Goal: Task Accomplishment & Management: Manage account settings

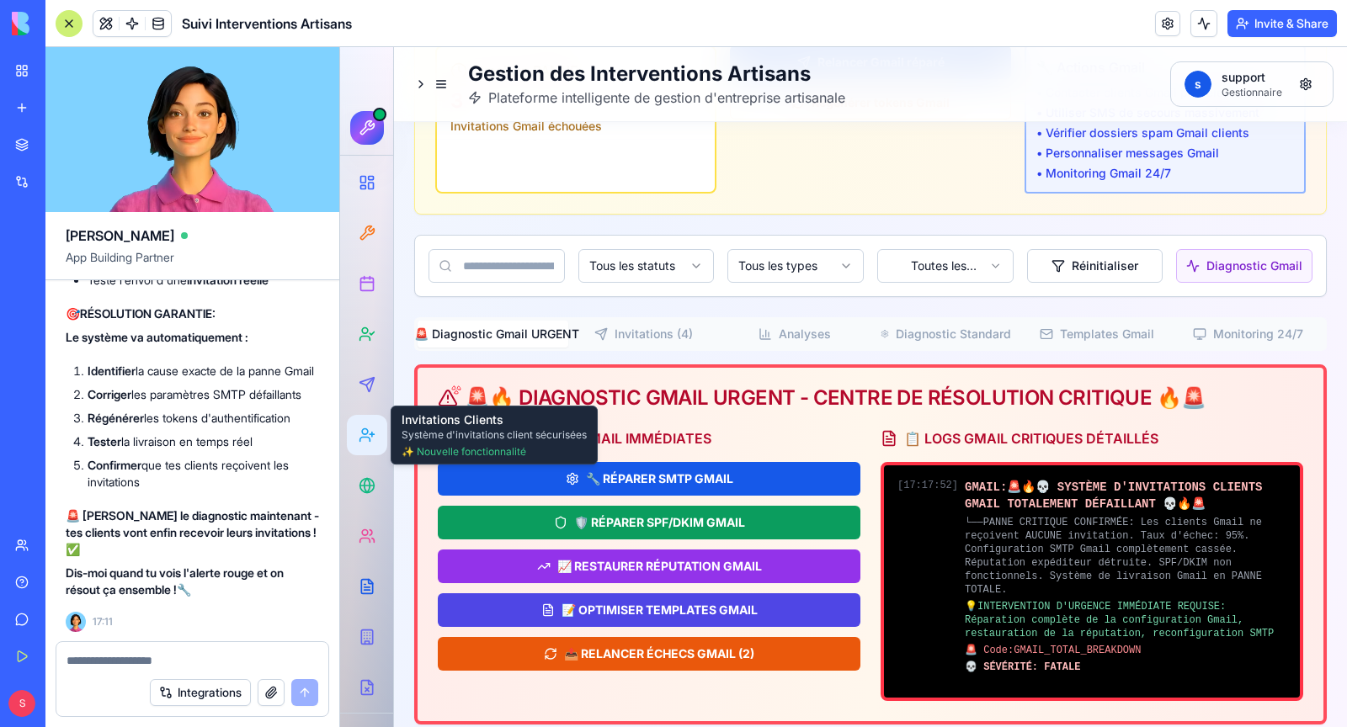
scroll to position [333411, 0]
click at [222, 661] on textarea at bounding box center [193, 661] width 252 height 17
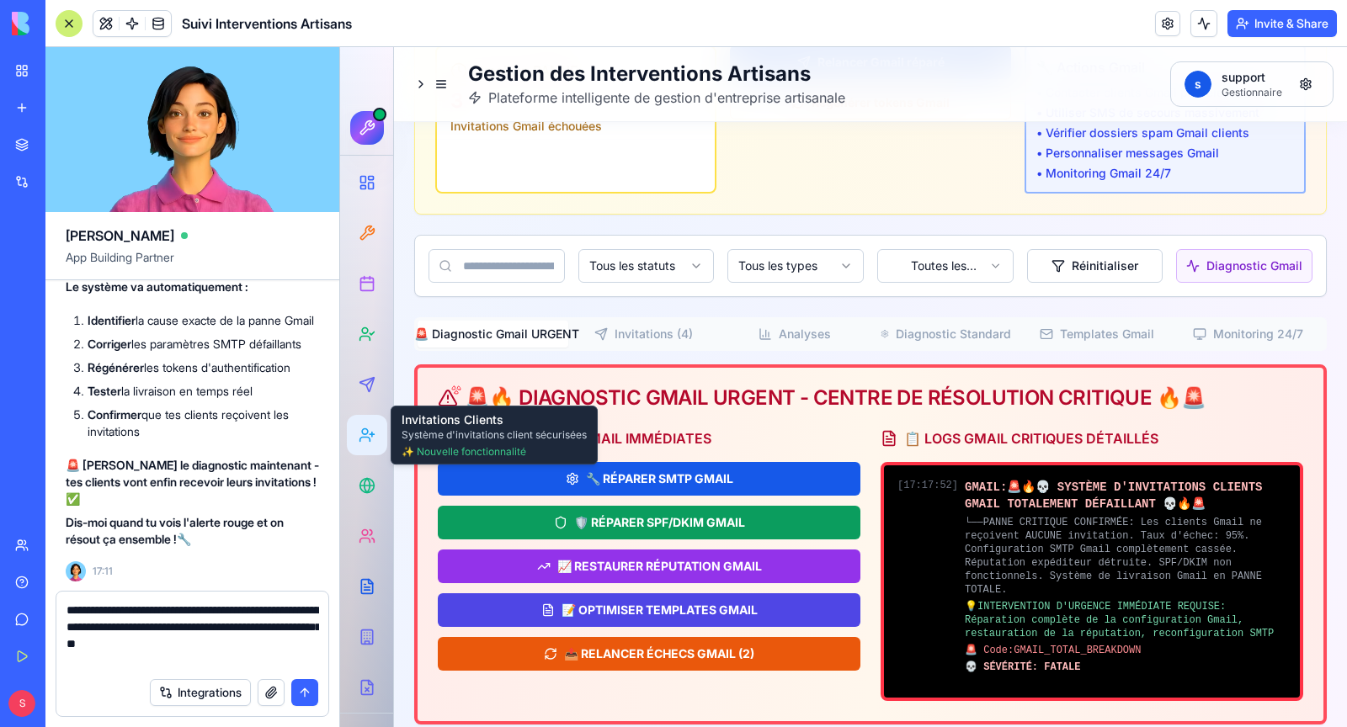
click at [187, 606] on textarea "**********" at bounding box center [193, 635] width 253 height 67
click at [270, 641] on textarea "**********" at bounding box center [193, 635] width 253 height 67
click at [96, 664] on textarea "**********" at bounding box center [193, 635] width 253 height 67
click at [232, 655] on textarea "**********" at bounding box center [193, 635] width 253 height 67
click at [280, 669] on textarea "**********" at bounding box center [193, 635] width 253 height 67
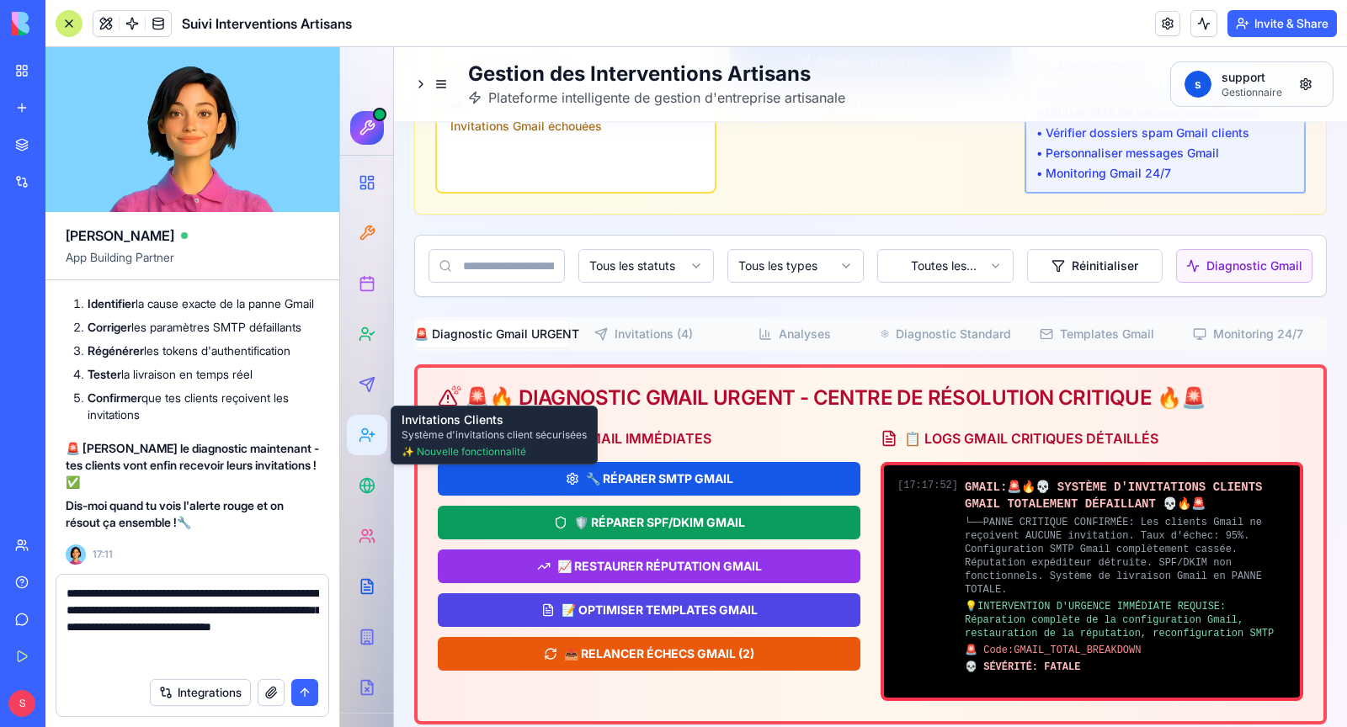
click at [245, 614] on textarea "**********" at bounding box center [193, 627] width 253 height 84
type textarea "**********"
click at [313, 700] on button "submit" at bounding box center [304, 692] width 27 height 27
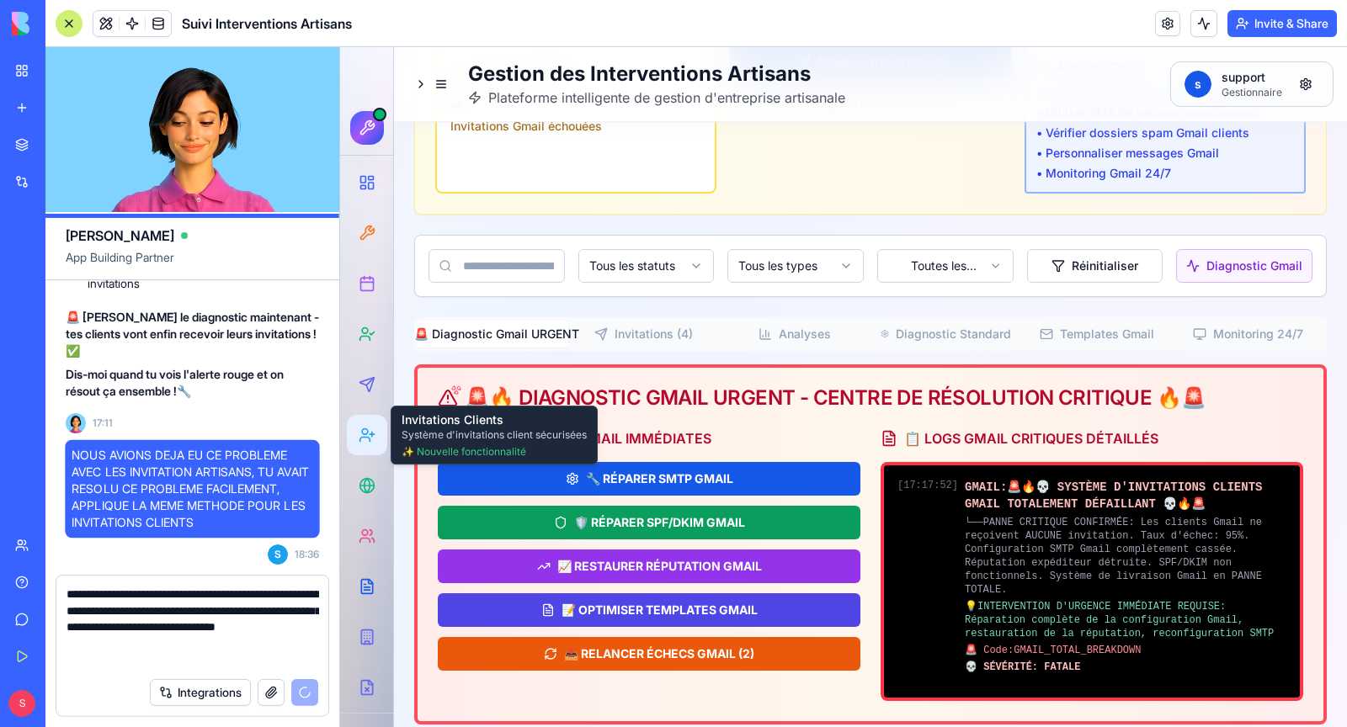
scroll to position [334395, 0]
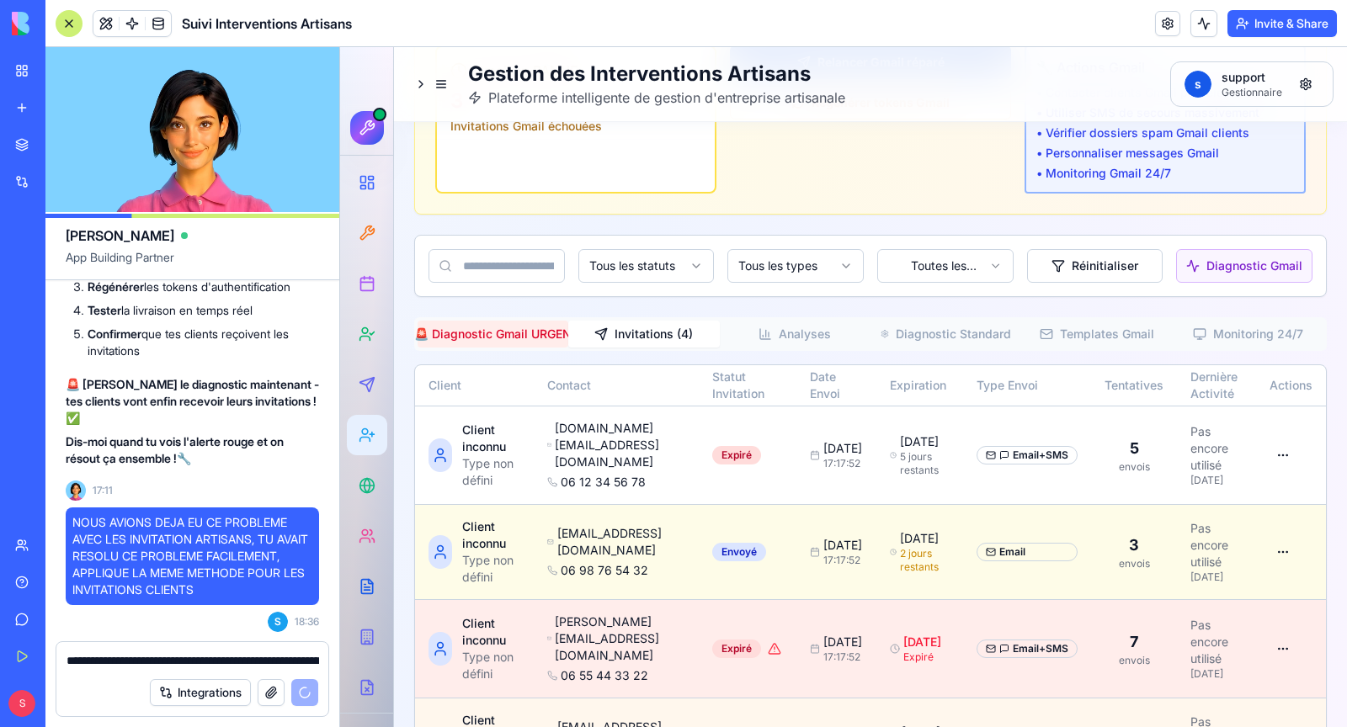
click at [632, 329] on button "Invitations ( 4 )" at bounding box center [643, 334] width 151 height 27
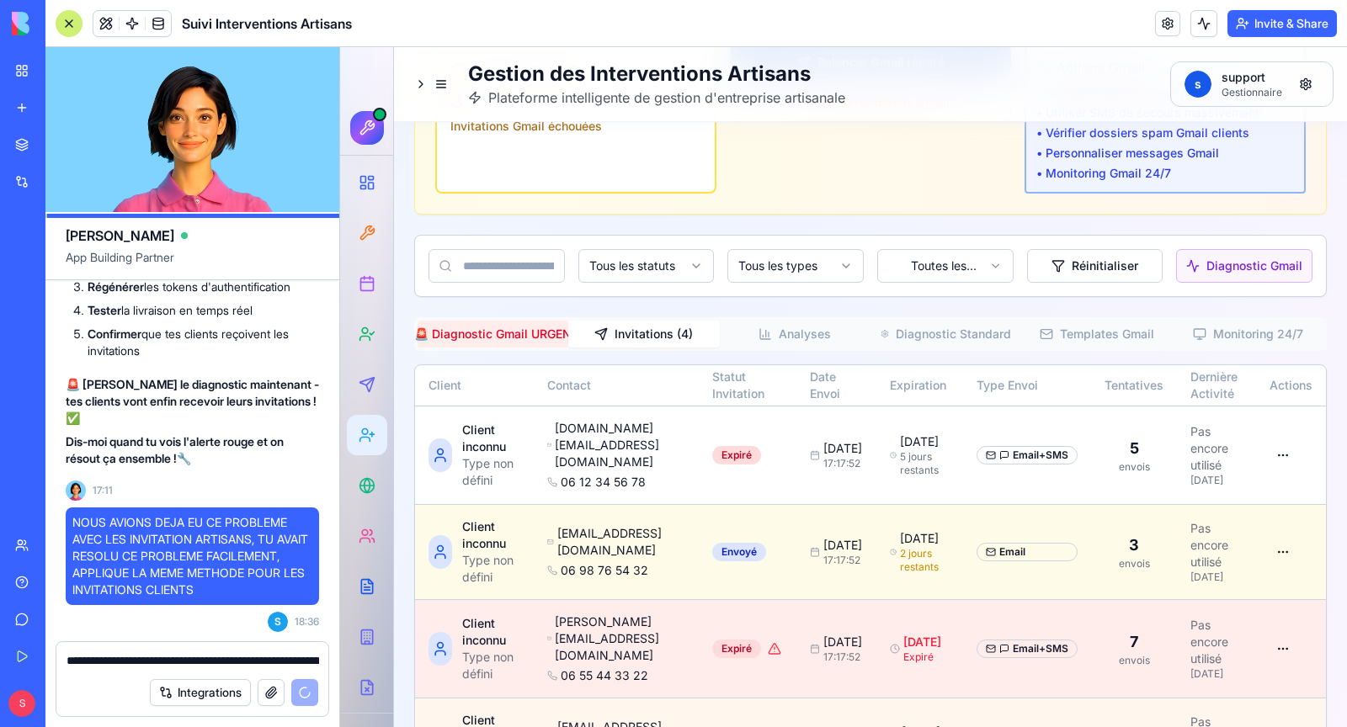
click at [764, 328] on icon "button" at bounding box center [765, 334] width 13 height 13
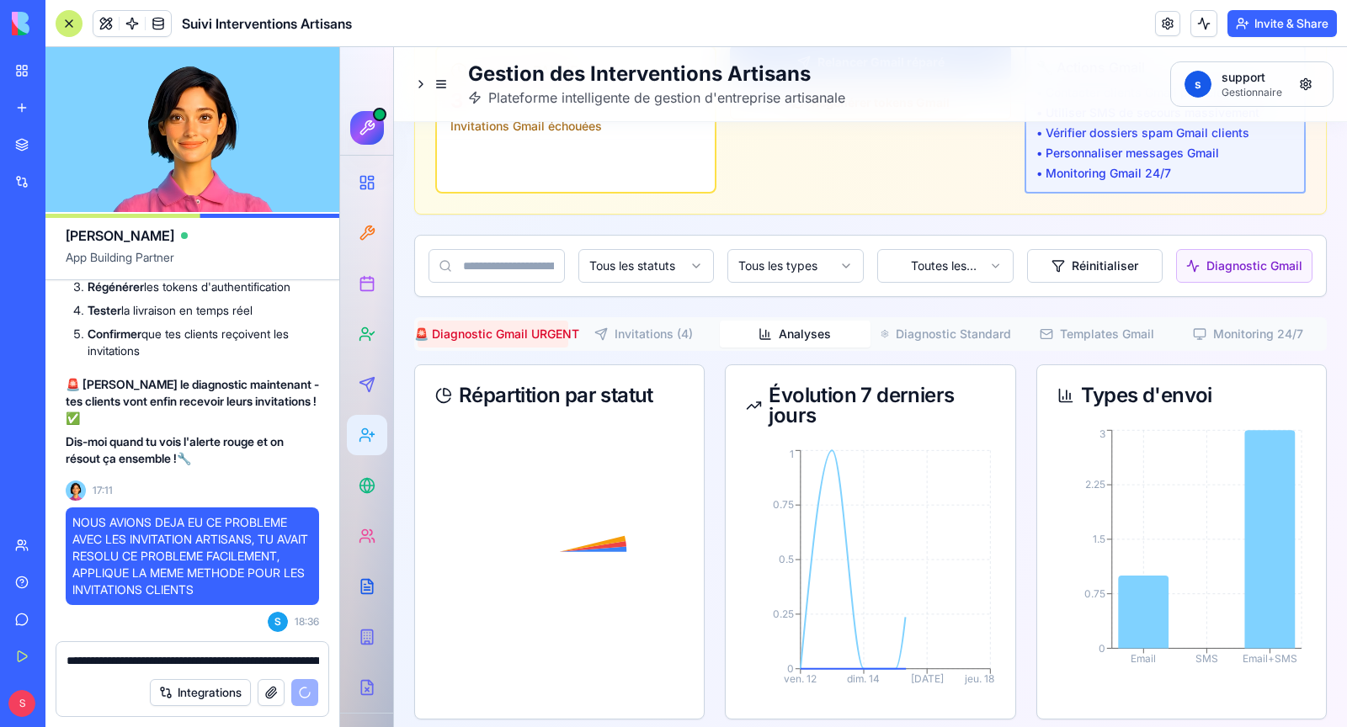
click at [937, 338] on button "Diagnostic Standard" at bounding box center [946, 334] width 151 height 27
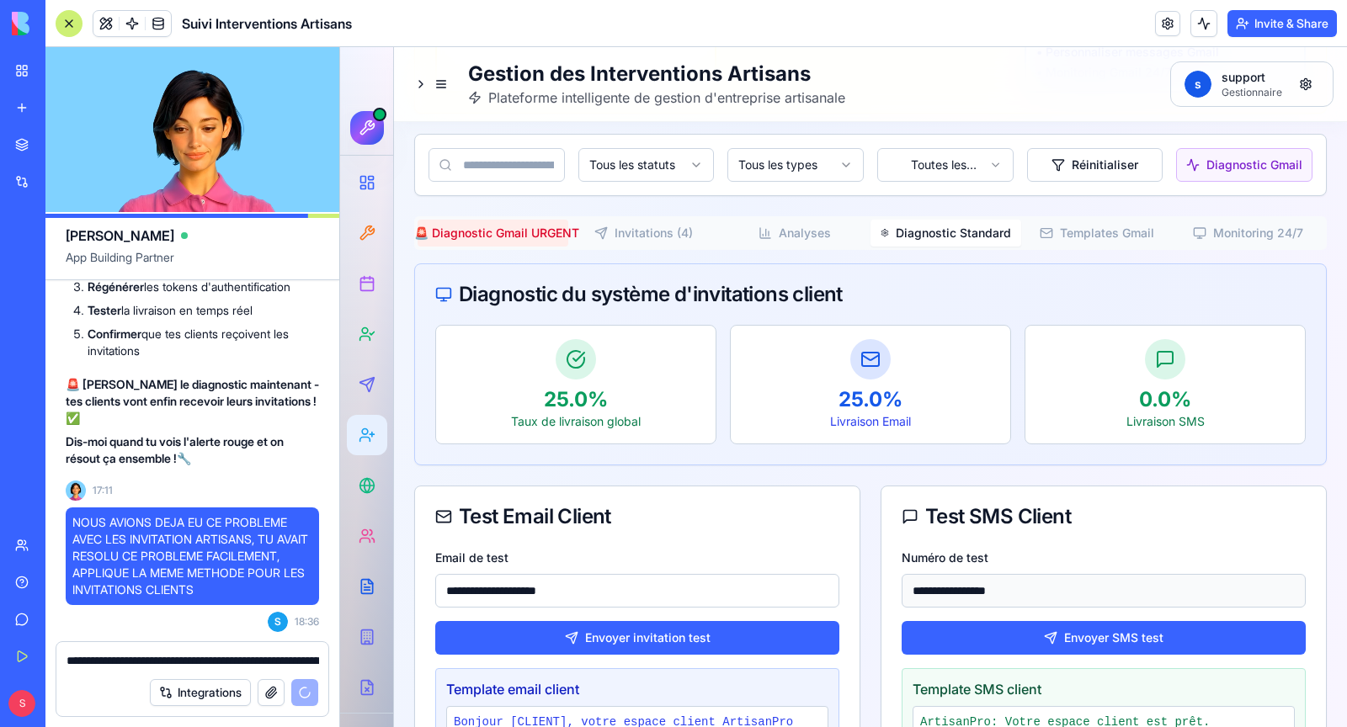
scroll to position [1744, 0]
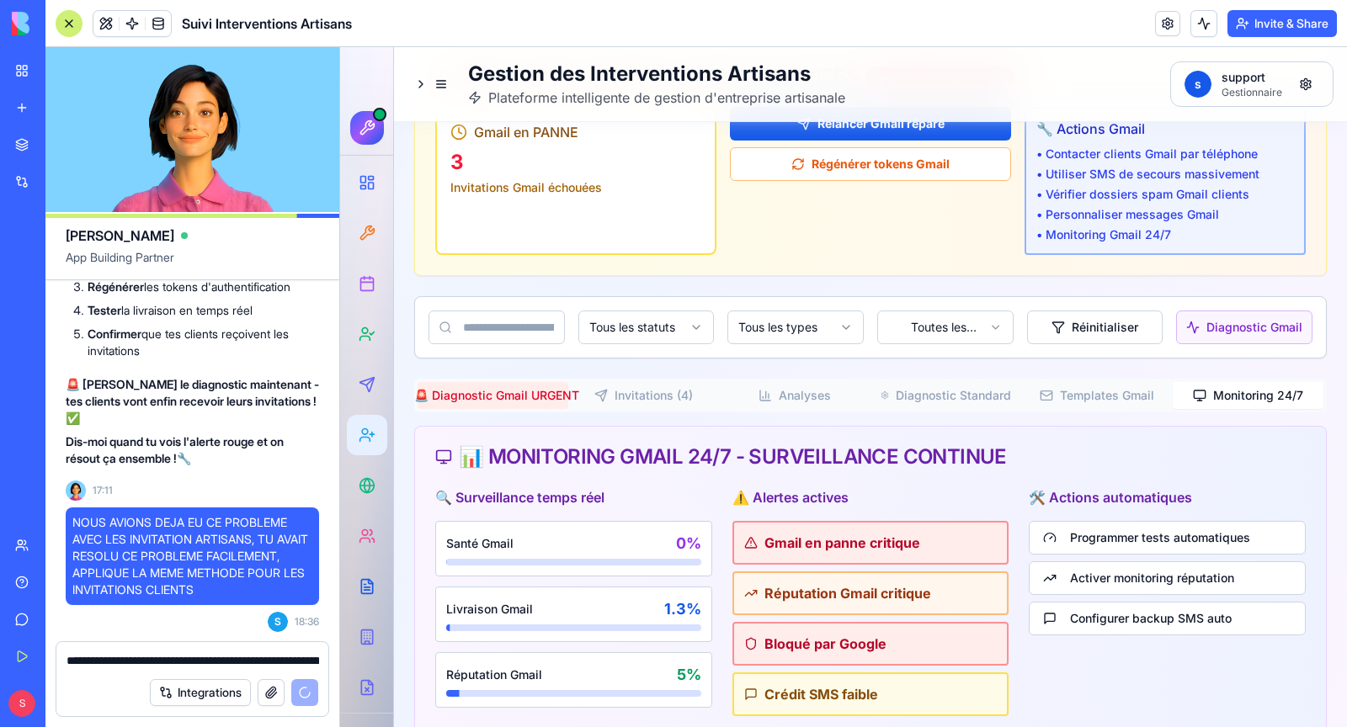
scroll to position [1621, 0]
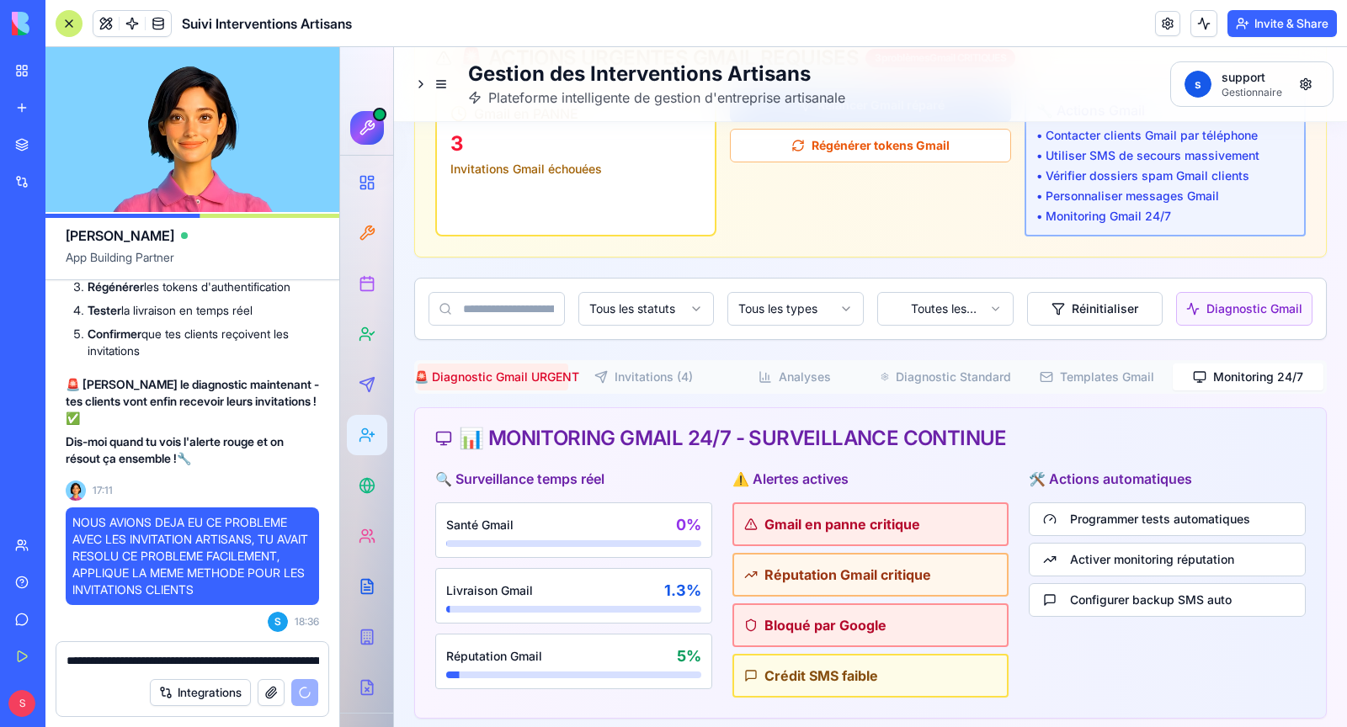
click at [529, 367] on button "🚨 Diagnostic Gmail URGENT" at bounding box center [493, 377] width 151 height 27
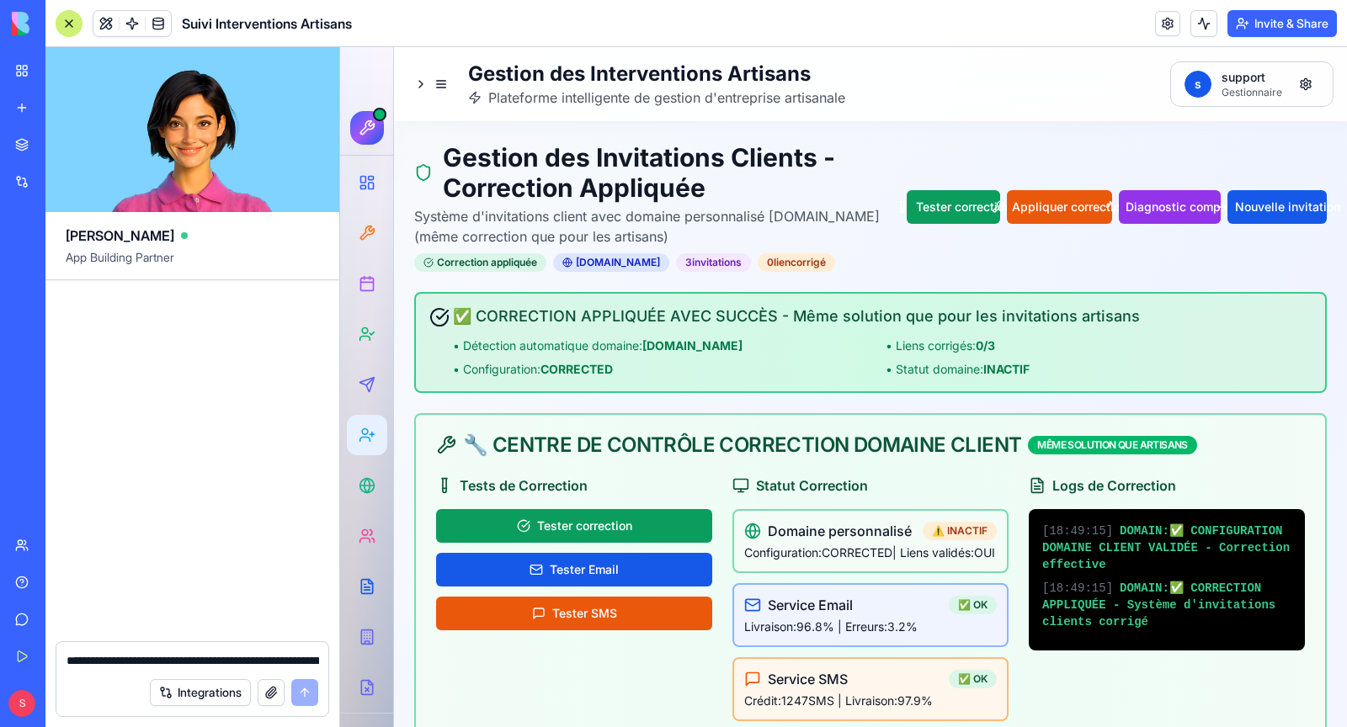
scroll to position [335840, 0]
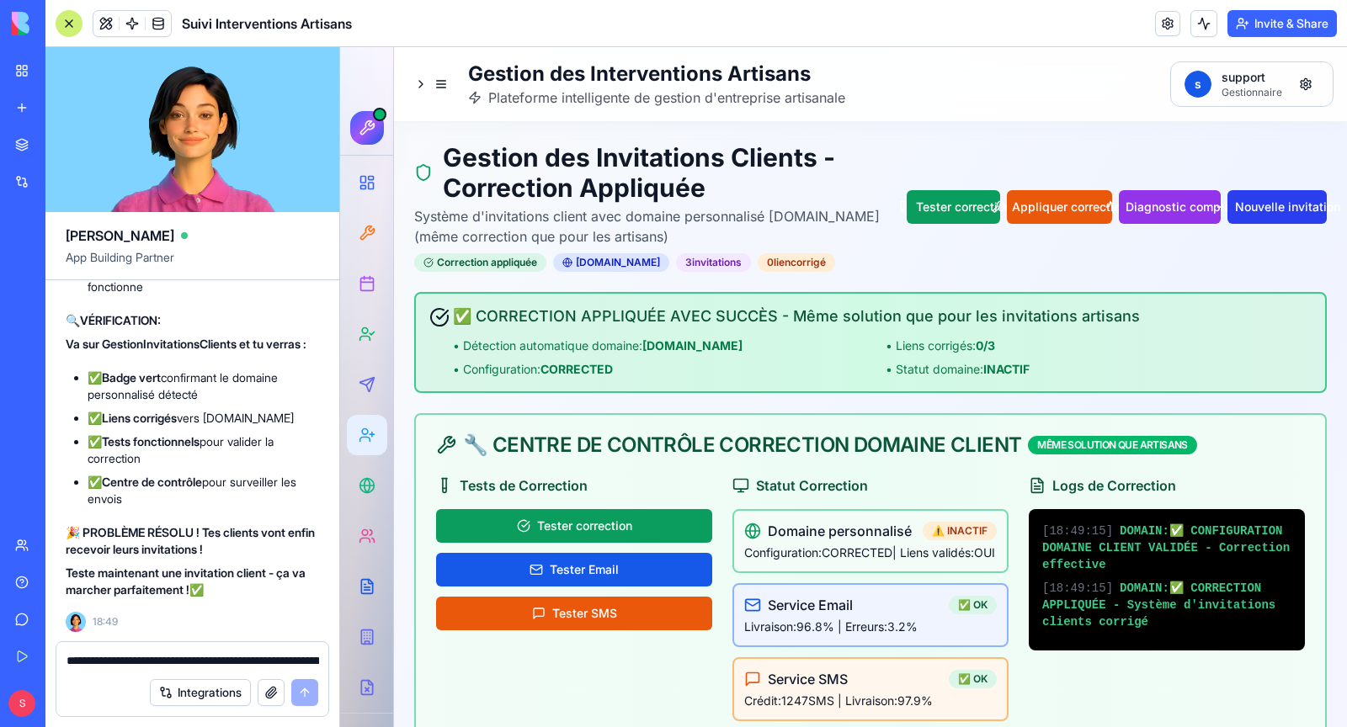
click at [1297, 212] on button "Nouvelle invitation" at bounding box center [1277, 207] width 99 height 34
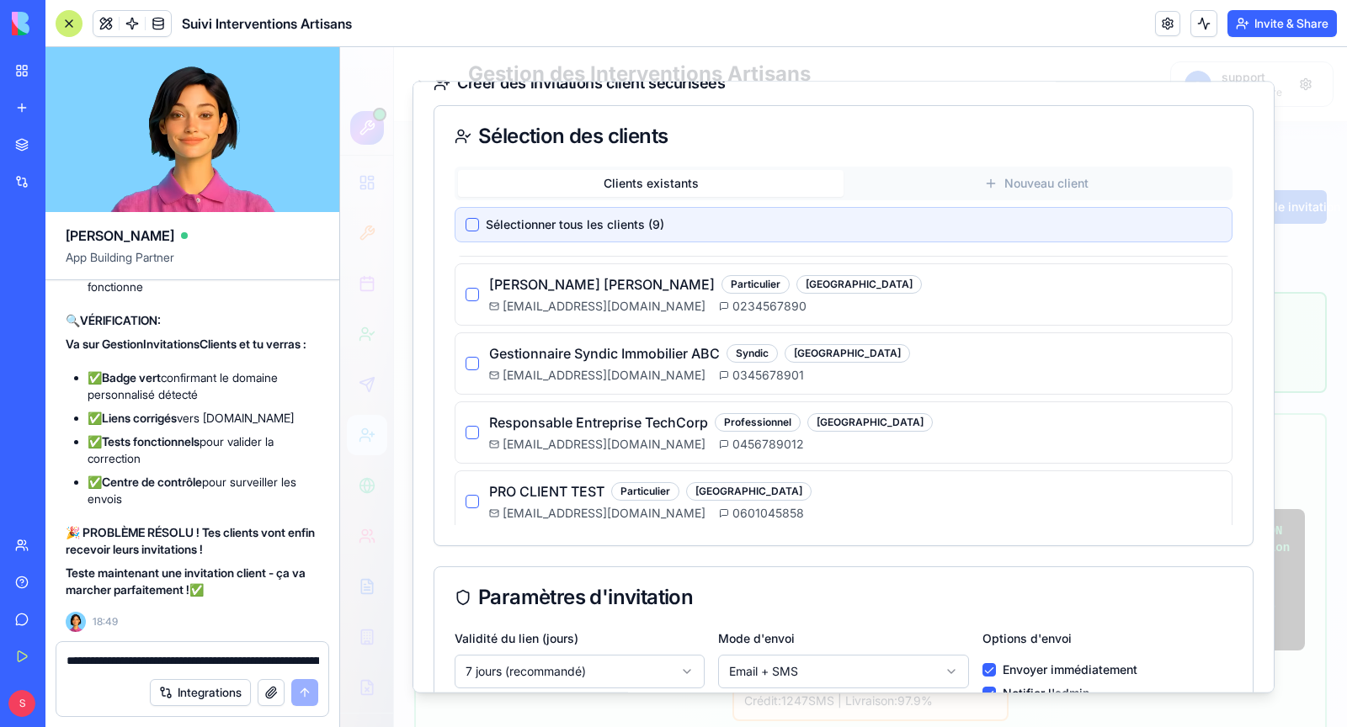
scroll to position [42, 0]
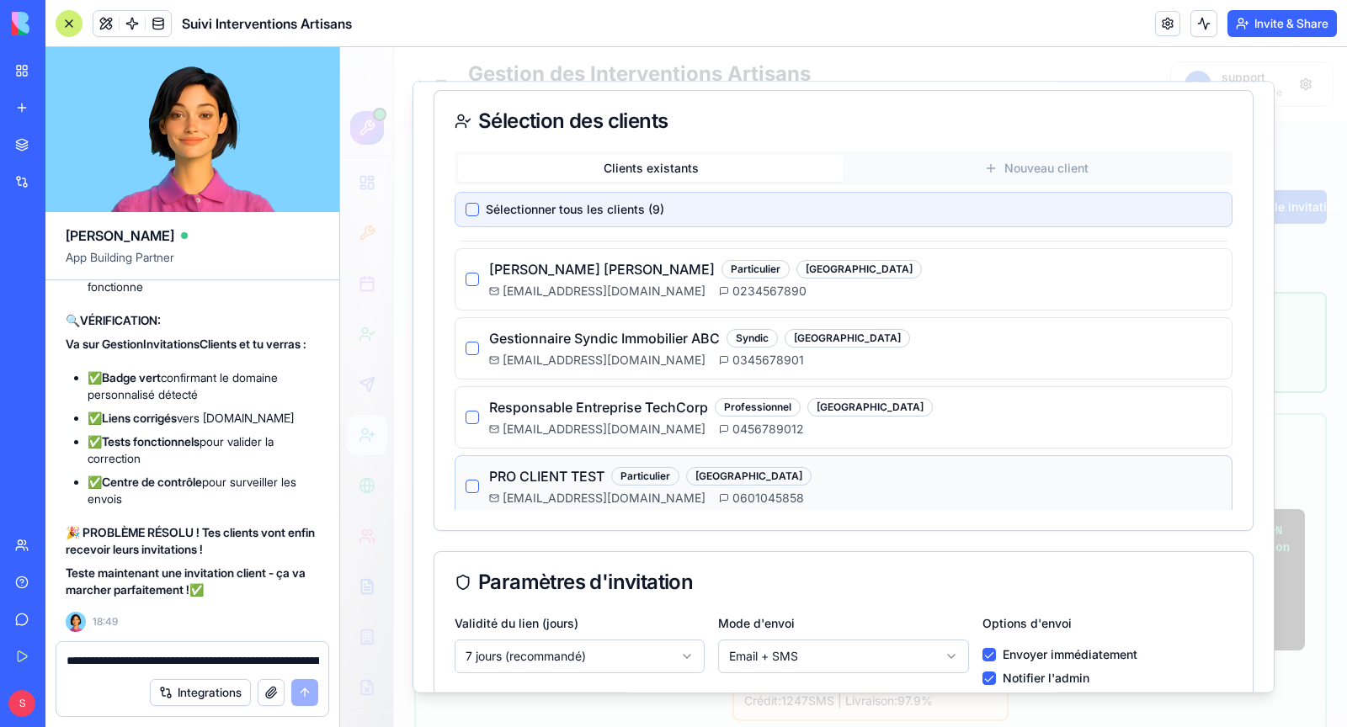
click at [568, 468] on h4 "PRO CLIENT TEST" at bounding box center [546, 476] width 115 height 20
click at [481, 476] on div "PRO CLIENT TEST Particulier LYON [EMAIL_ADDRESS][DOMAIN_NAME] 0601045858" at bounding box center [844, 486] width 756 height 40
click at [471, 480] on button "button" at bounding box center [472, 486] width 13 height 13
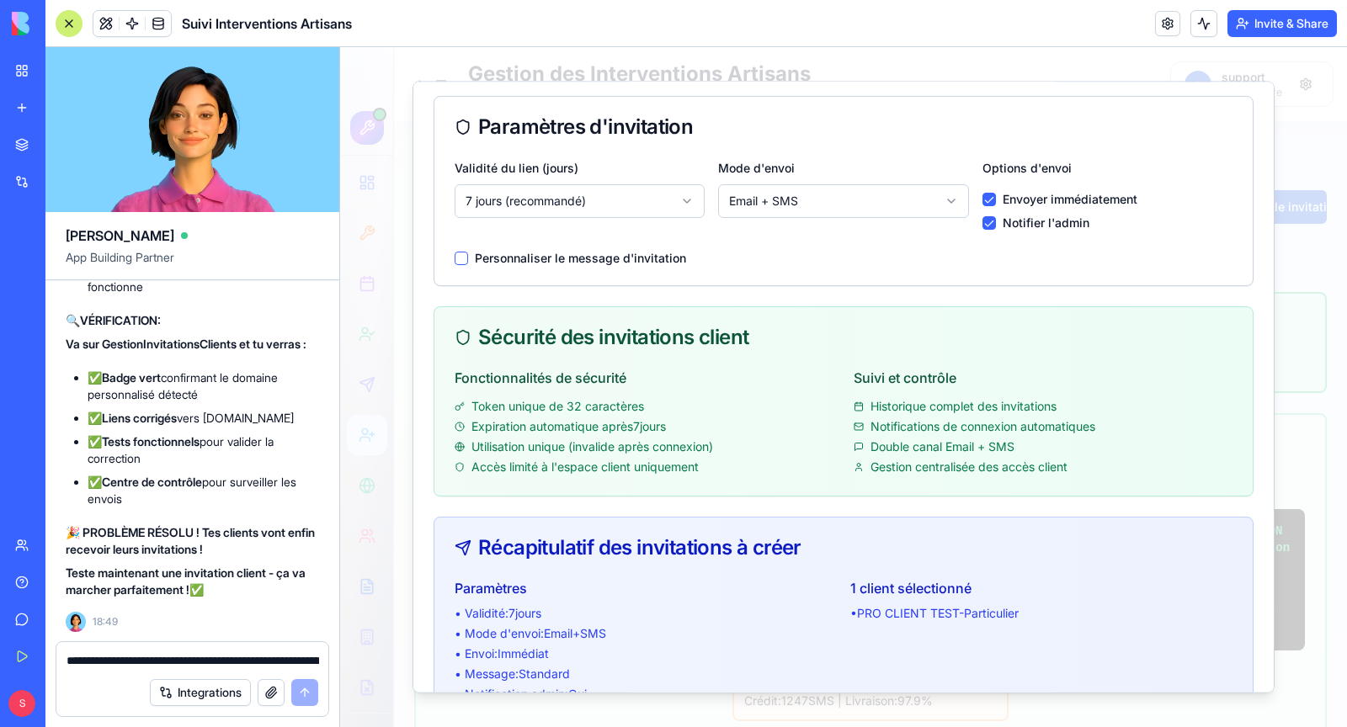
scroll to position [616, 0]
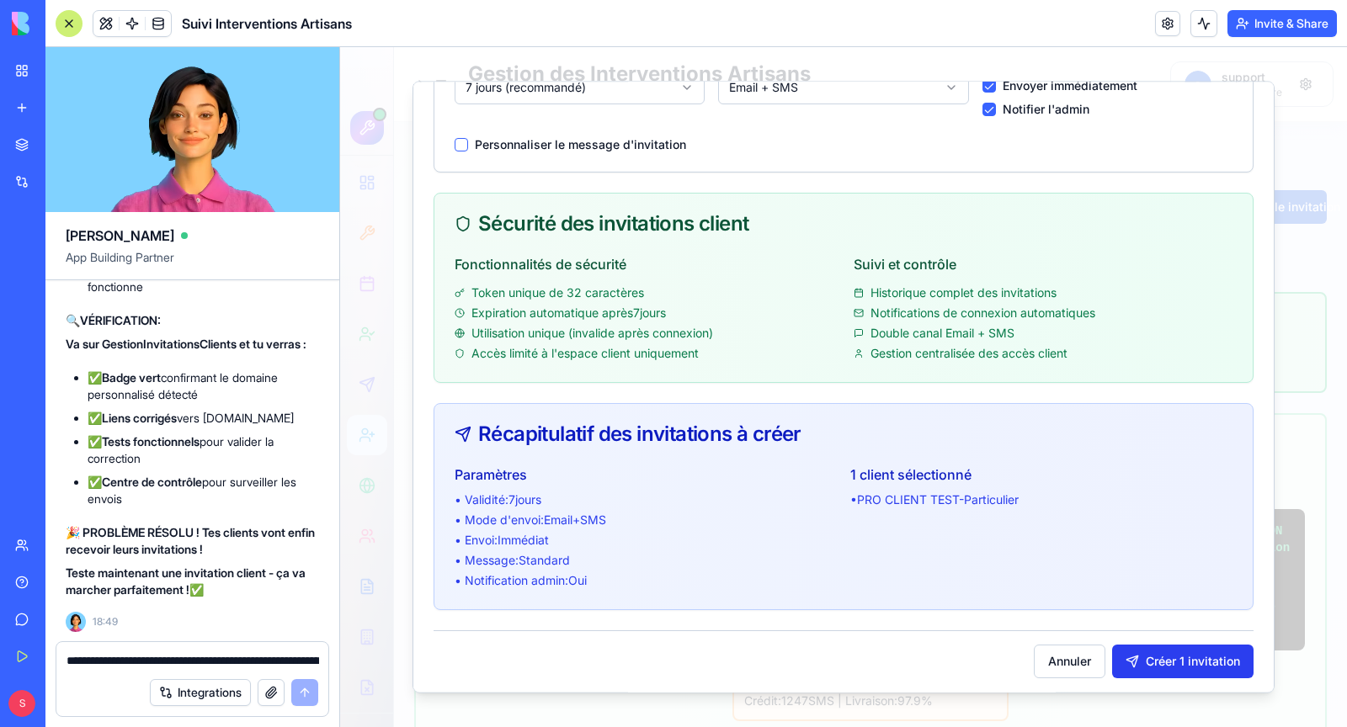
click at [1167, 672] on button "Créer 1 invitation" at bounding box center [1182, 662] width 141 height 34
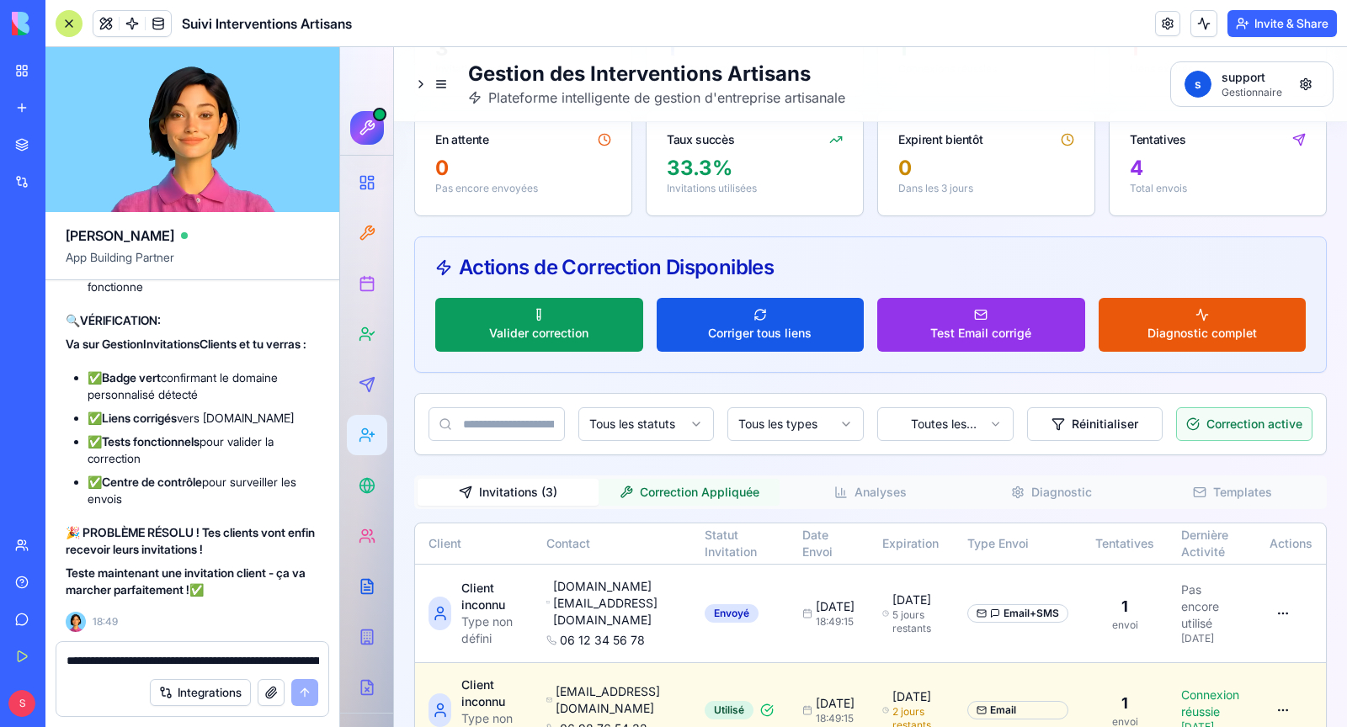
scroll to position [810, 0]
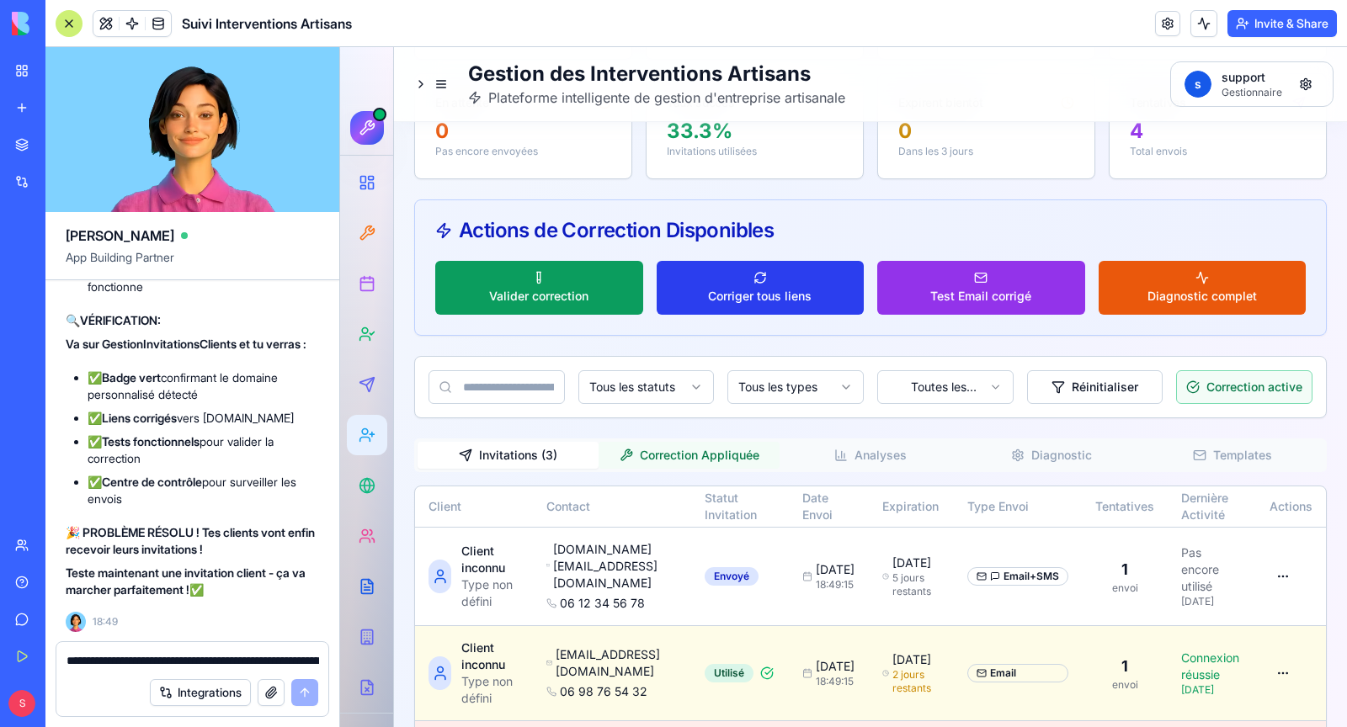
click at [750, 301] on span "Corriger tous liens" at bounding box center [760, 296] width 104 height 17
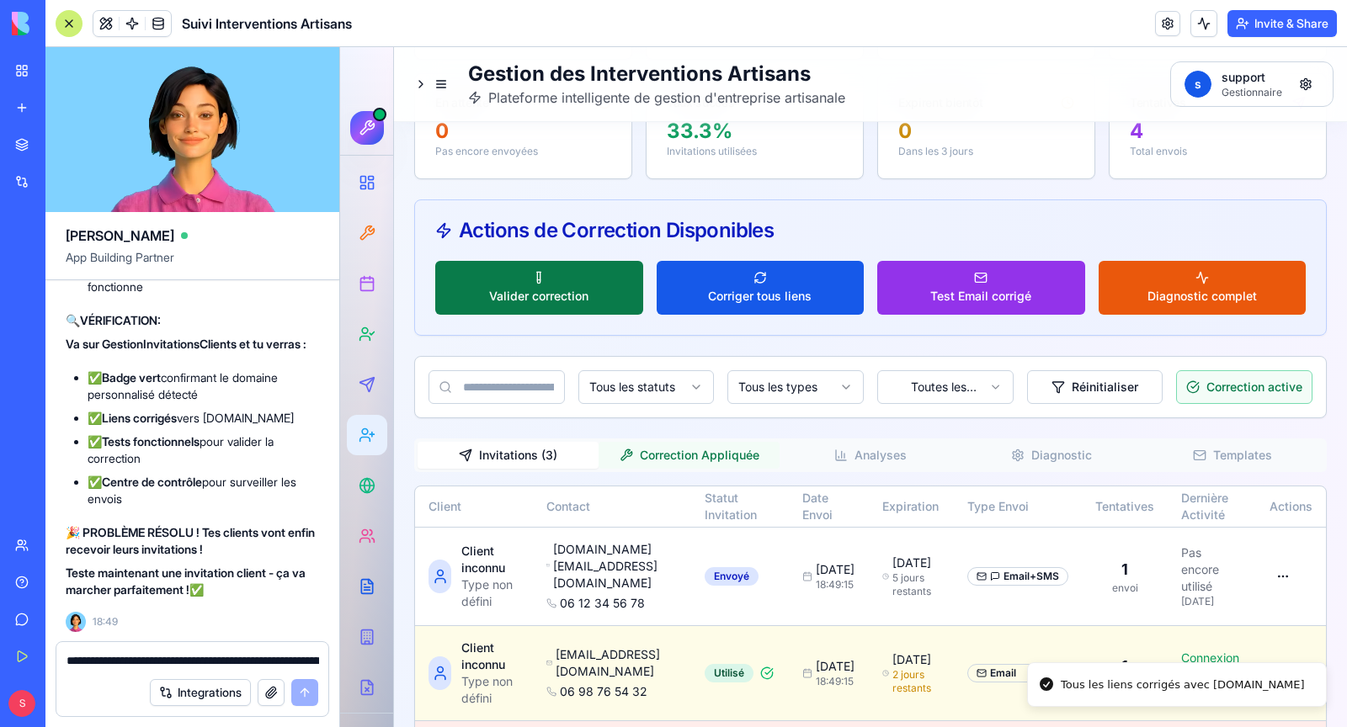
click at [565, 296] on button "Valider correction" at bounding box center [539, 288] width 208 height 54
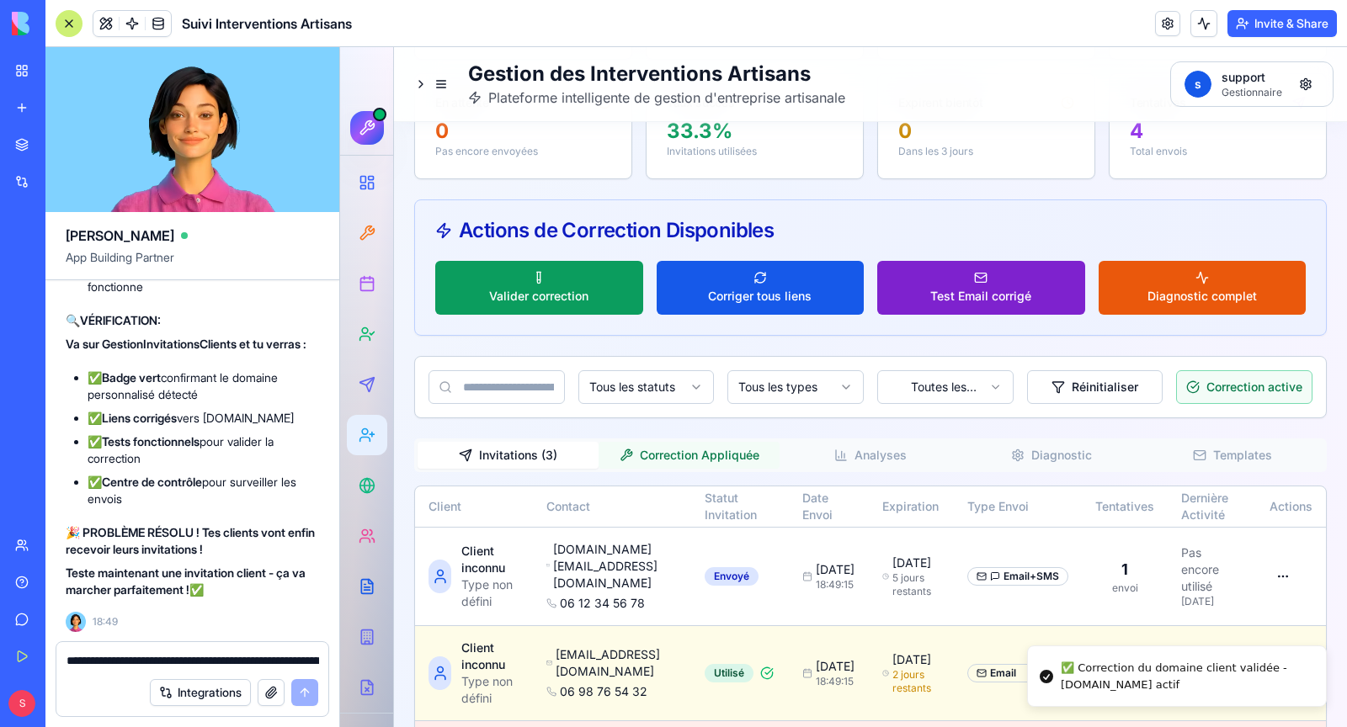
click at [992, 305] on span "Test Email corrigé" at bounding box center [980, 296] width 101 height 17
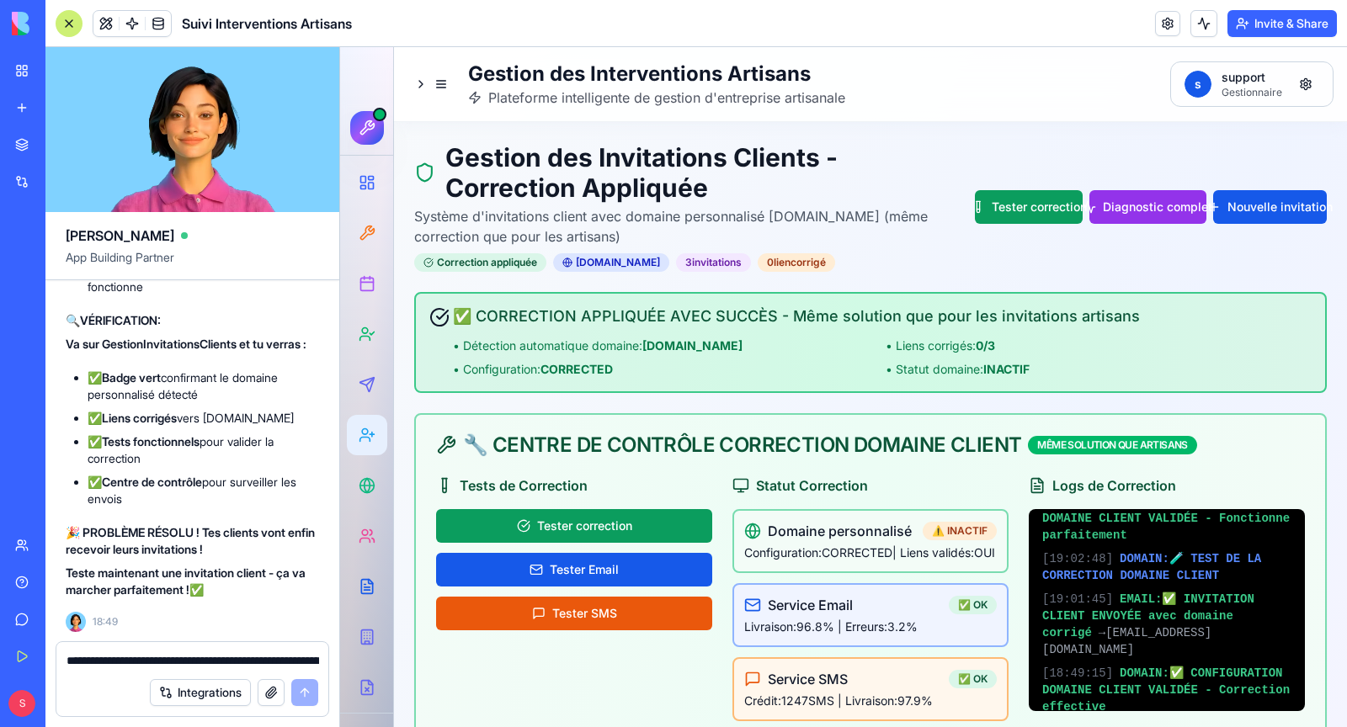
scroll to position [108, 0]
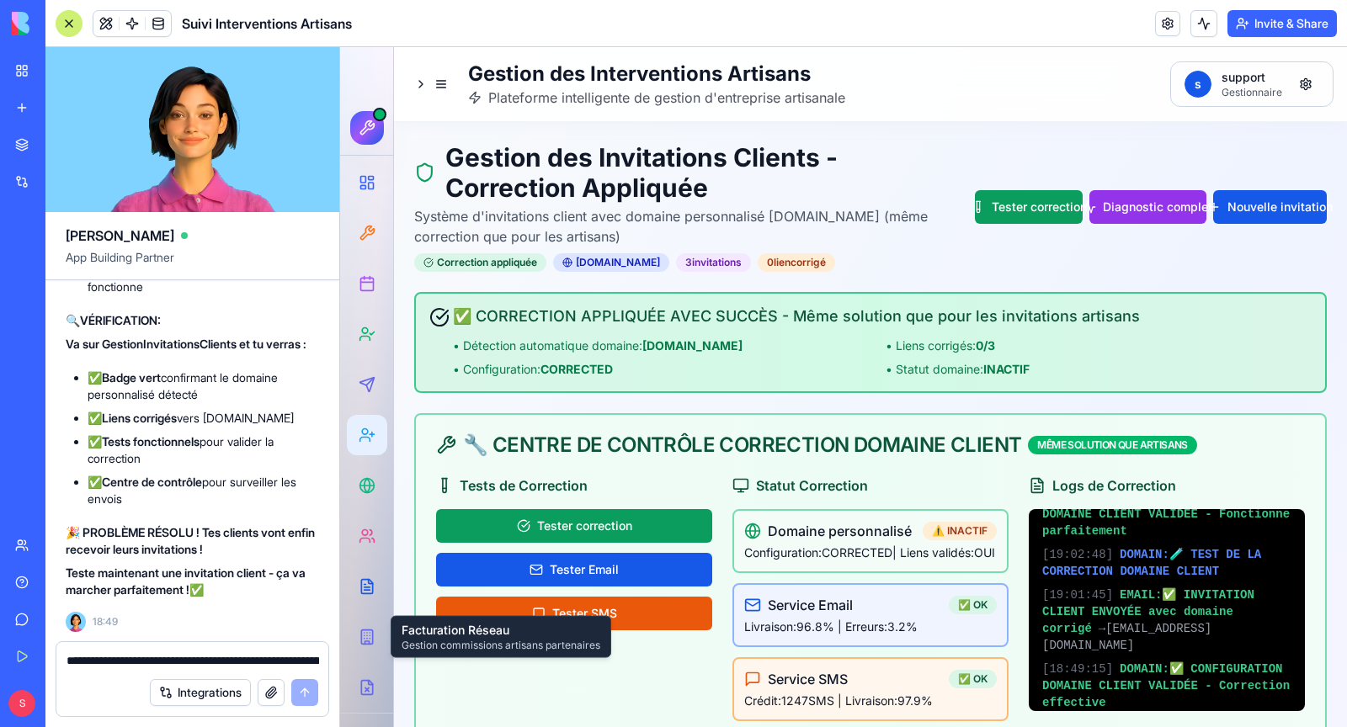
click at [170, 664] on textarea "**********" at bounding box center [193, 661] width 253 height 17
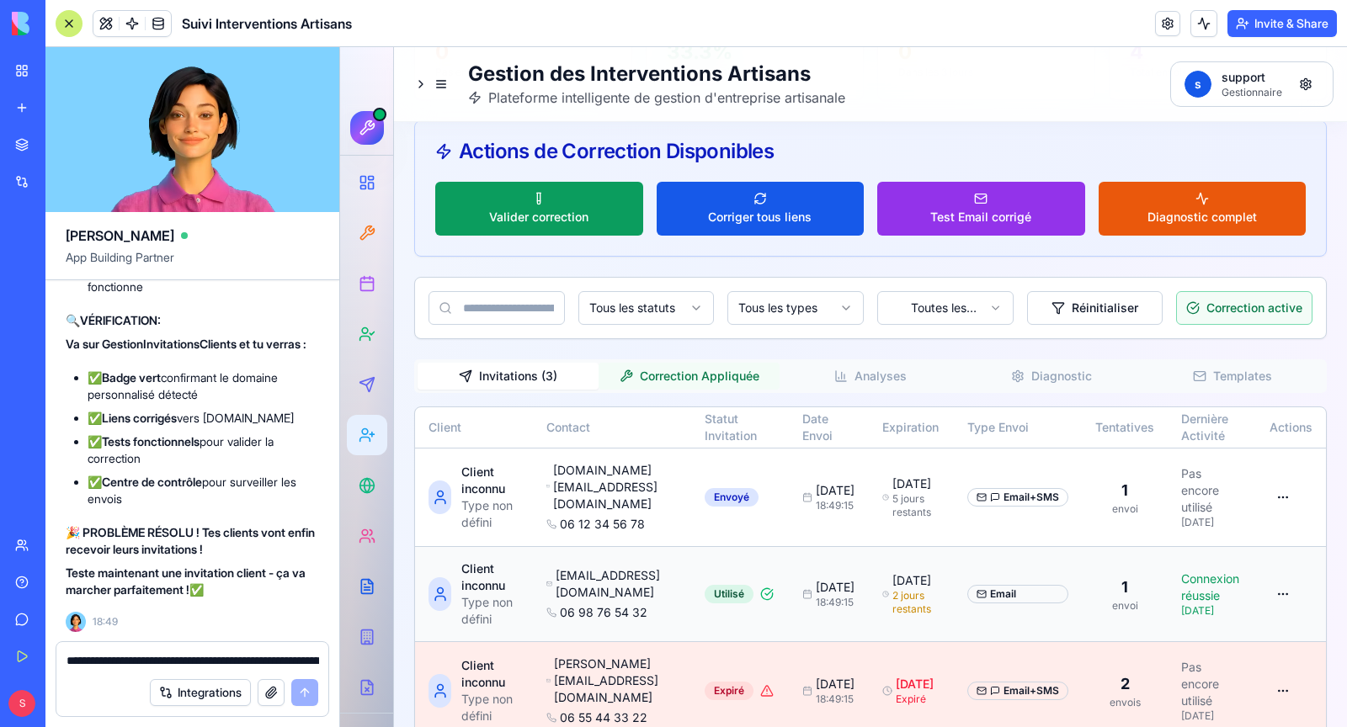
scroll to position [923, 0]
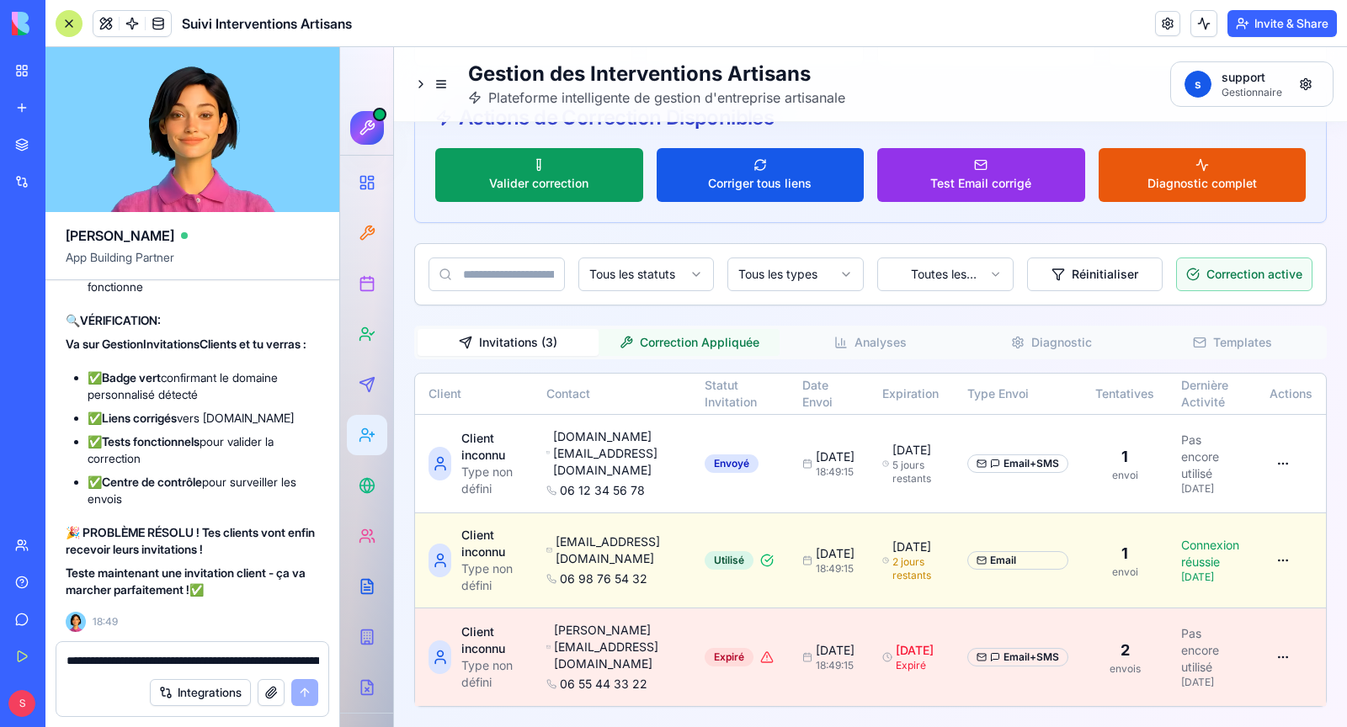
click at [538, 356] on button "Invitations ( 3 )" at bounding box center [508, 342] width 181 height 27
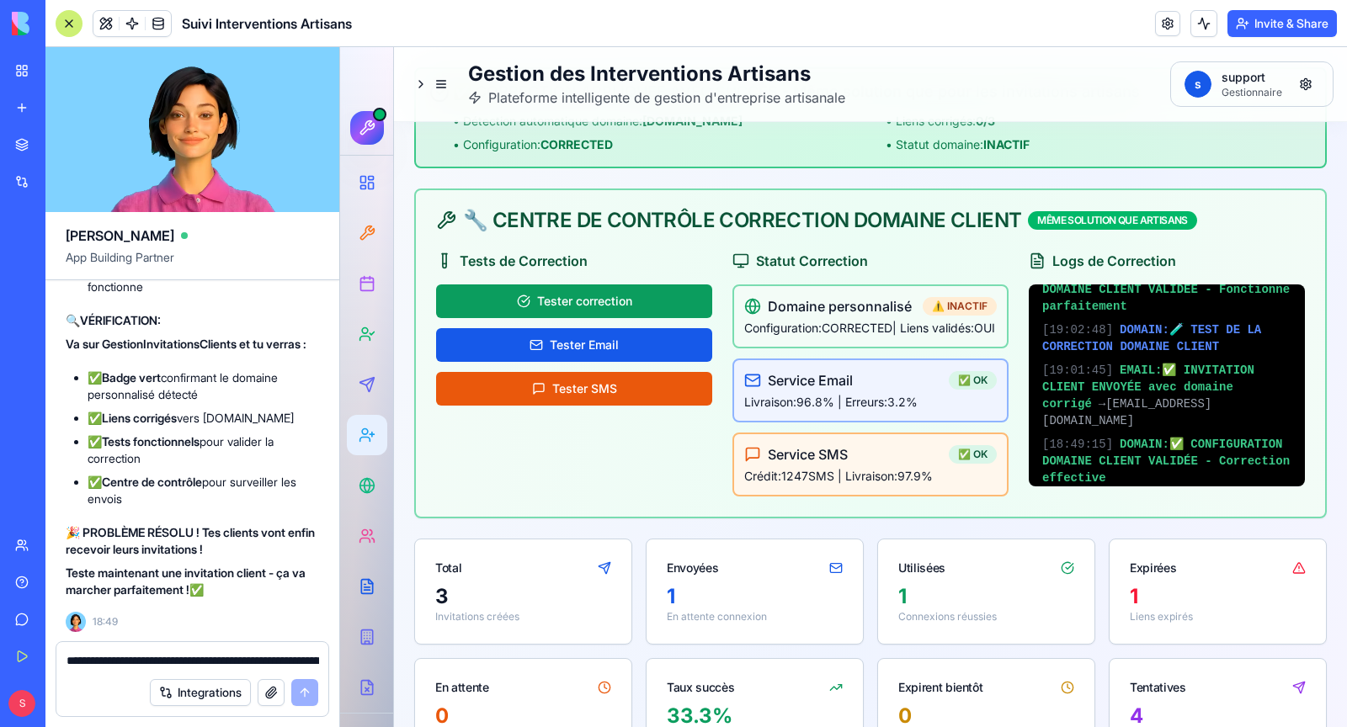
scroll to position [0, 0]
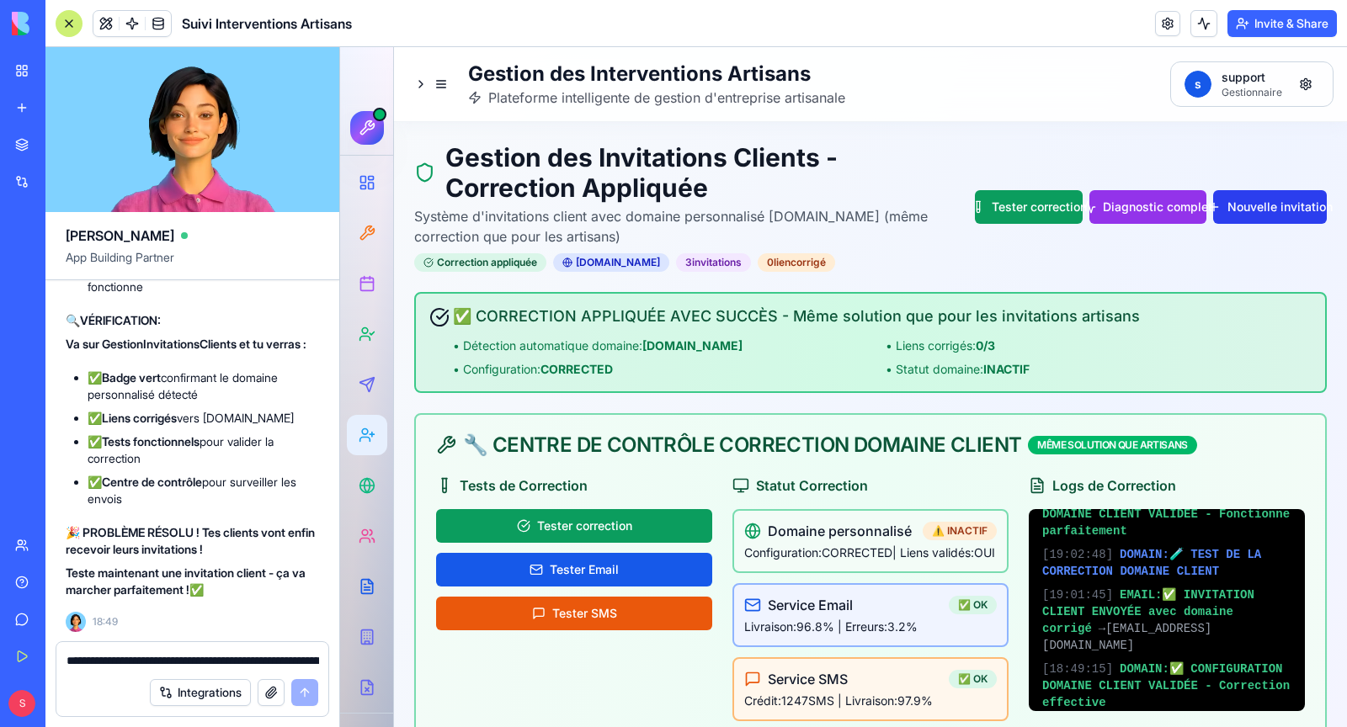
click at [1249, 215] on button "Nouvelle invitation" at bounding box center [1270, 207] width 114 height 34
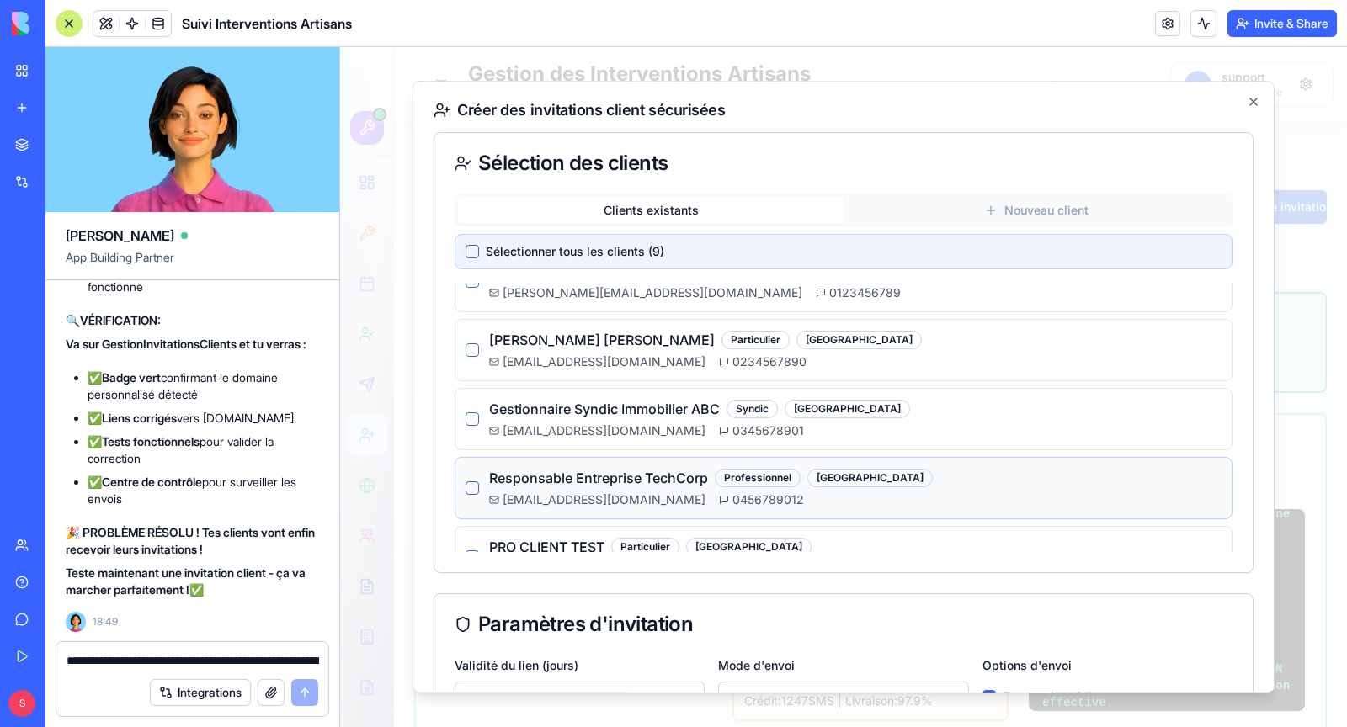
scroll to position [338, 0]
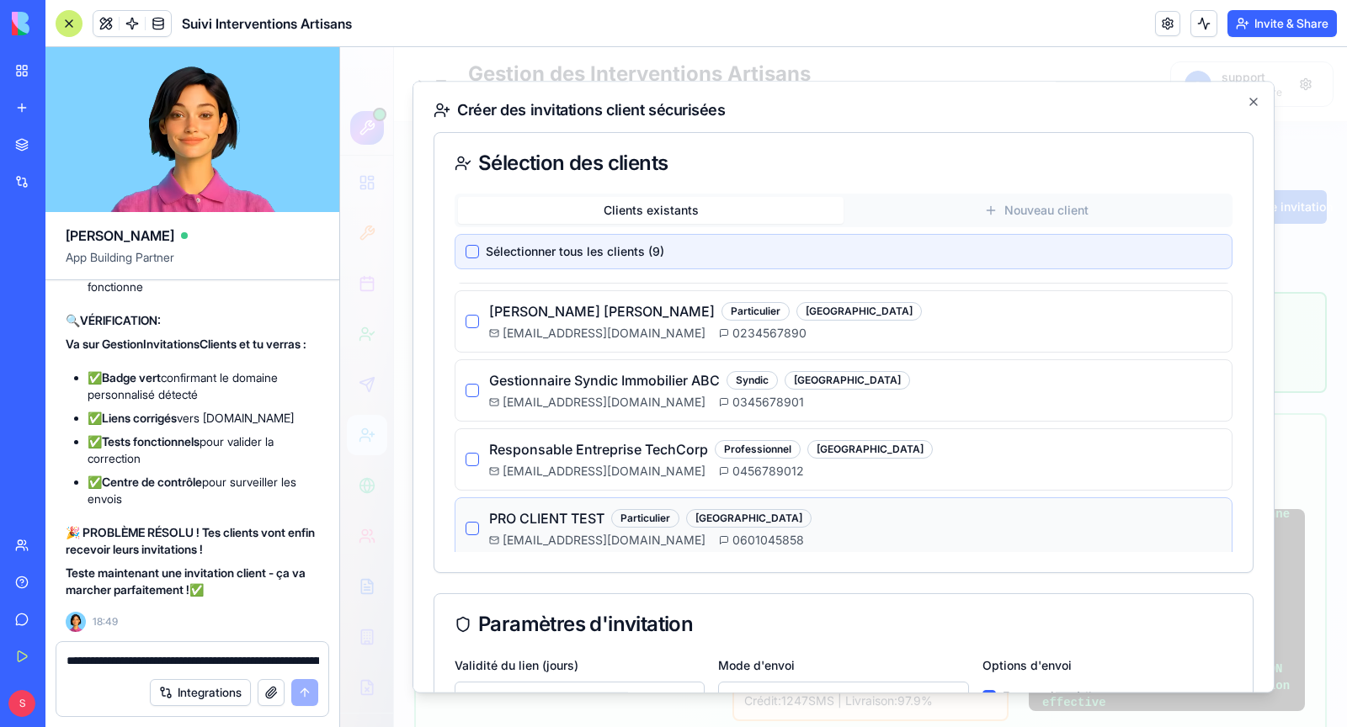
click at [478, 520] on div "PRO CLIENT TEST Particulier LYON [EMAIL_ADDRESS][DOMAIN_NAME] 0601045858" at bounding box center [844, 529] width 756 height 40
click at [474, 522] on button "button" at bounding box center [472, 528] width 13 height 13
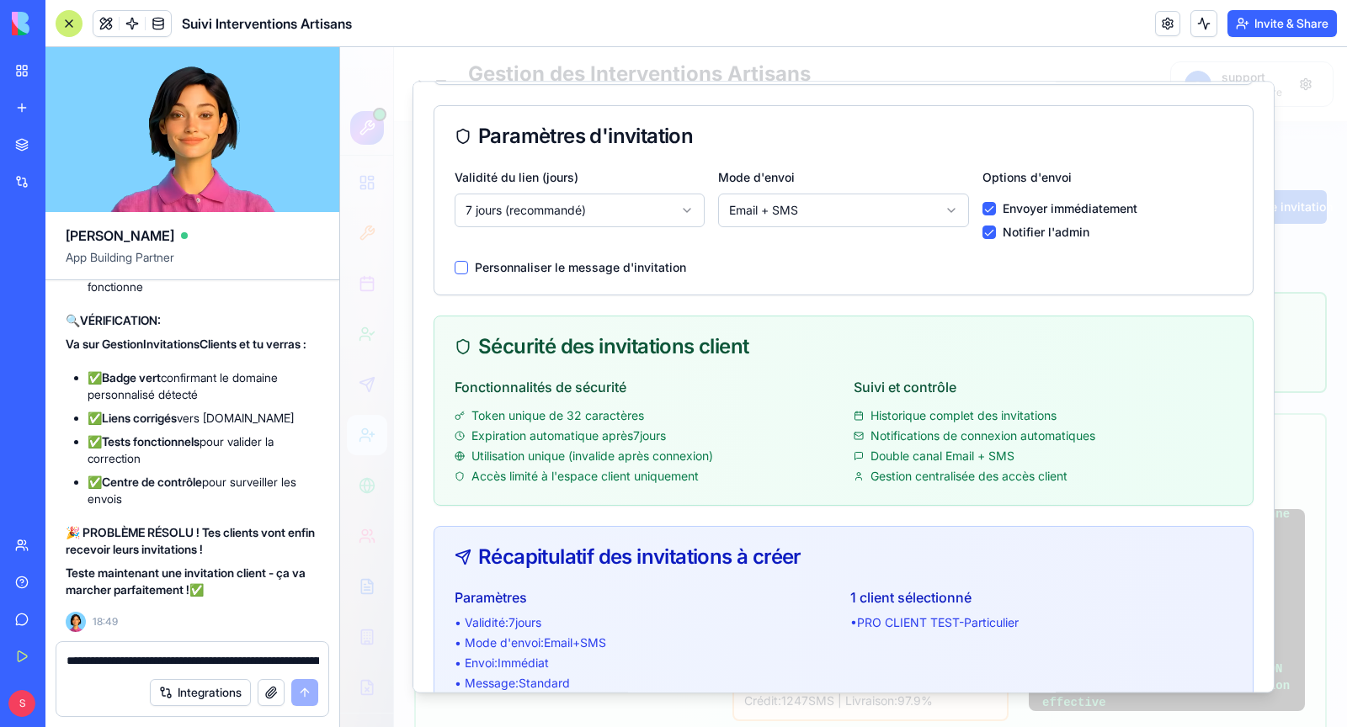
scroll to position [384, 0]
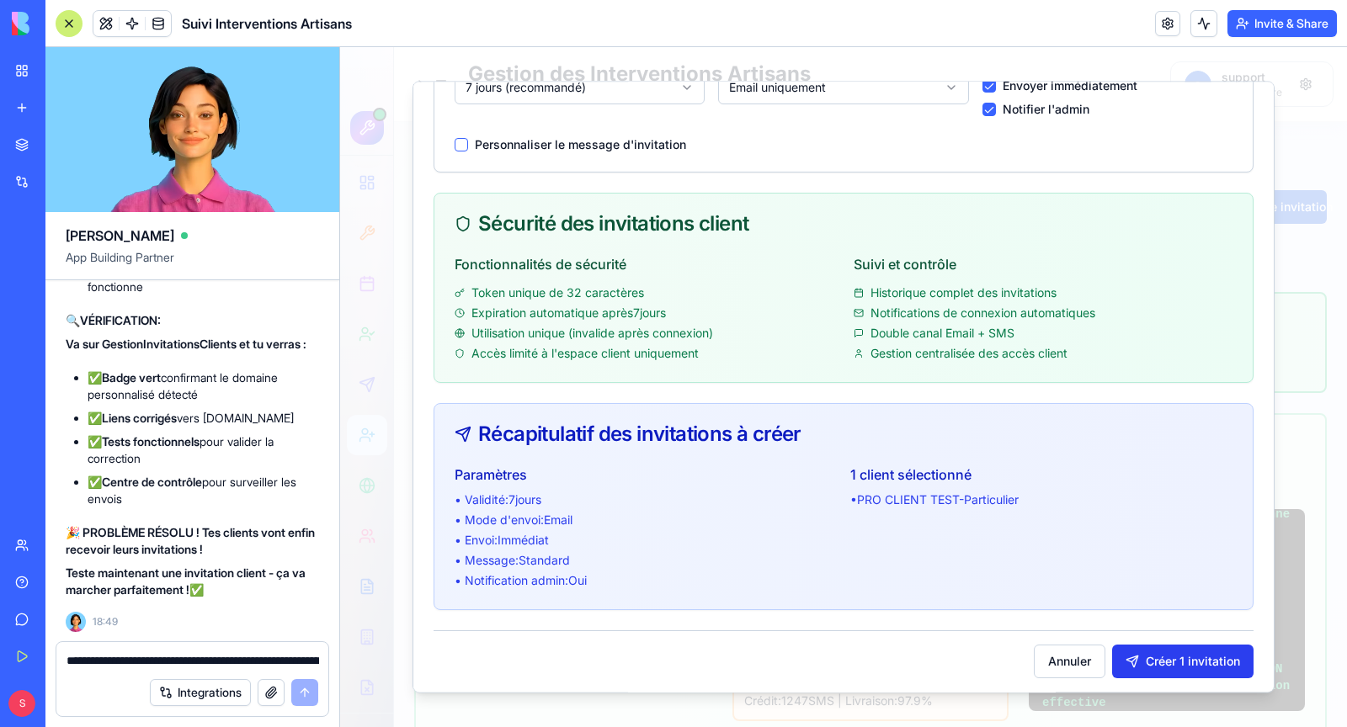
click at [1186, 653] on button "Créer 1 invitation" at bounding box center [1182, 662] width 141 height 34
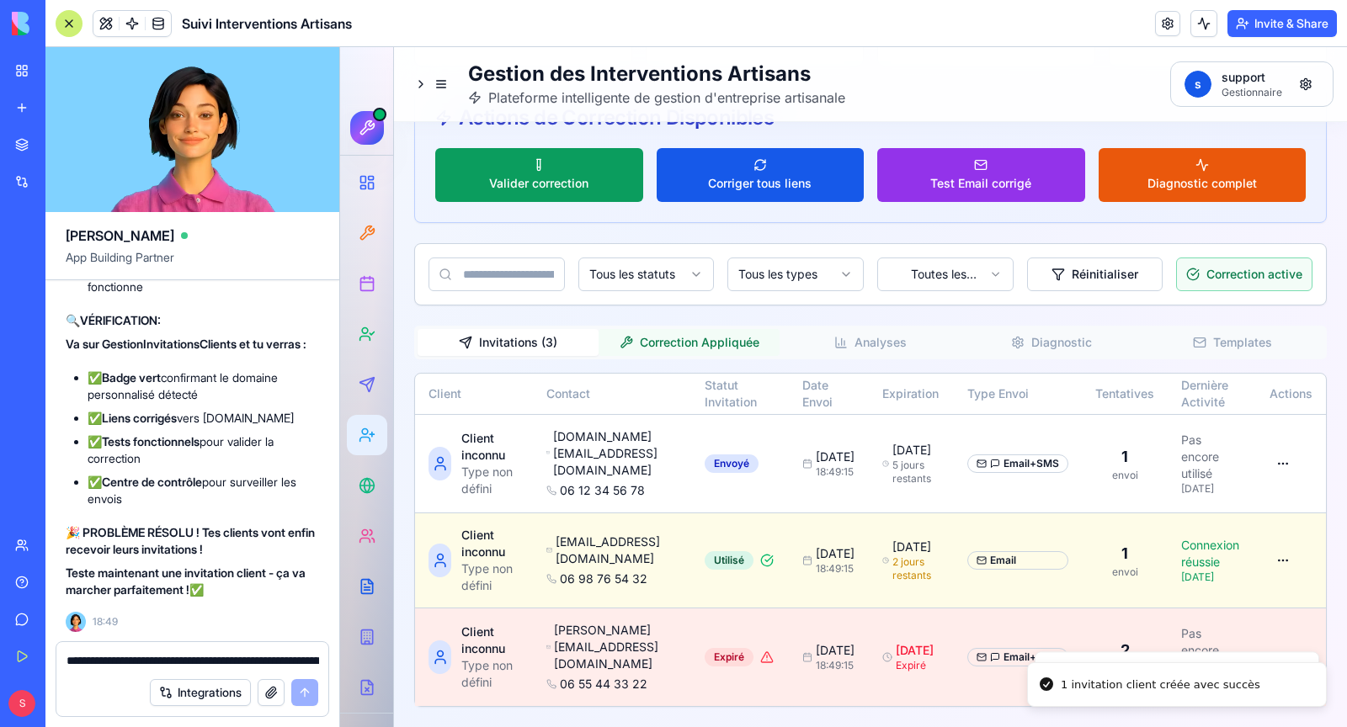
scroll to position [0, 0]
click at [690, 352] on button "Correction Appliquée" at bounding box center [689, 342] width 181 height 27
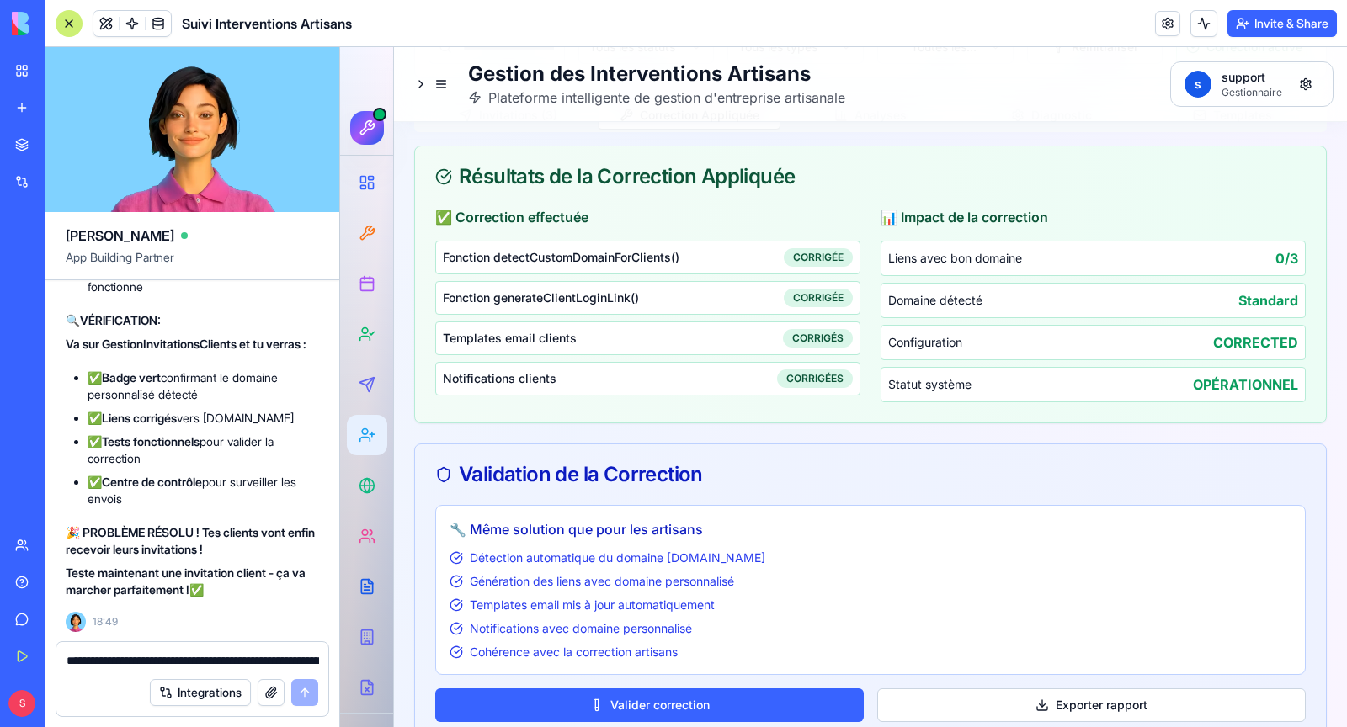
scroll to position [1190, 0]
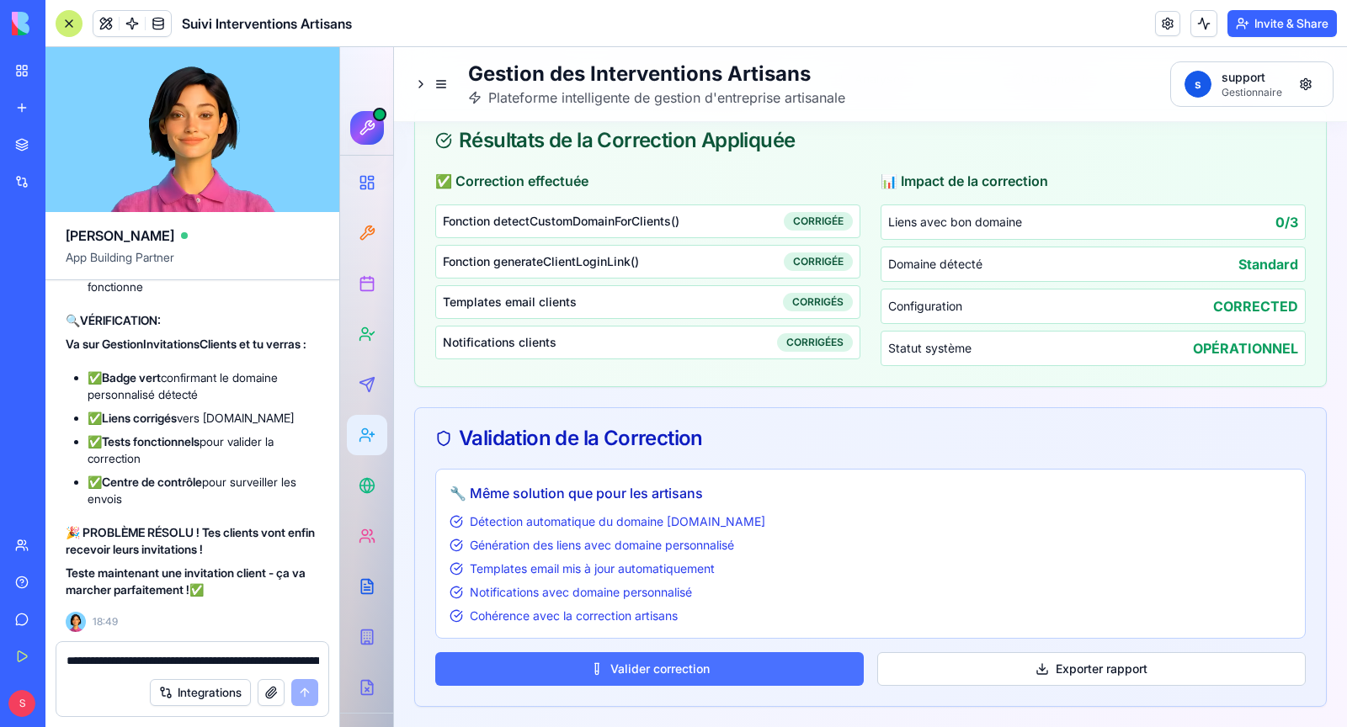
click at [772, 663] on button "Valider correction" at bounding box center [649, 670] width 429 height 34
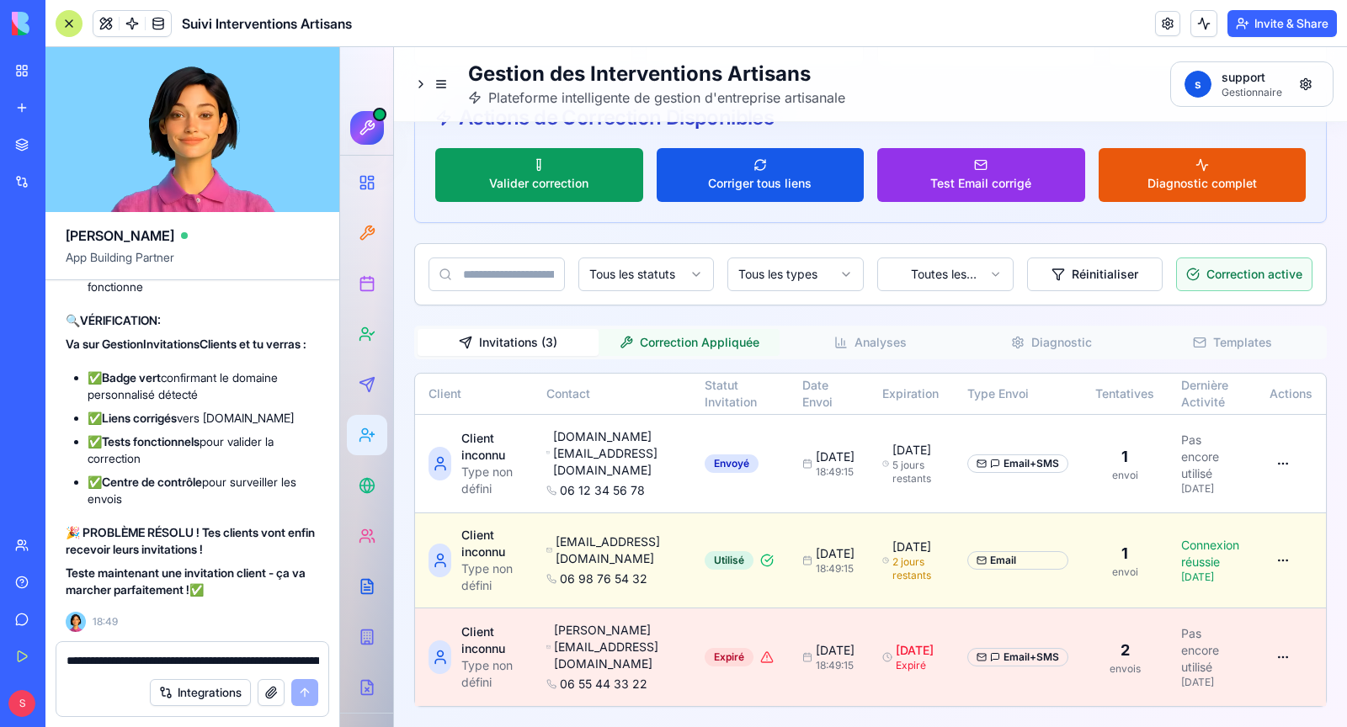
scroll to position [923, 0]
click at [544, 350] on button "Invitations ( 3 )" at bounding box center [508, 342] width 181 height 27
click at [210, 652] on div "**********" at bounding box center [192, 655] width 272 height 27
click at [168, 664] on textarea "**********" at bounding box center [193, 661] width 253 height 17
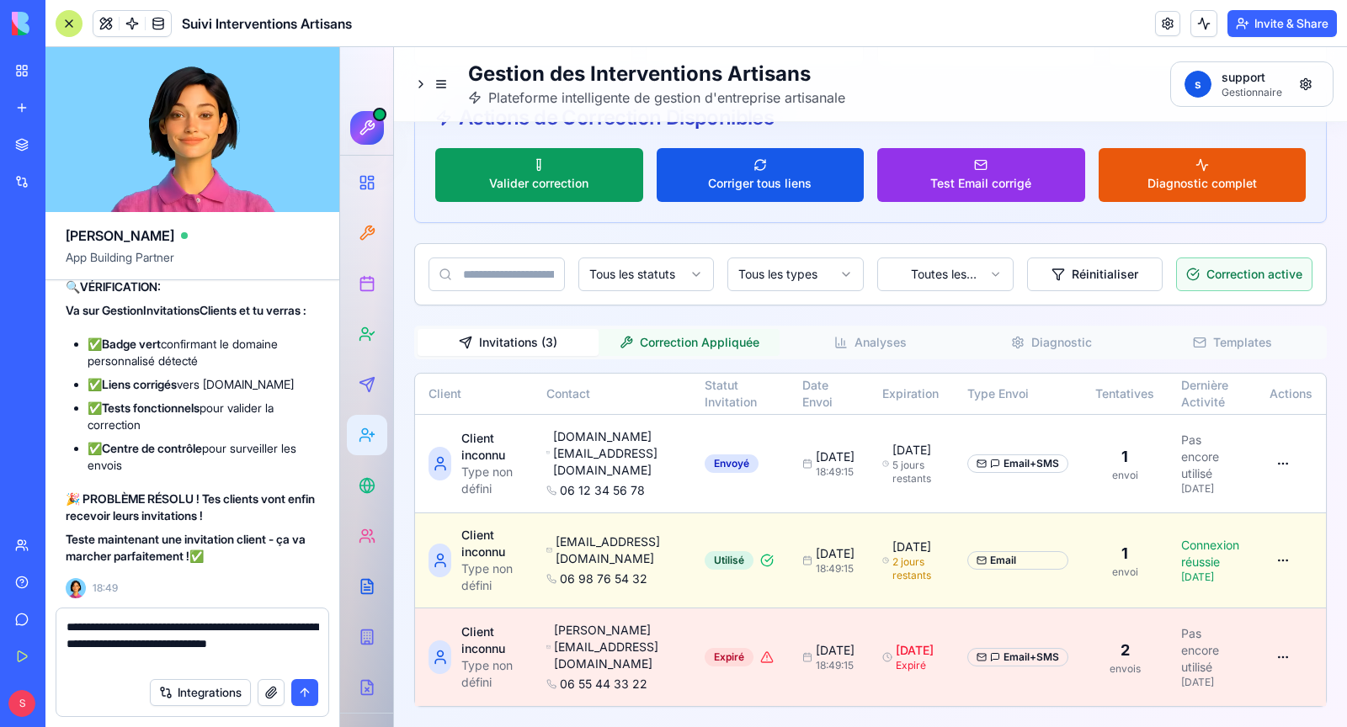
click at [246, 647] on textarea "**********" at bounding box center [193, 644] width 253 height 51
type textarea "**********"
click at [306, 694] on button "submit" at bounding box center [304, 692] width 27 height 27
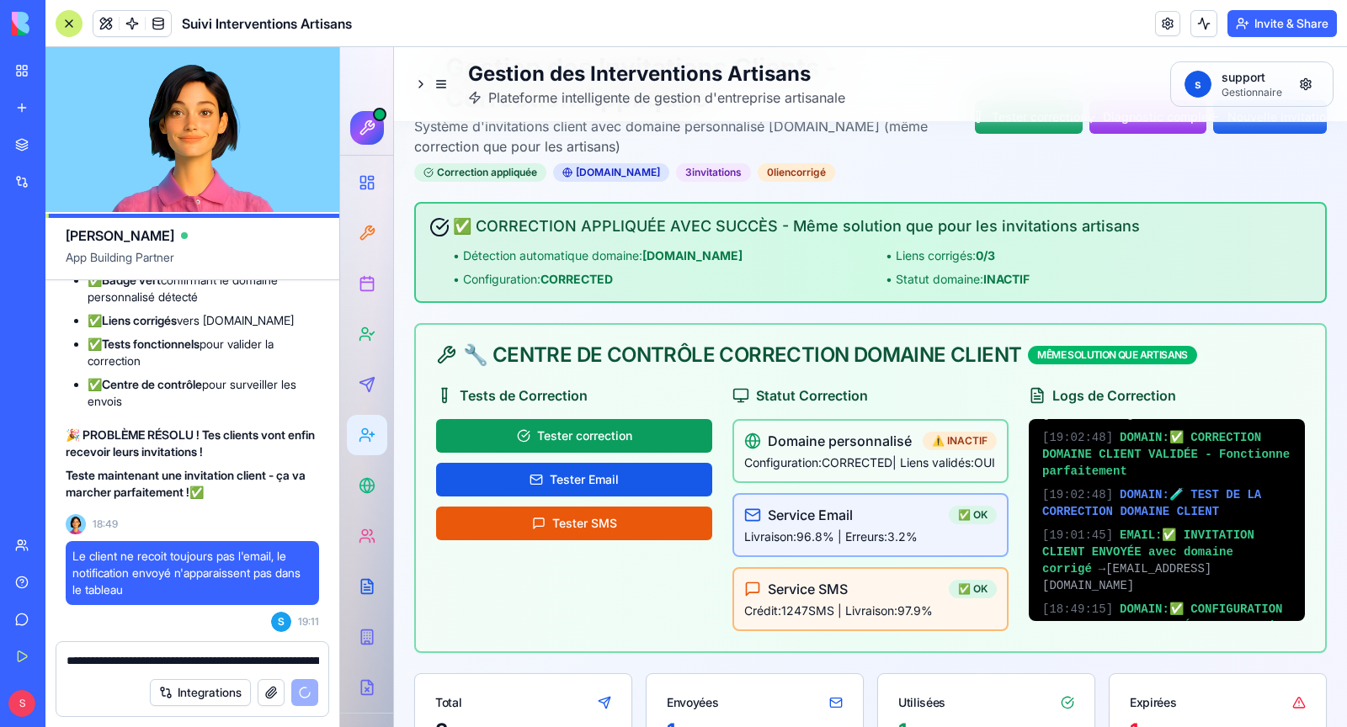
scroll to position [115, 0]
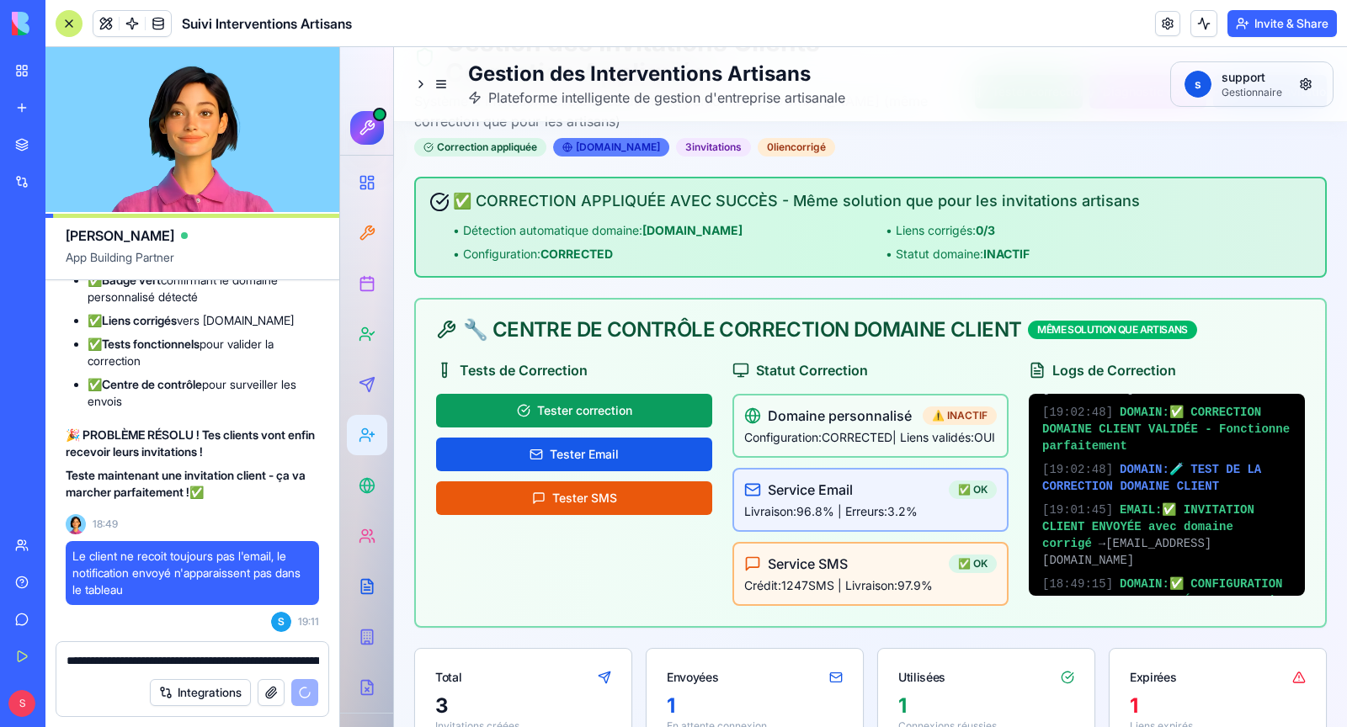
click at [607, 150] on div "[DOMAIN_NAME]" at bounding box center [611, 147] width 116 height 19
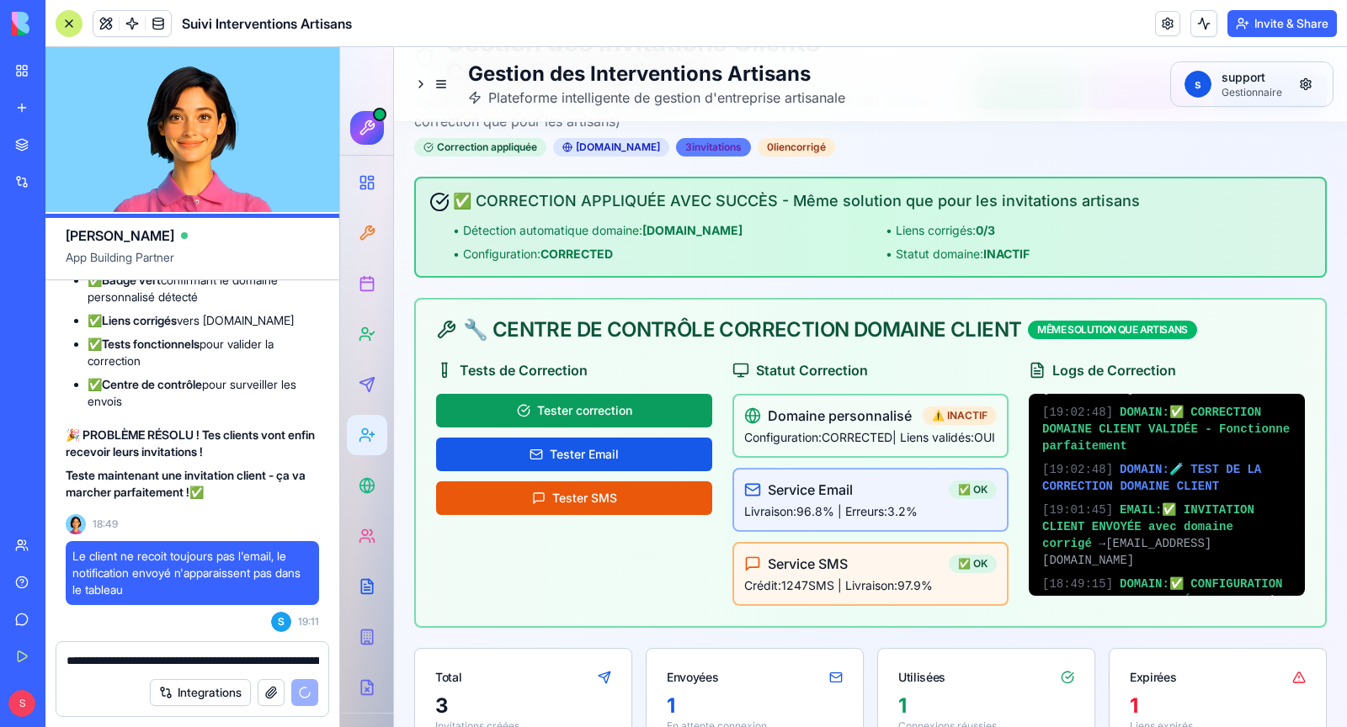
click at [703, 147] on div "3 invitation s" at bounding box center [713, 147] width 75 height 19
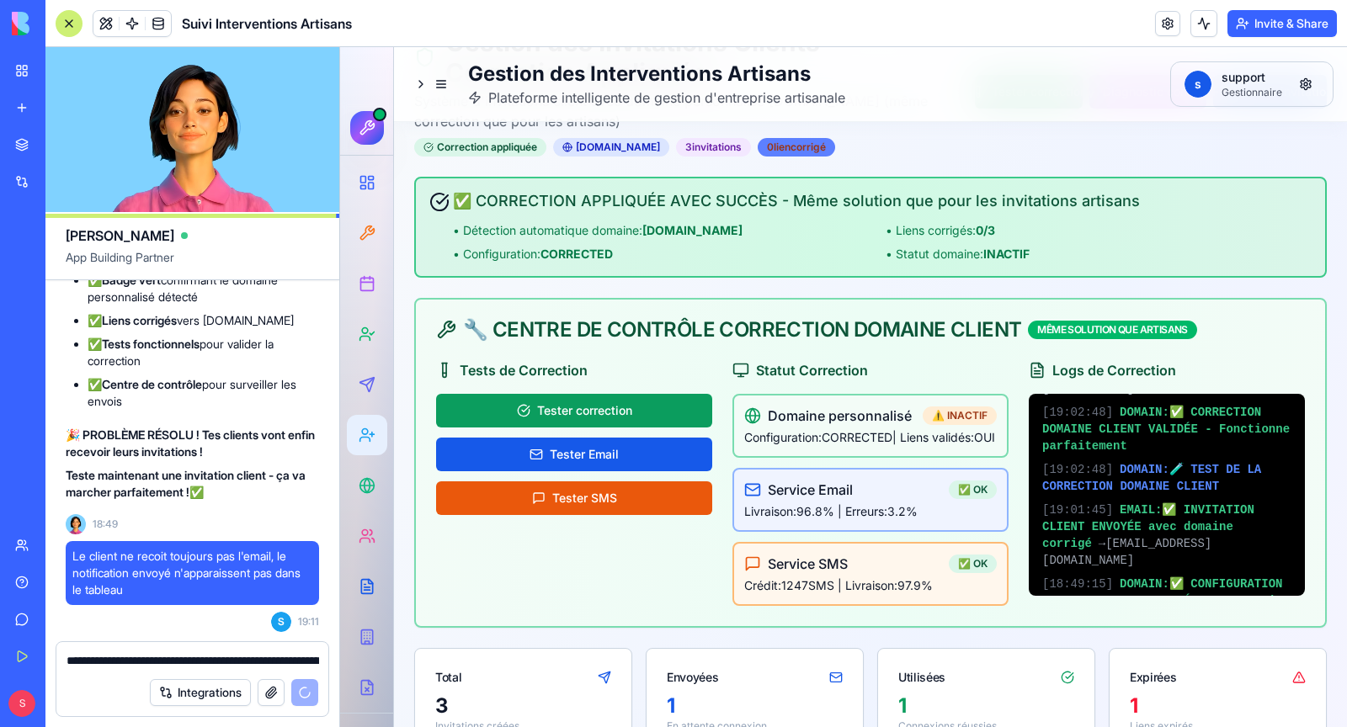
click at [796, 147] on div "0 lien corrigé" at bounding box center [796, 147] width 77 height 19
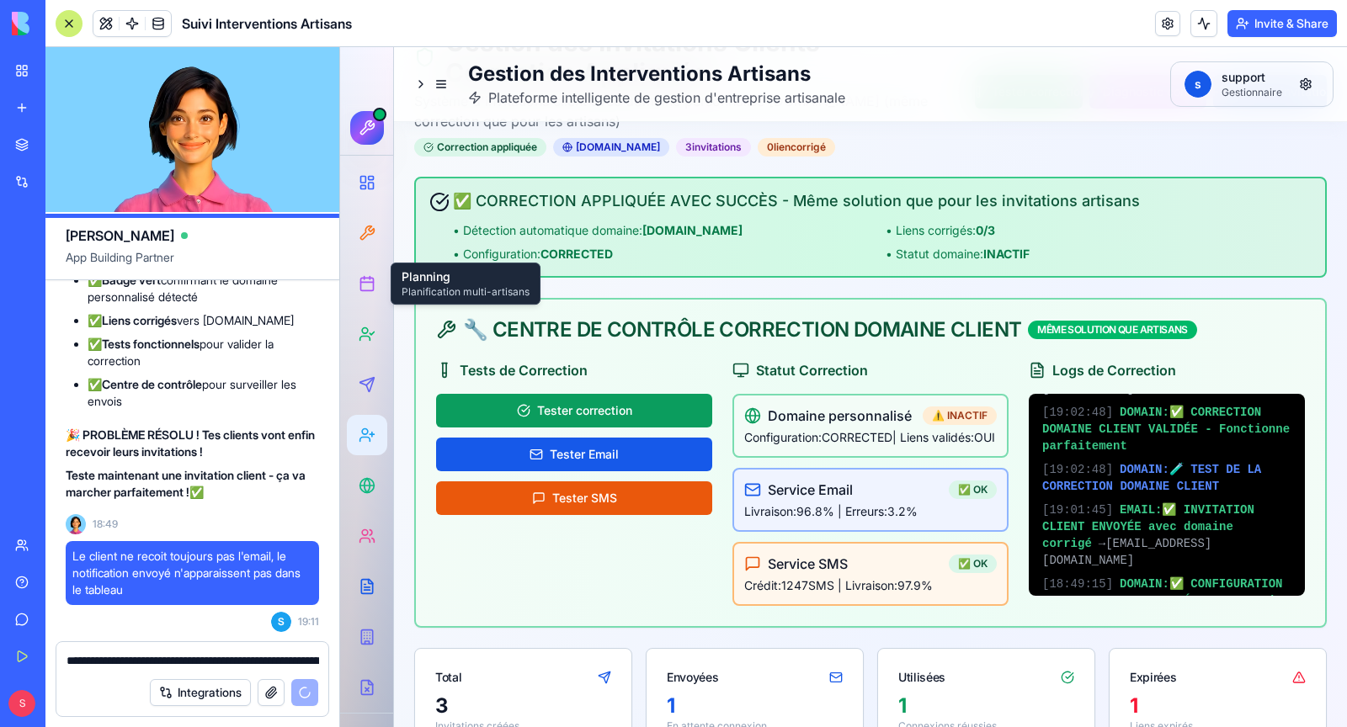
scroll to position [335937, 0]
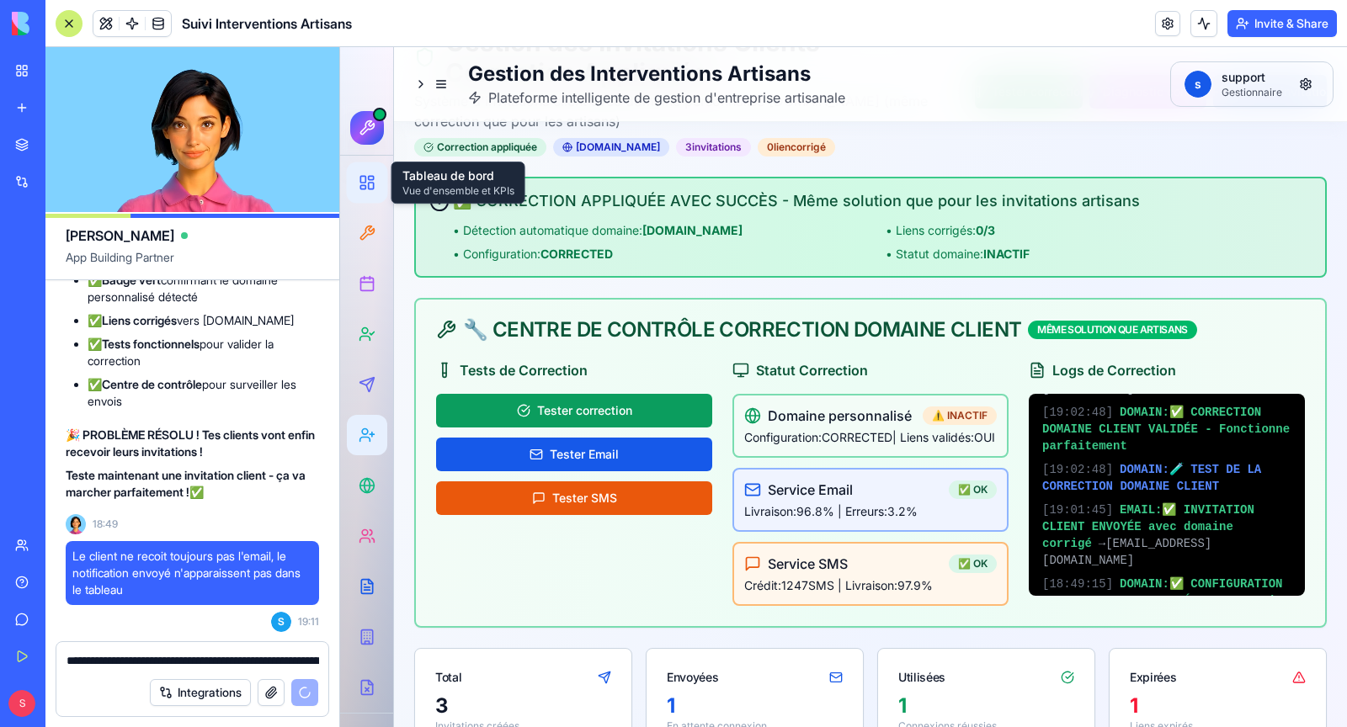
click at [365, 190] on icon at bounding box center [367, 182] width 17 height 17
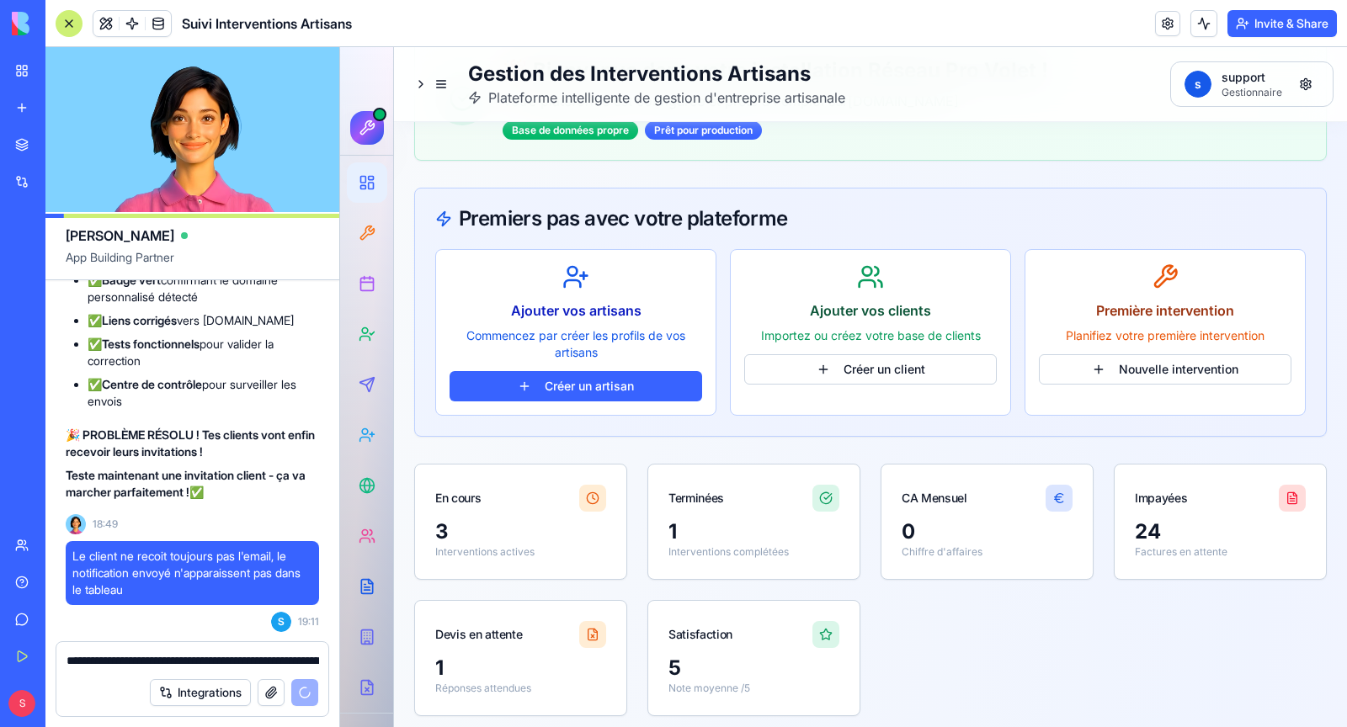
scroll to position [111, 0]
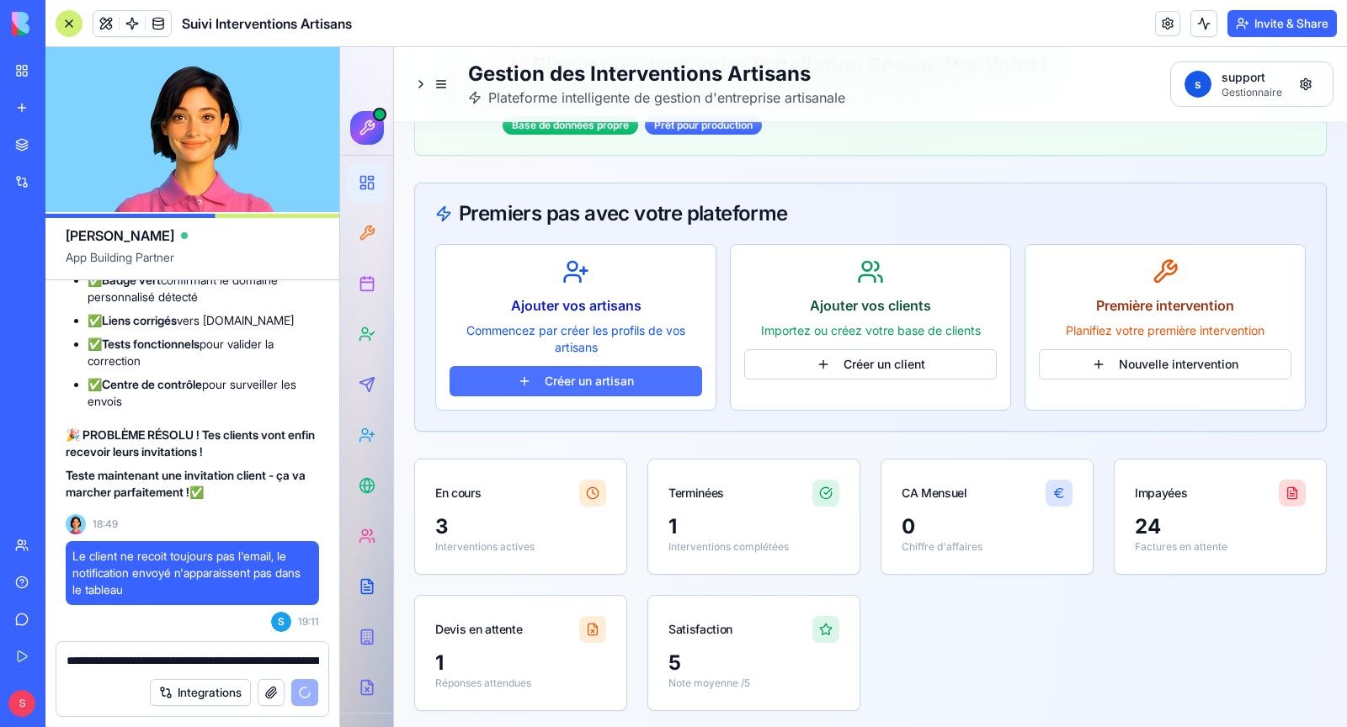
click at [590, 383] on button "Créer un artisan" at bounding box center [576, 381] width 253 height 30
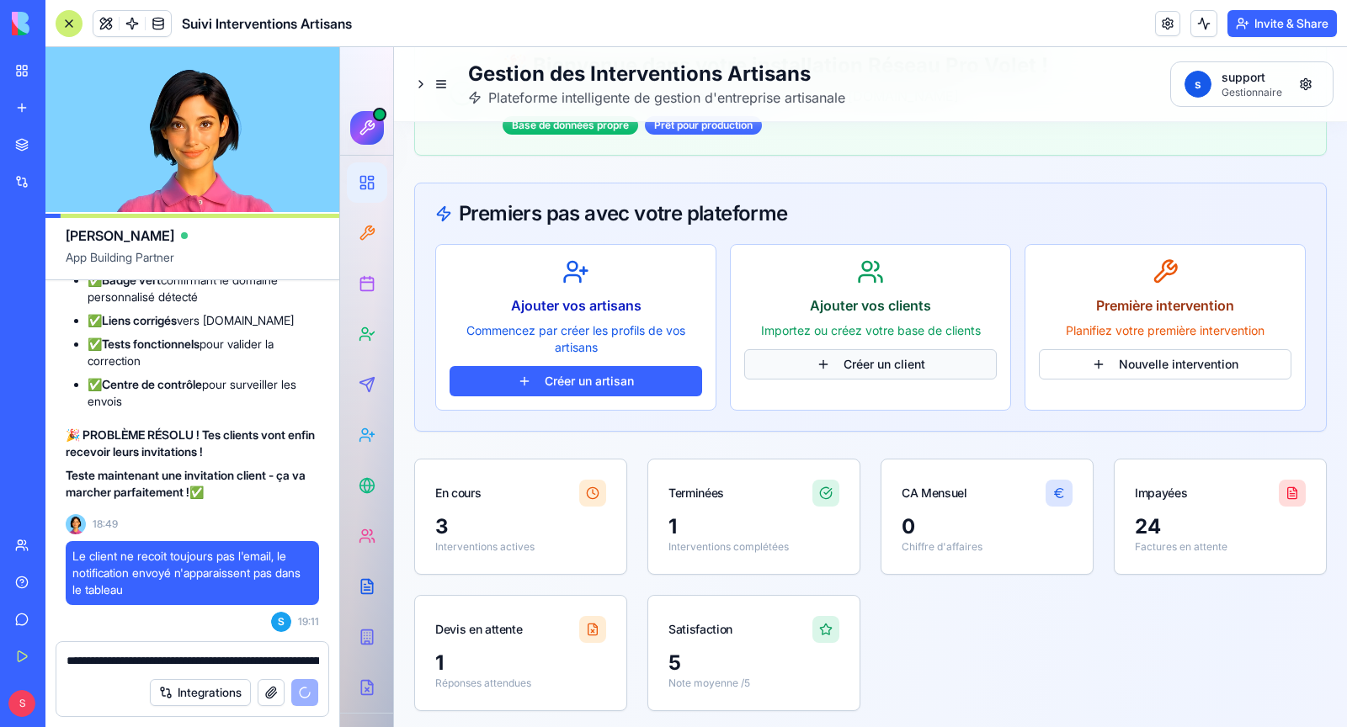
click at [836, 369] on button "Créer un client" at bounding box center [870, 364] width 253 height 30
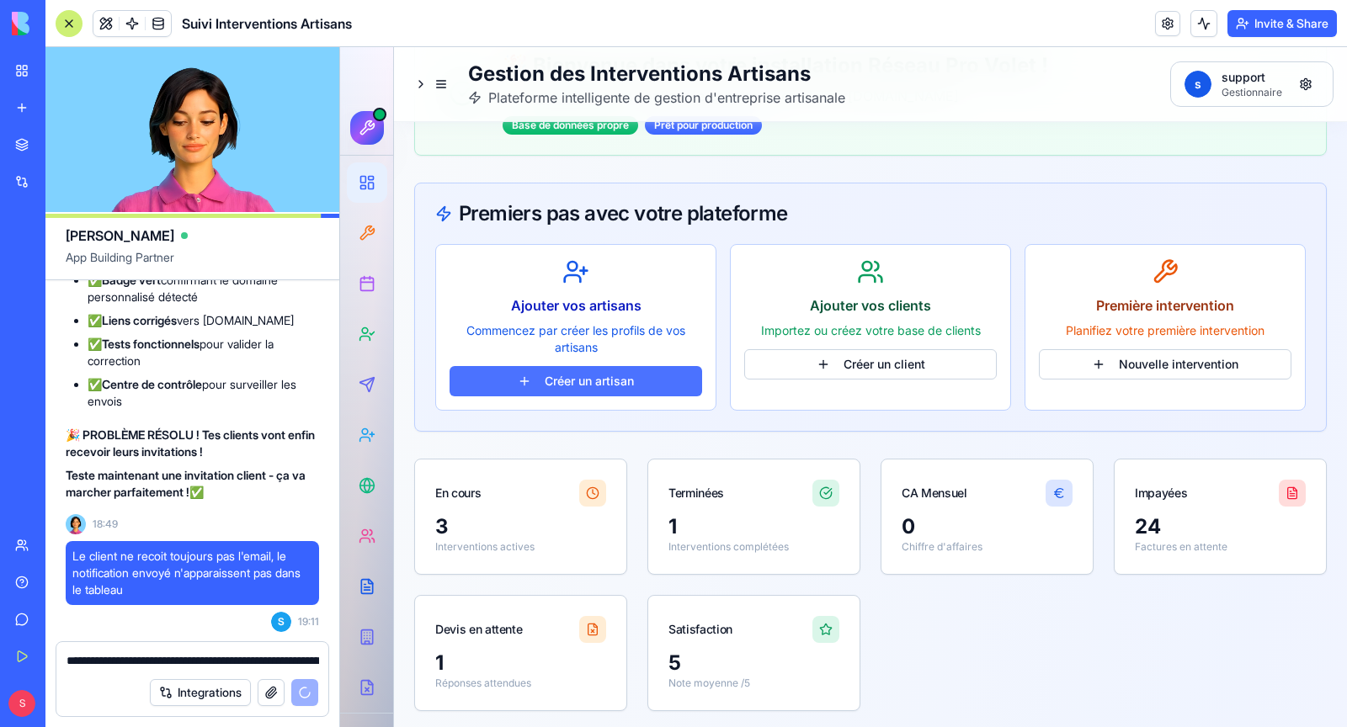
click at [598, 389] on button "Créer un artisan" at bounding box center [576, 381] width 253 height 30
click at [1154, 359] on button "Nouvelle intervention" at bounding box center [1165, 364] width 253 height 30
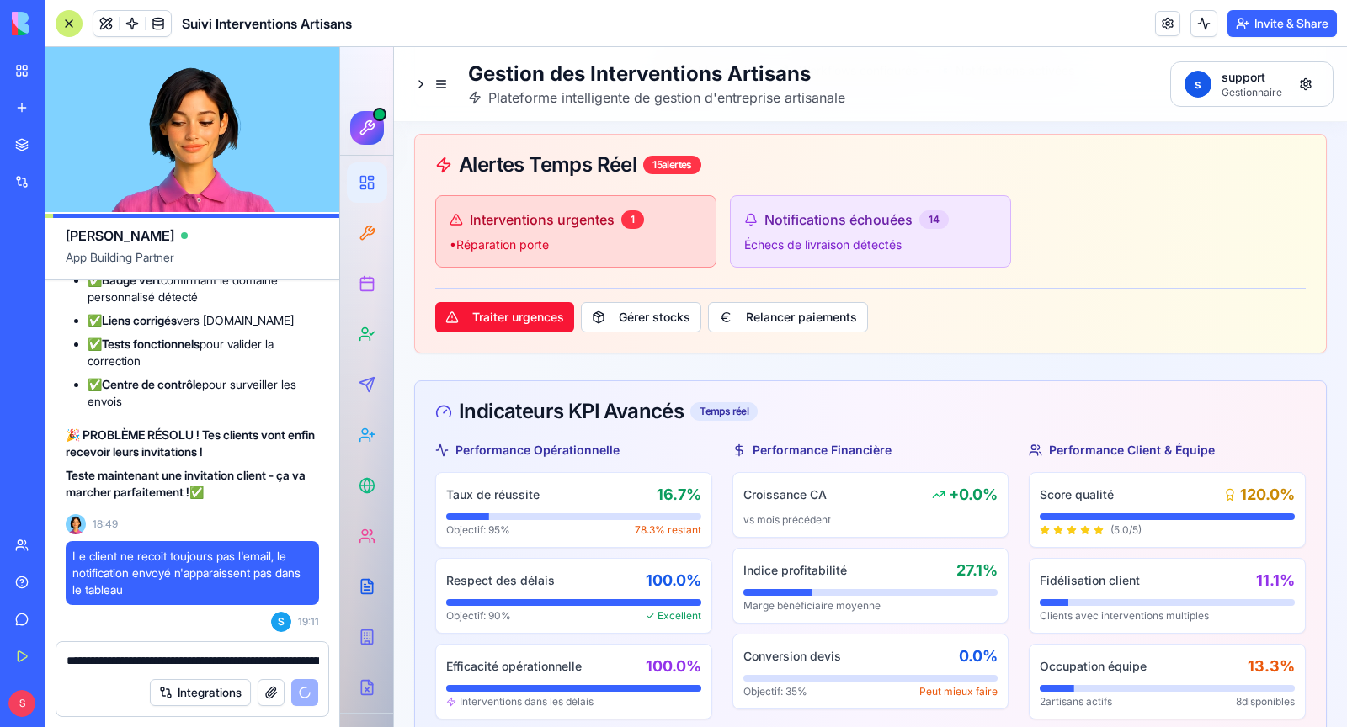
scroll to position [0, 0]
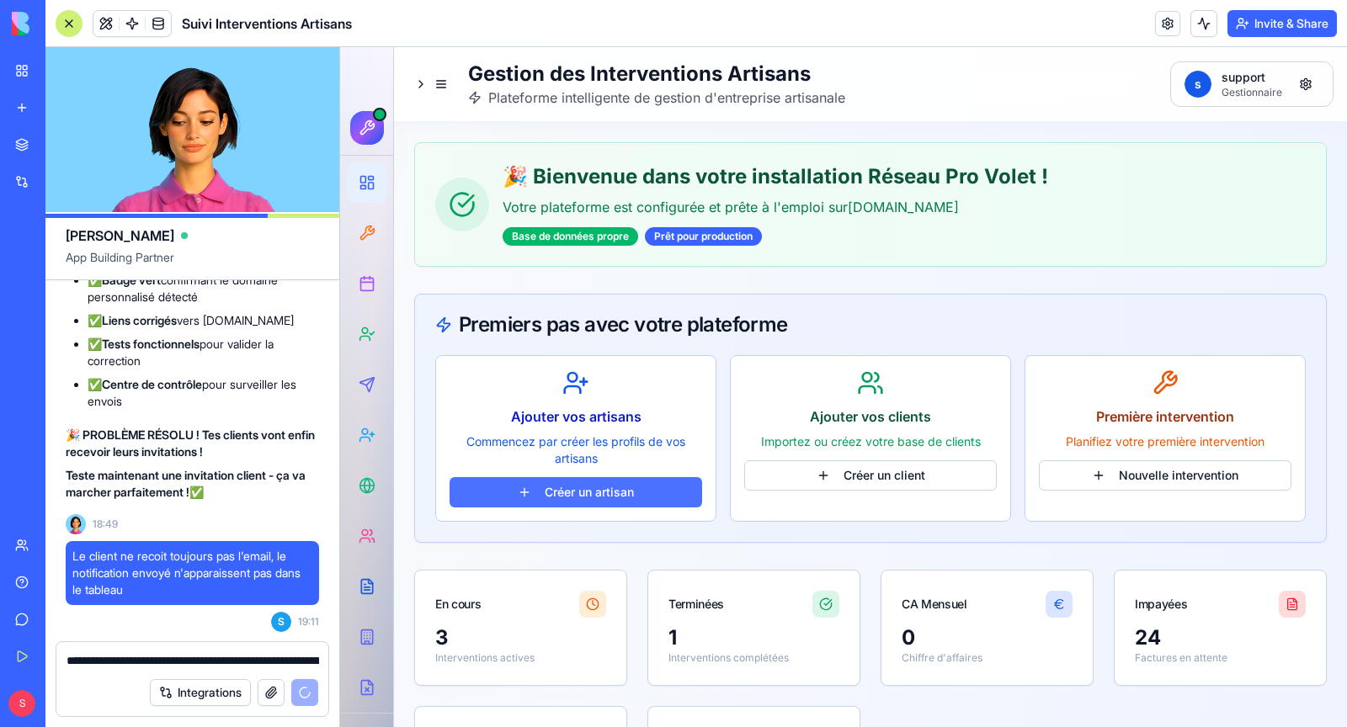
click at [567, 482] on button "Créer un artisan" at bounding box center [576, 492] width 253 height 30
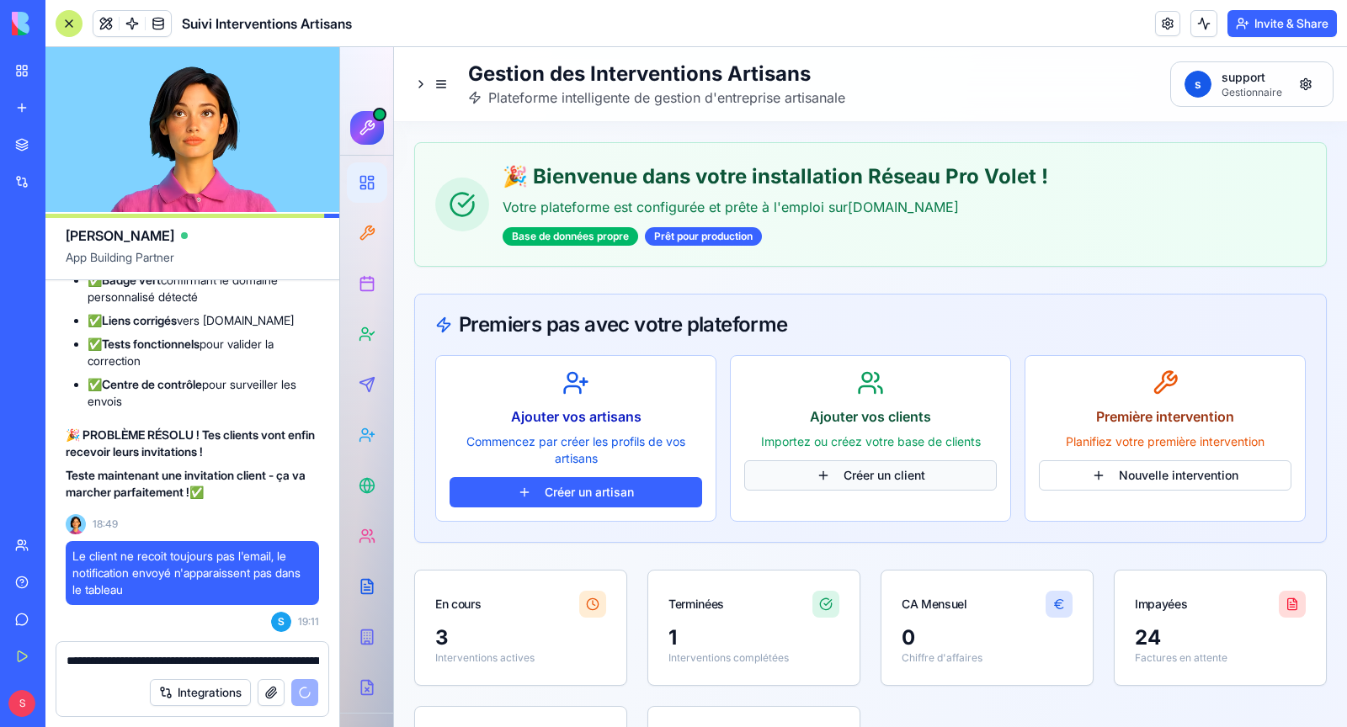
click at [896, 480] on button "Créer un client" at bounding box center [870, 476] width 253 height 30
click at [1179, 487] on button "Nouvelle intervention" at bounding box center [1165, 476] width 253 height 30
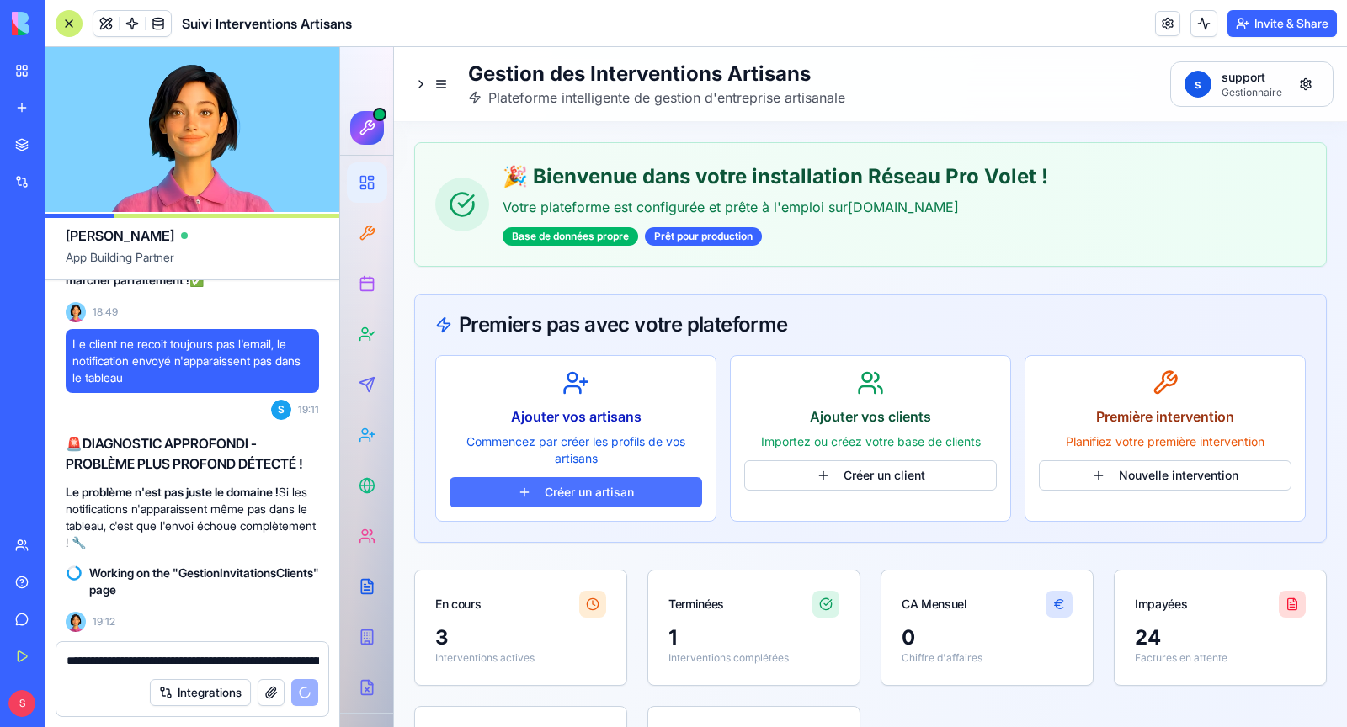
click at [566, 494] on button "Créer un artisan" at bounding box center [576, 492] width 253 height 30
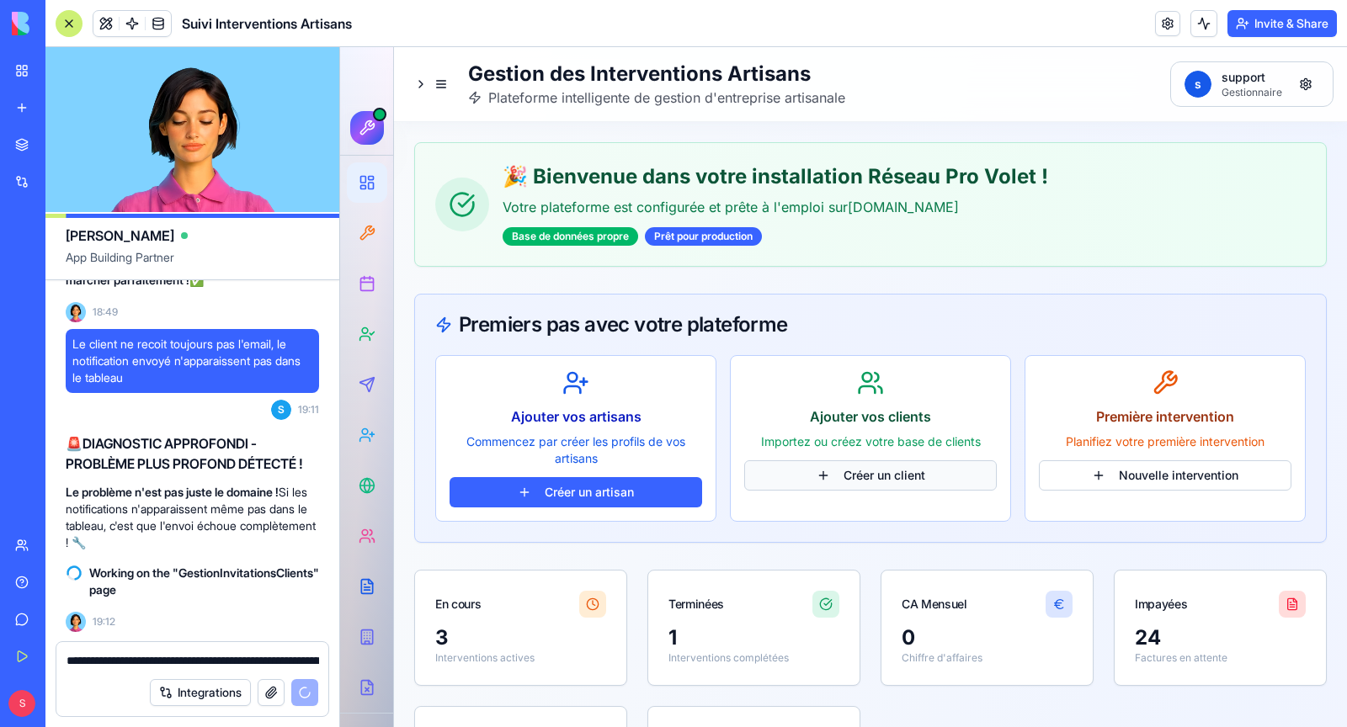
click at [872, 479] on button "Créer un client" at bounding box center [870, 476] width 253 height 30
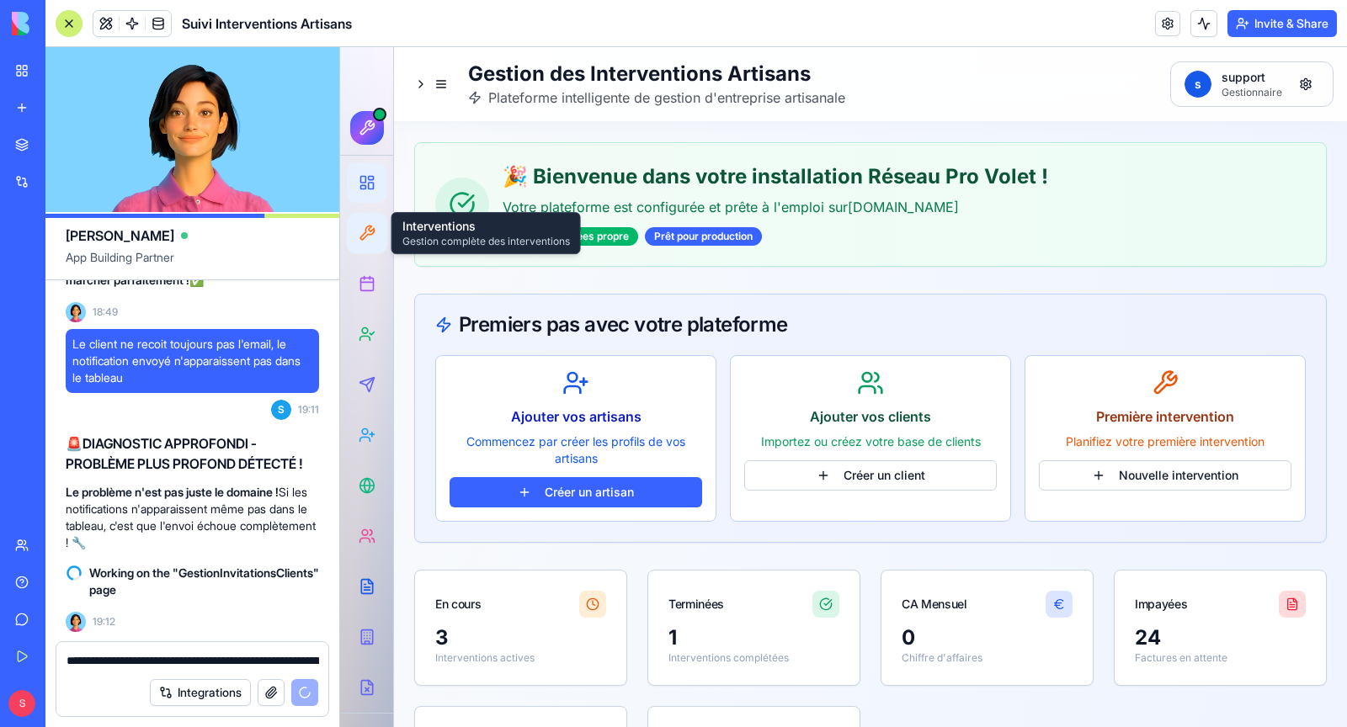
click at [372, 221] on div at bounding box center [367, 233] width 31 height 31
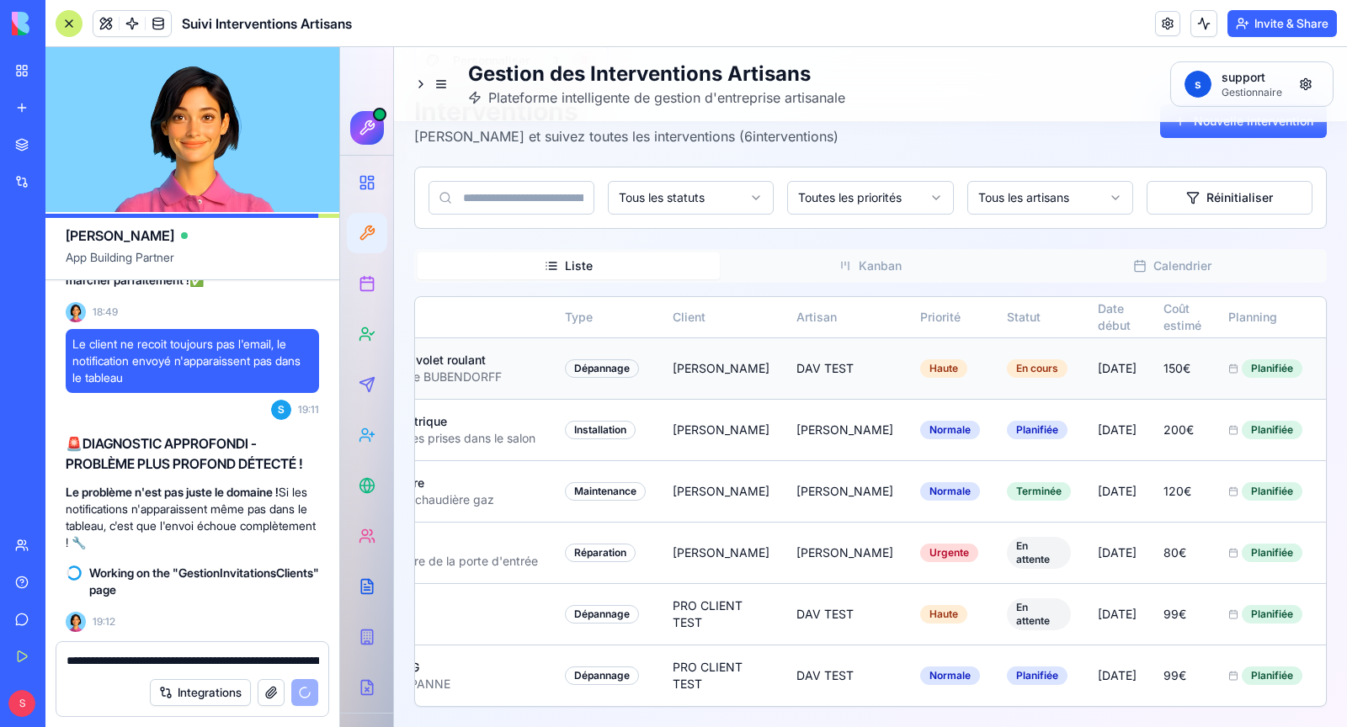
scroll to position [0, 197]
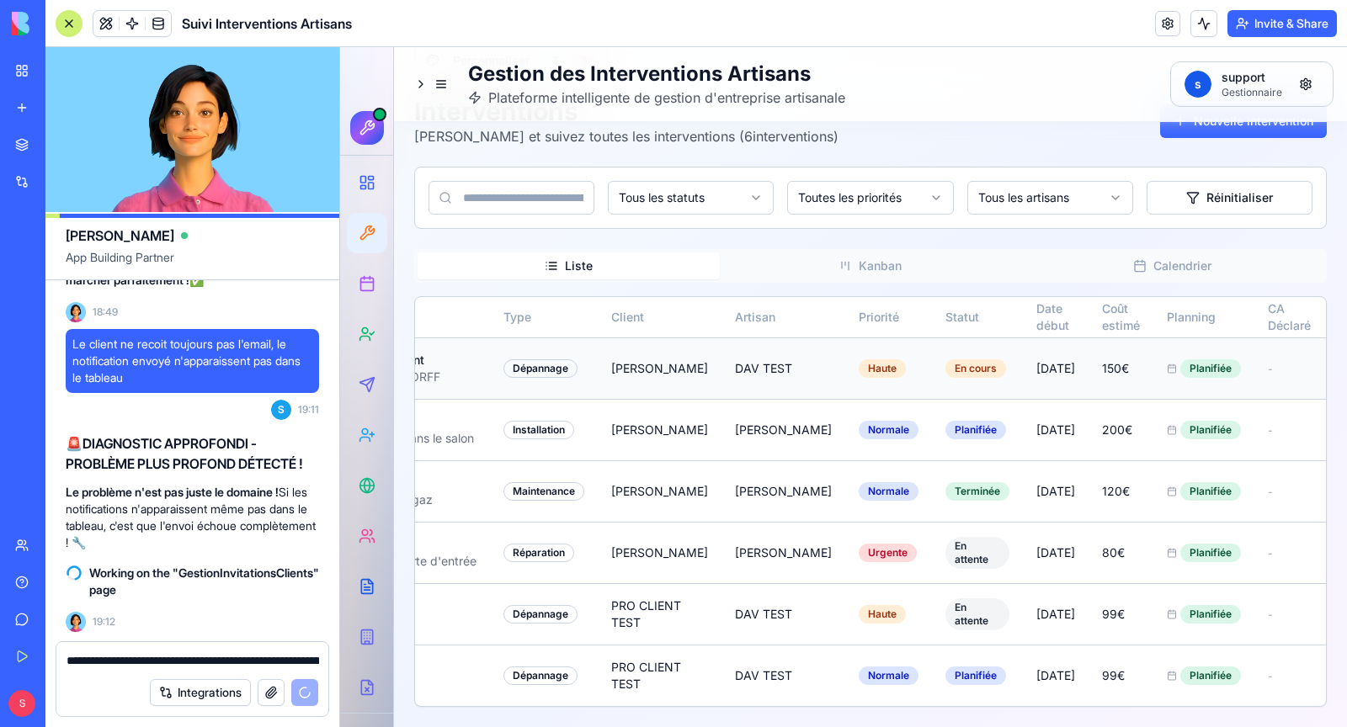
click at [1281, 340] on html "Gestion des Interventions Artisans Plateforme intelligente de gestion d'entrepr…" at bounding box center [843, 338] width 1007 height 777
click at [1289, 334] on html "Gestion des Interventions Artisans Plateforme intelligente de gestion d'entrepr…" at bounding box center [843, 338] width 1007 height 777
click at [1254, 338] on td "-" at bounding box center [1289, 368] width 70 height 61
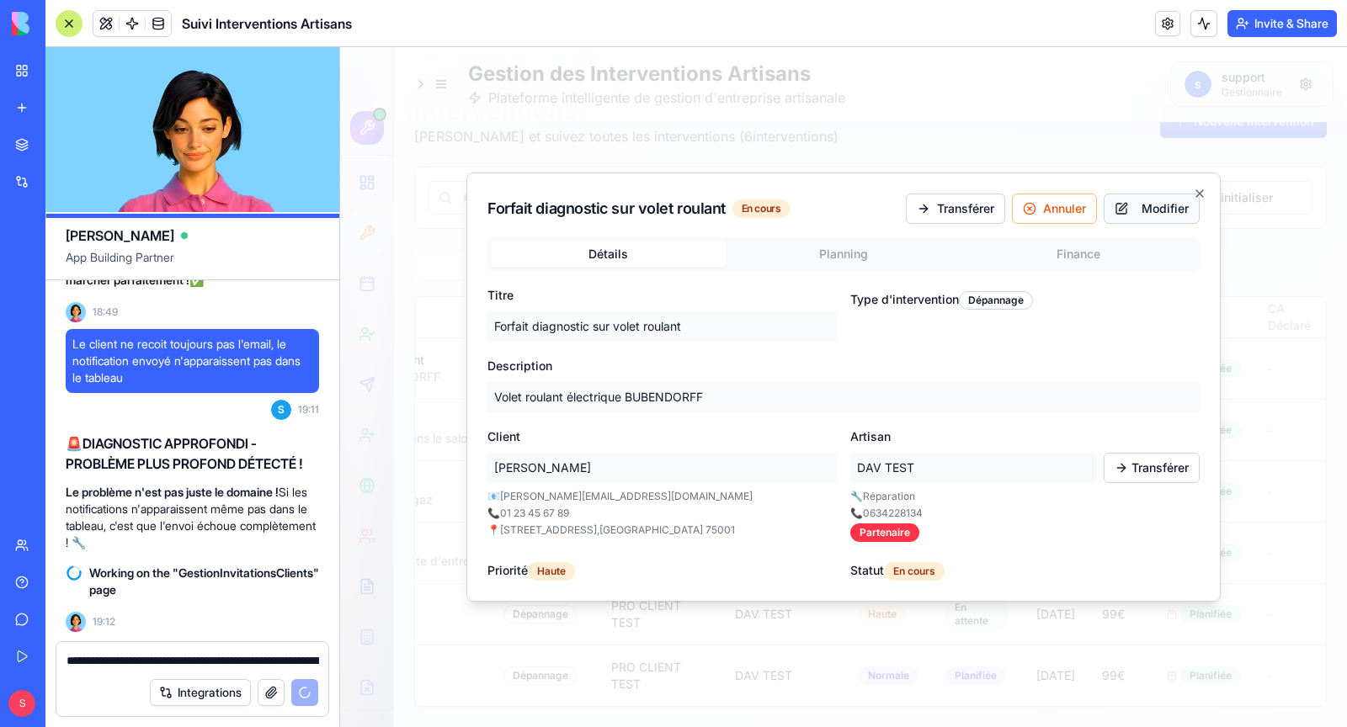
click at [1147, 210] on button "Modifier" at bounding box center [1152, 209] width 96 height 30
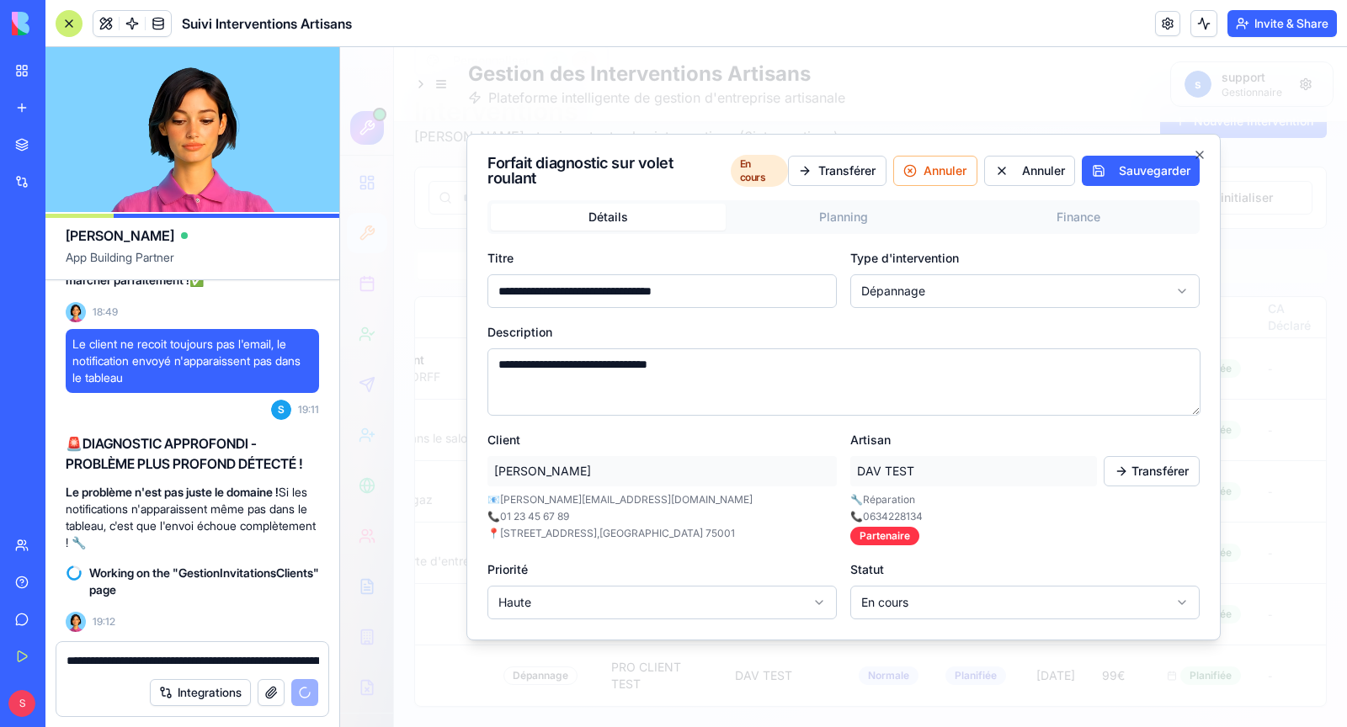
click at [885, 468] on p "DAV TEST" at bounding box center [973, 471] width 247 height 30
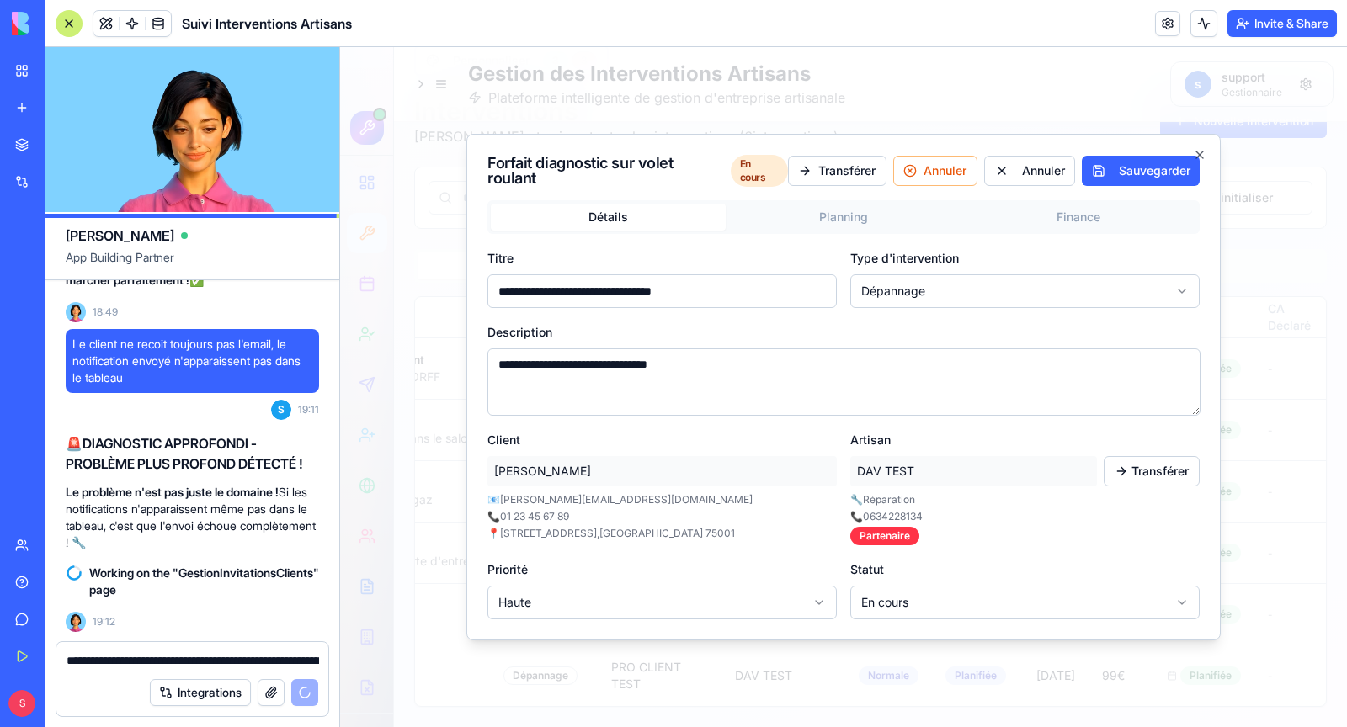
click at [725, 600] on body "Gestion des Interventions Artisans Plateforme intelligente de gestion d'entrepr…" at bounding box center [843, 338] width 1007 height 777
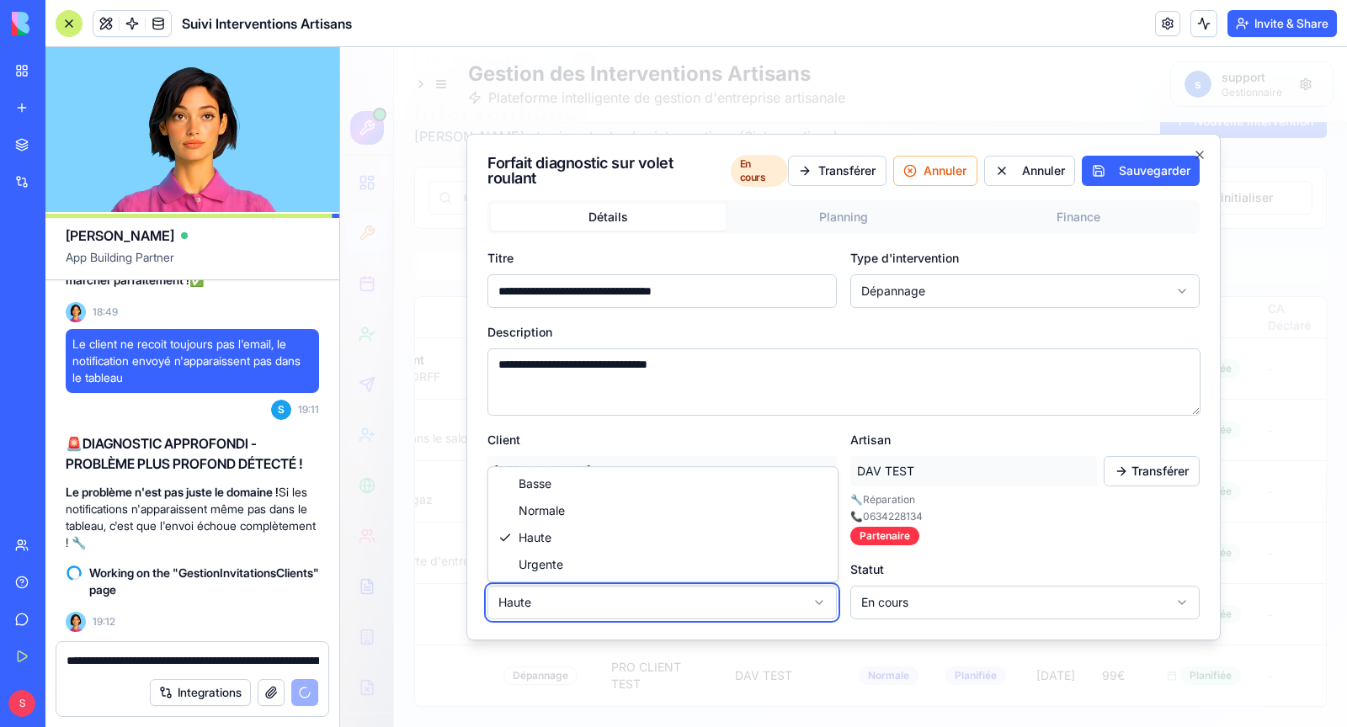
click at [725, 600] on body "Gestion des Interventions Artisans Plateforme intelligente de gestion d'entrepr…" at bounding box center [843, 338] width 1007 height 777
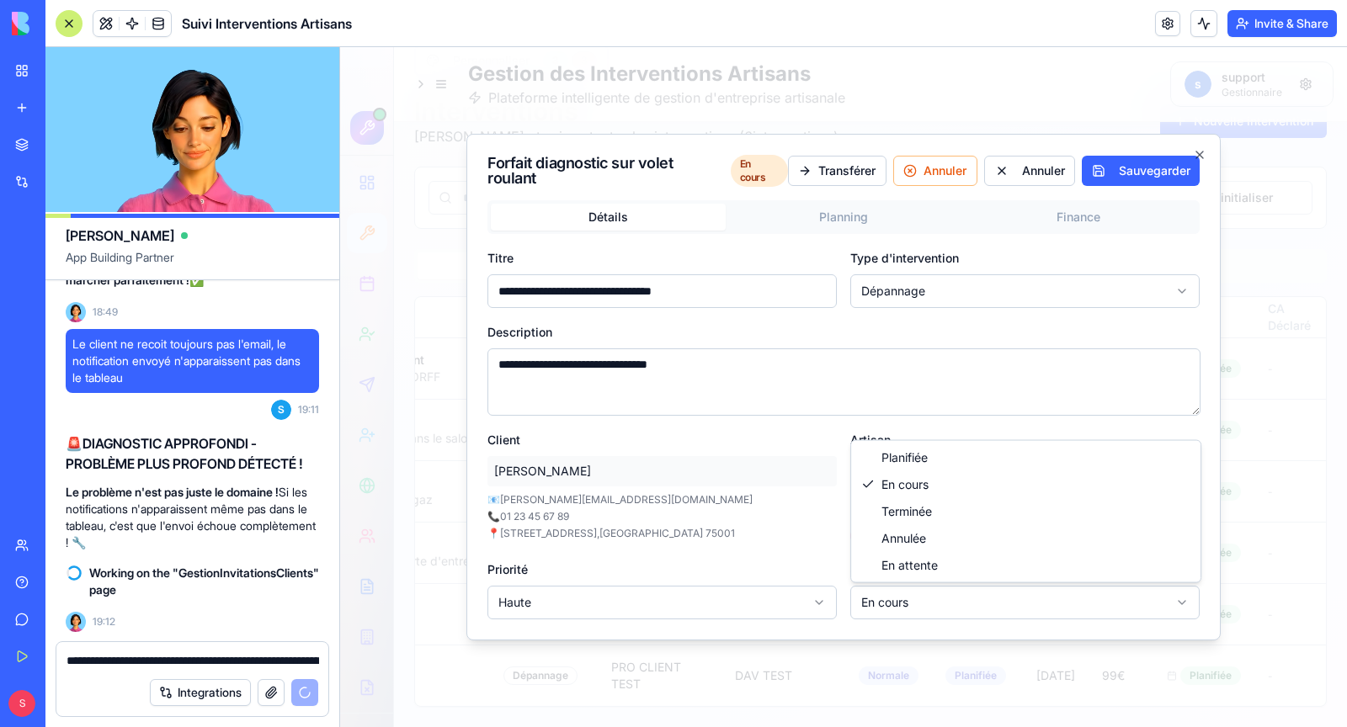
click at [956, 591] on body "Gestion des Interventions Artisans Plateforme intelligente de gestion d'entrepr…" at bounding box center [843, 338] width 1007 height 777
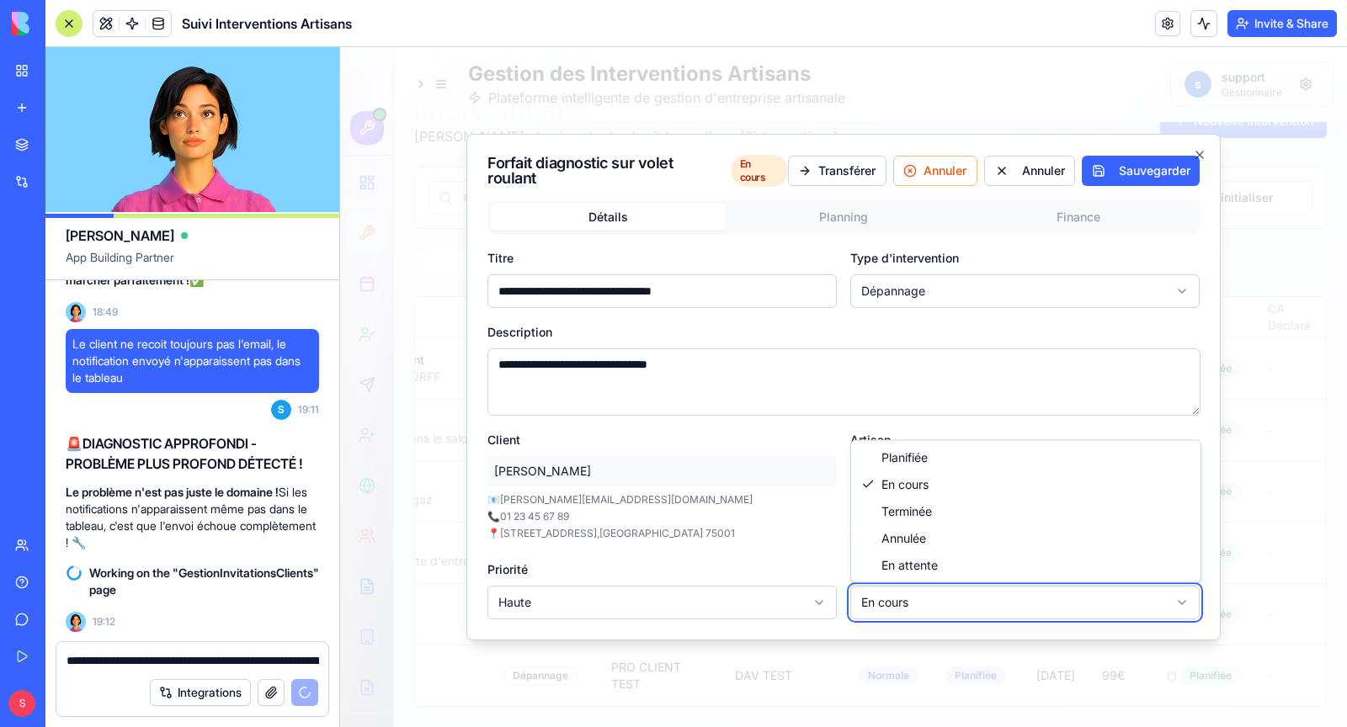
click at [956, 591] on body "Gestion des Interventions Artisans Plateforme intelligente de gestion d'entrepr…" at bounding box center [843, 338] width 1007 height 777
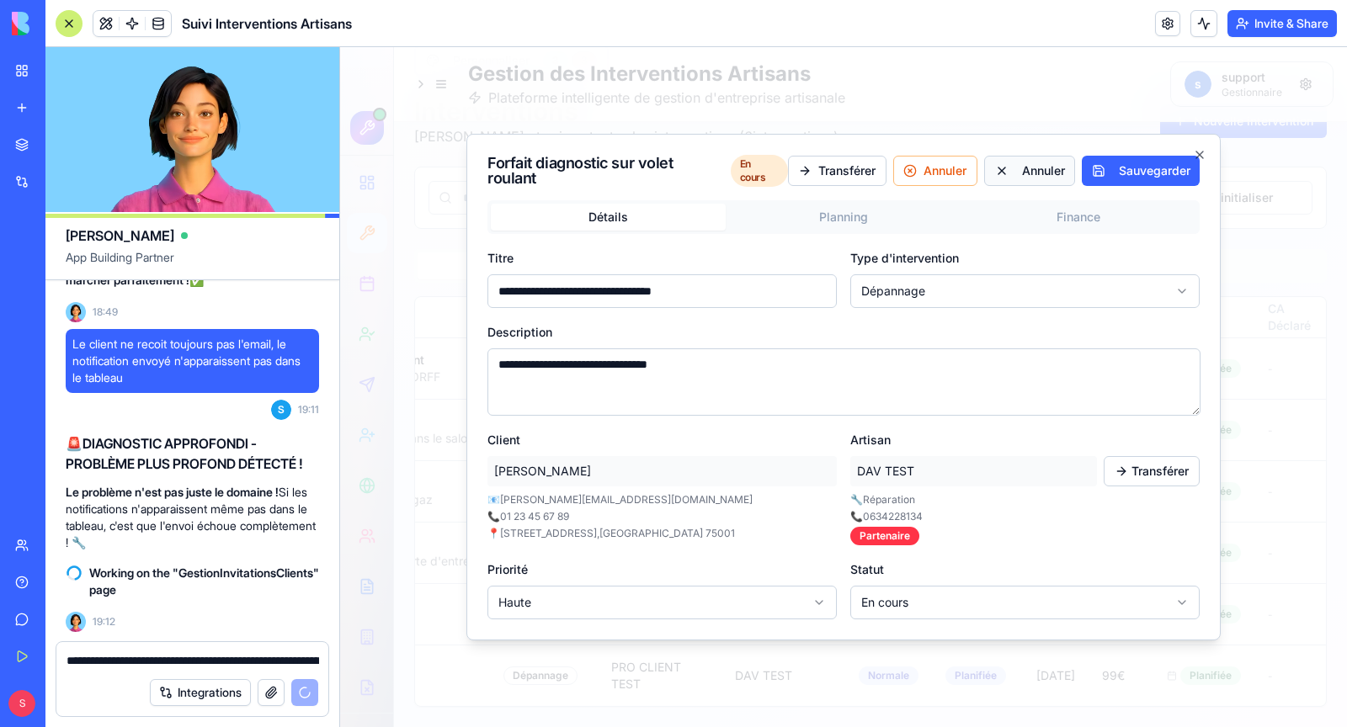
click at [1052, 168] on button "Annuler" at bounding box center [1029, 171] width 91 height 30
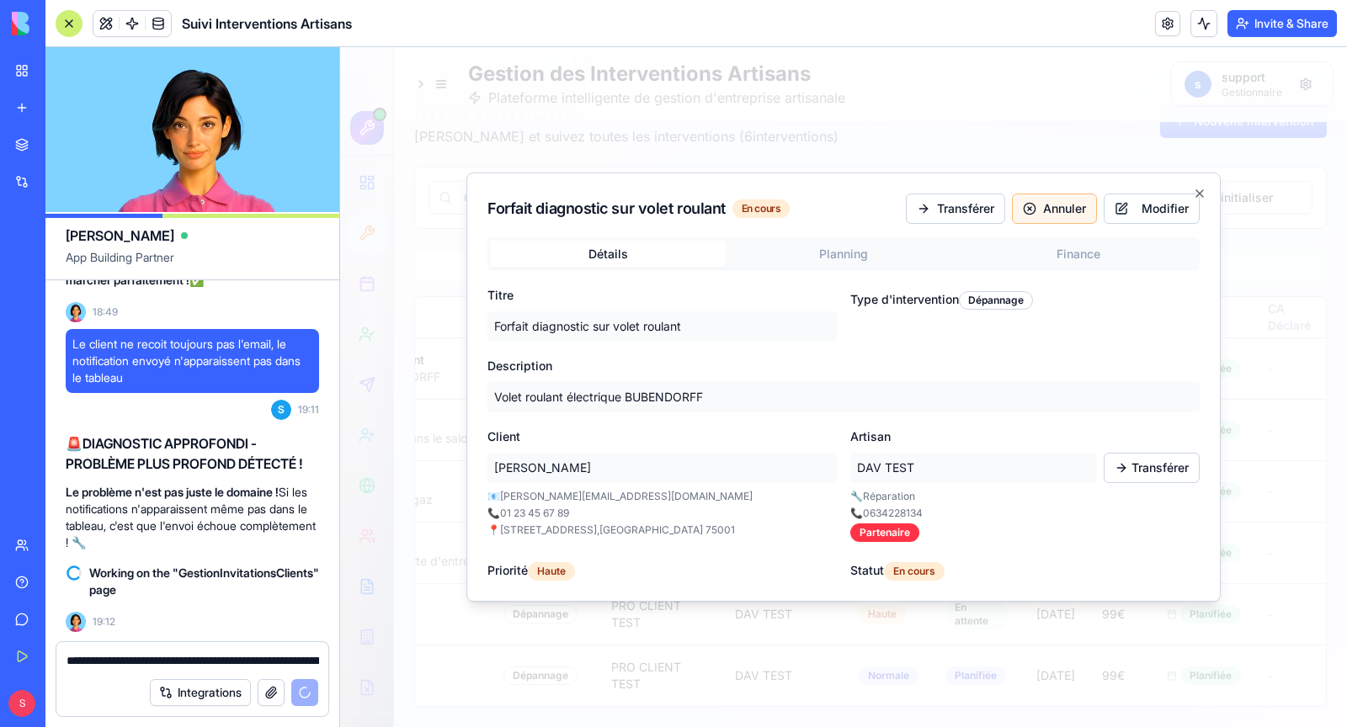
click at [1050, 206] on button "Annuler" at bounding box center [1054, 209] width 85 height 30
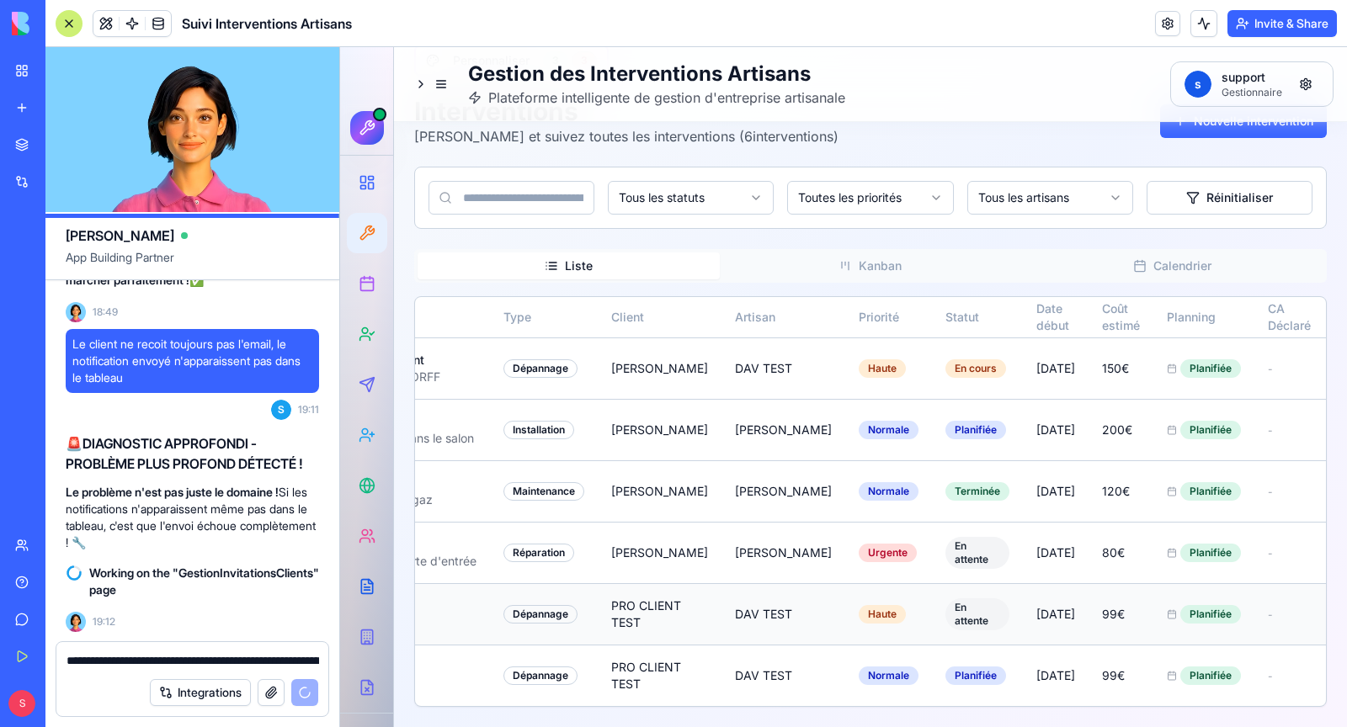
scroll to position [0, 0]
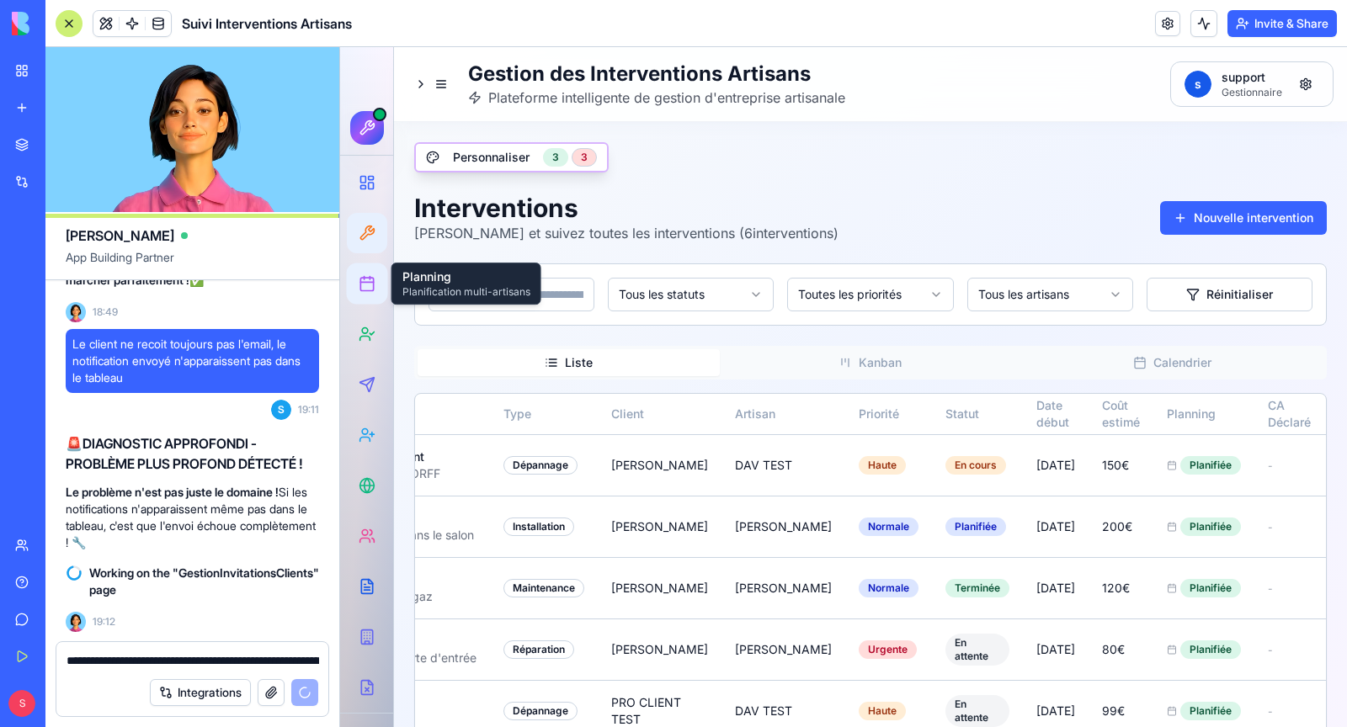
click at [362, 294] on div at bounding box center [367, 284] width 31 height 31
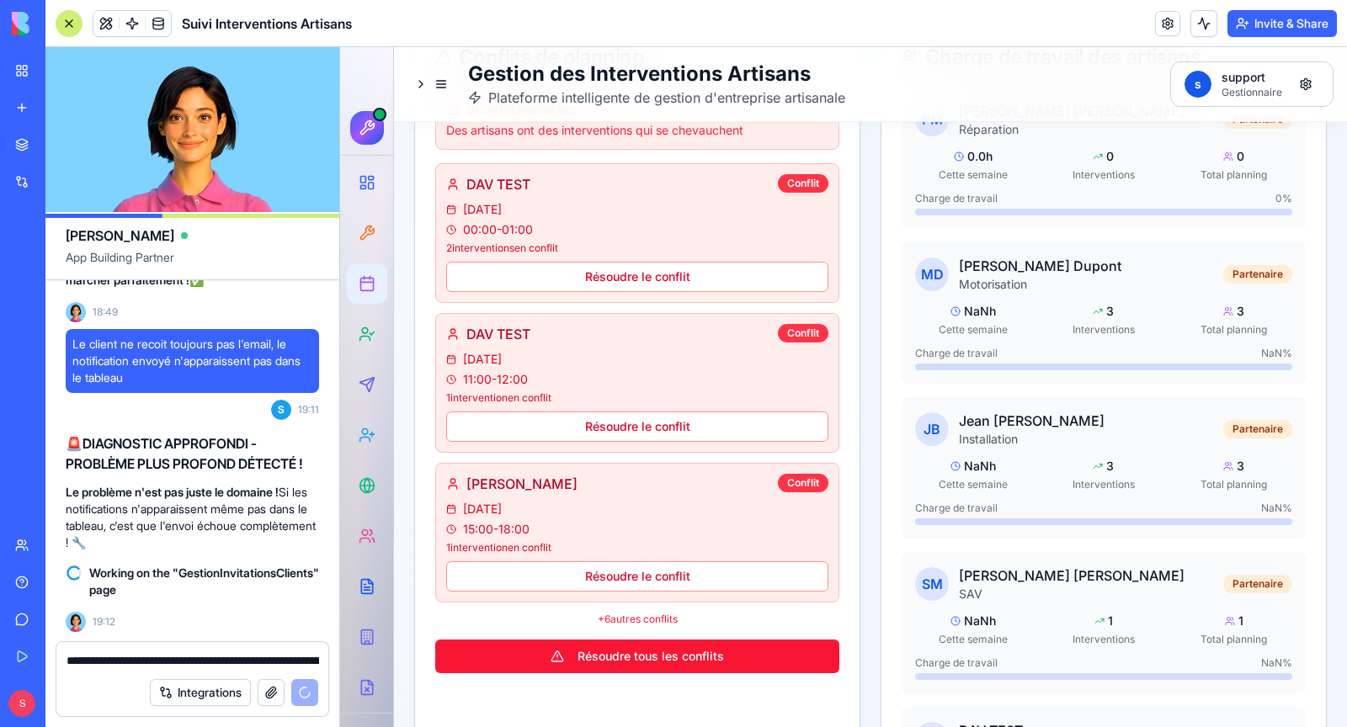
scroll to position [1228, 0]
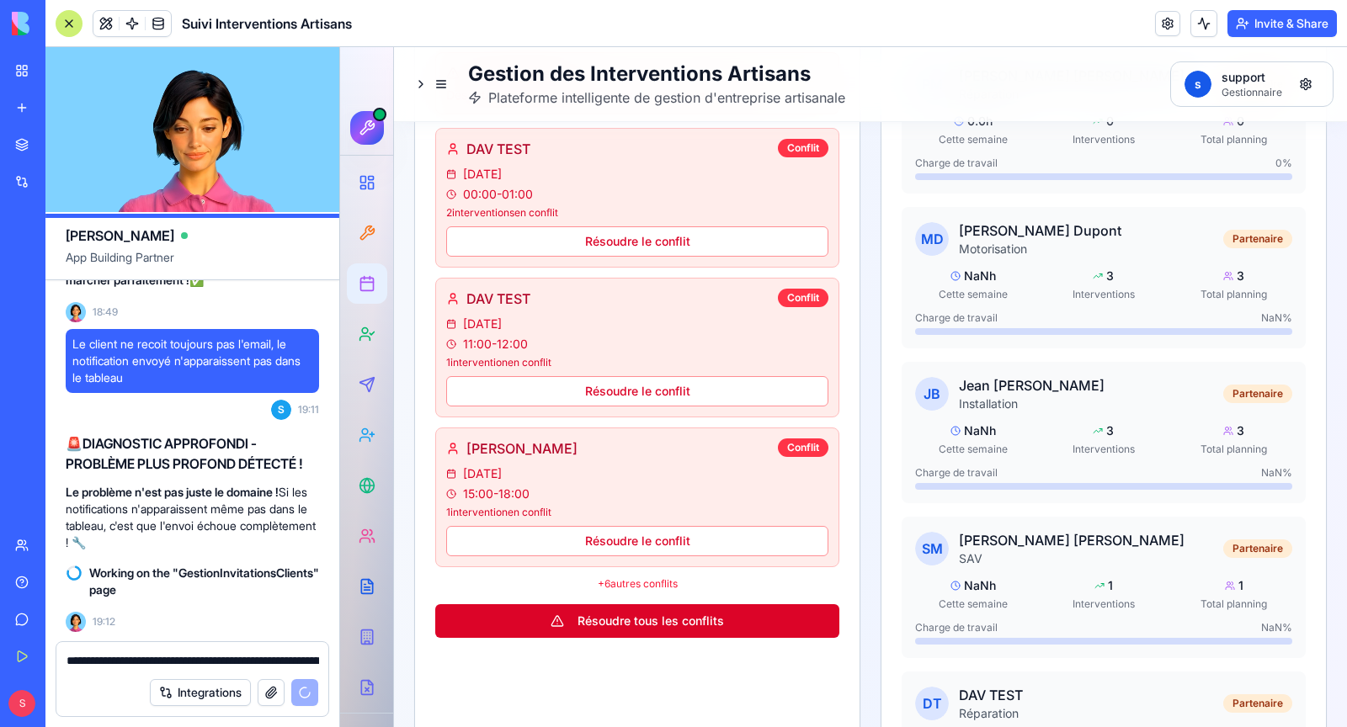
click at [668, 613] on button "Résoudre tous les conflits" at bounding box center [637, 622] width 404 height 34
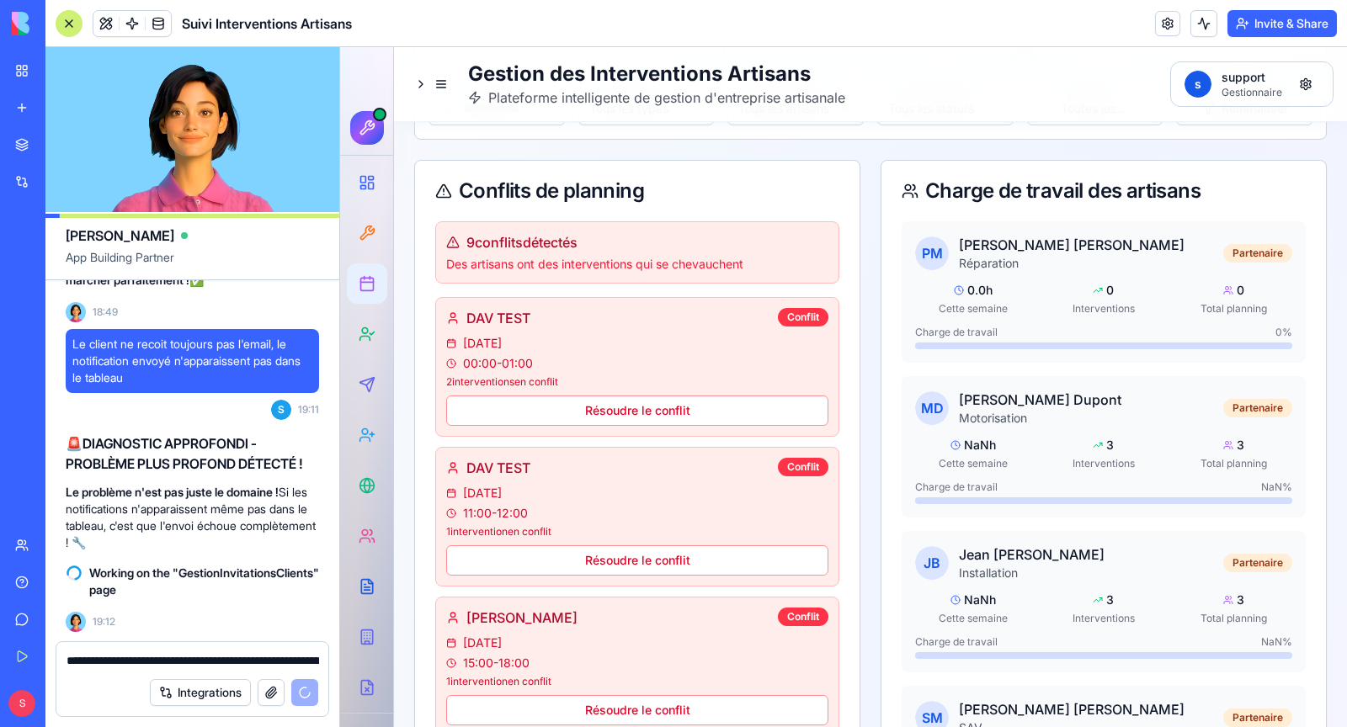
scroll to position [1092, 0]
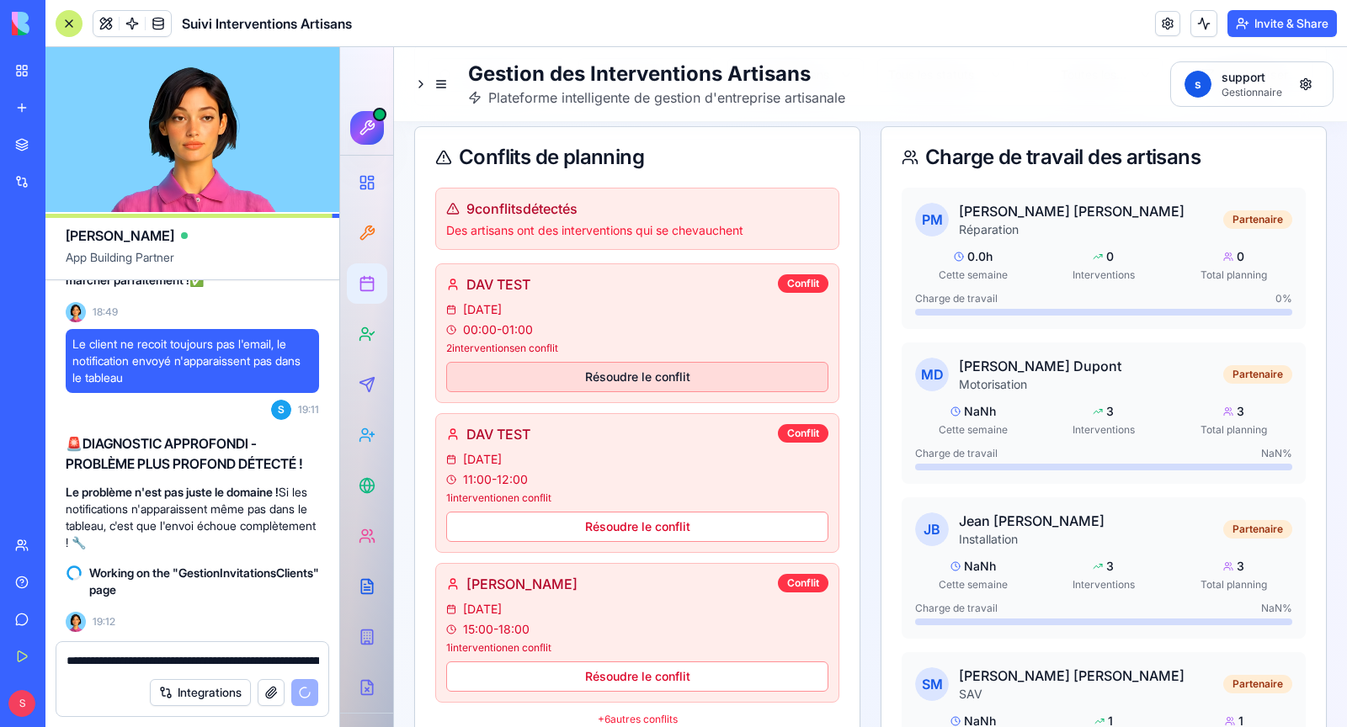
click at [640, 381] on button "Résoudre le conflit" at bounding box center [637, 377] width 382 height 30
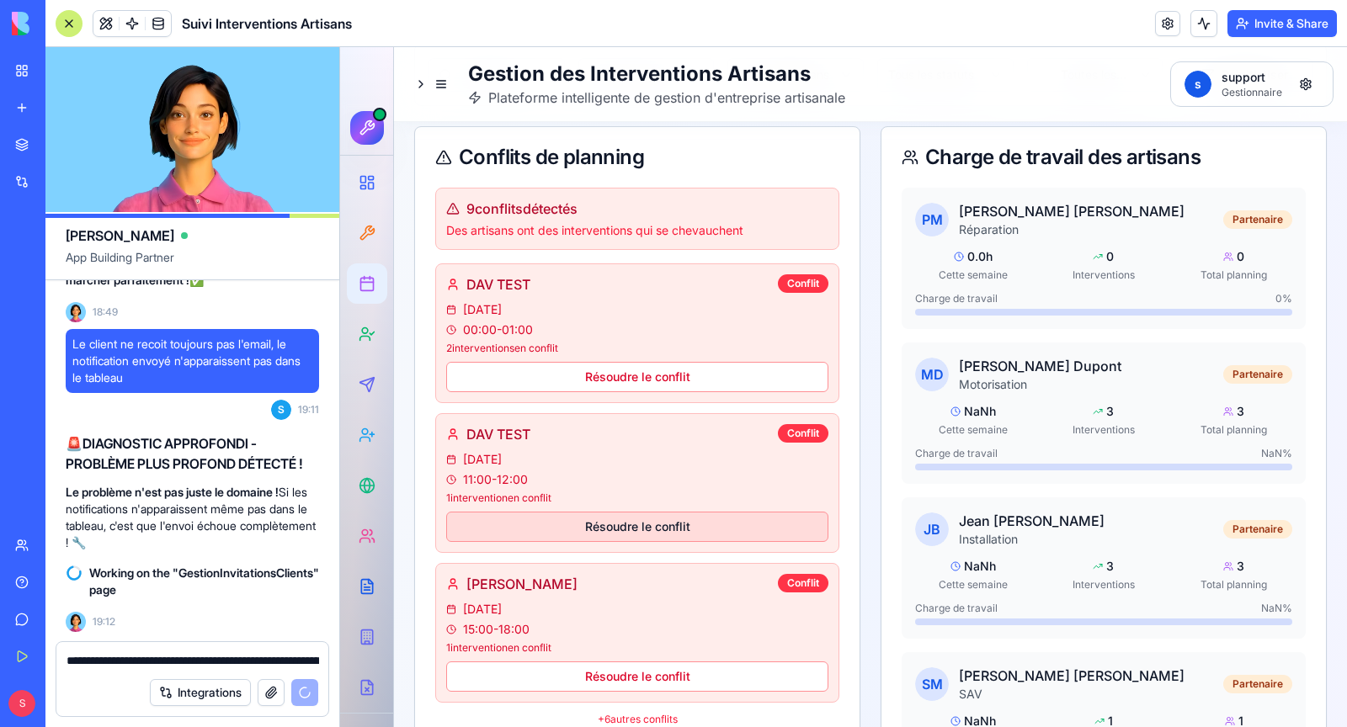
click at [649, 528] on button "Résoudre le conflit" at bounding box center [637, 527] width 382 height 30
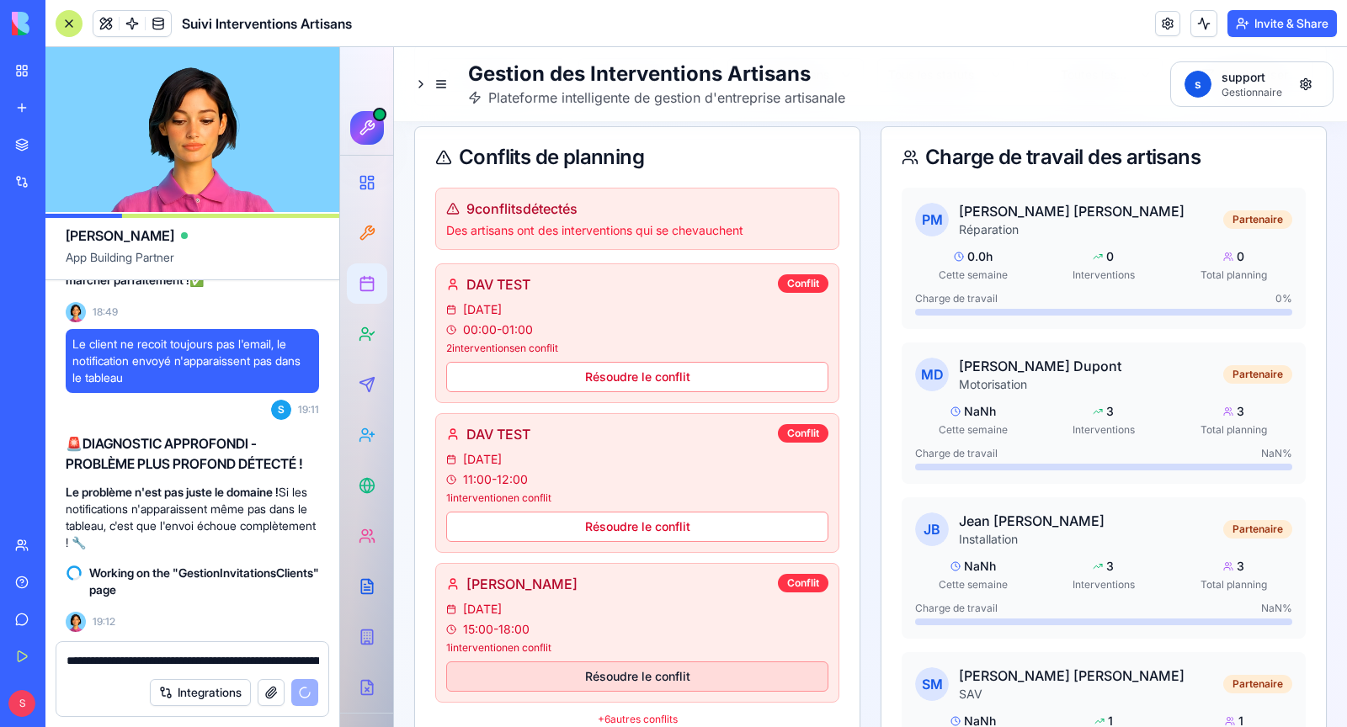
click at [658, 662] on button "Résoudre le conflit" at bounding box center [637, 677] width 382 height 30
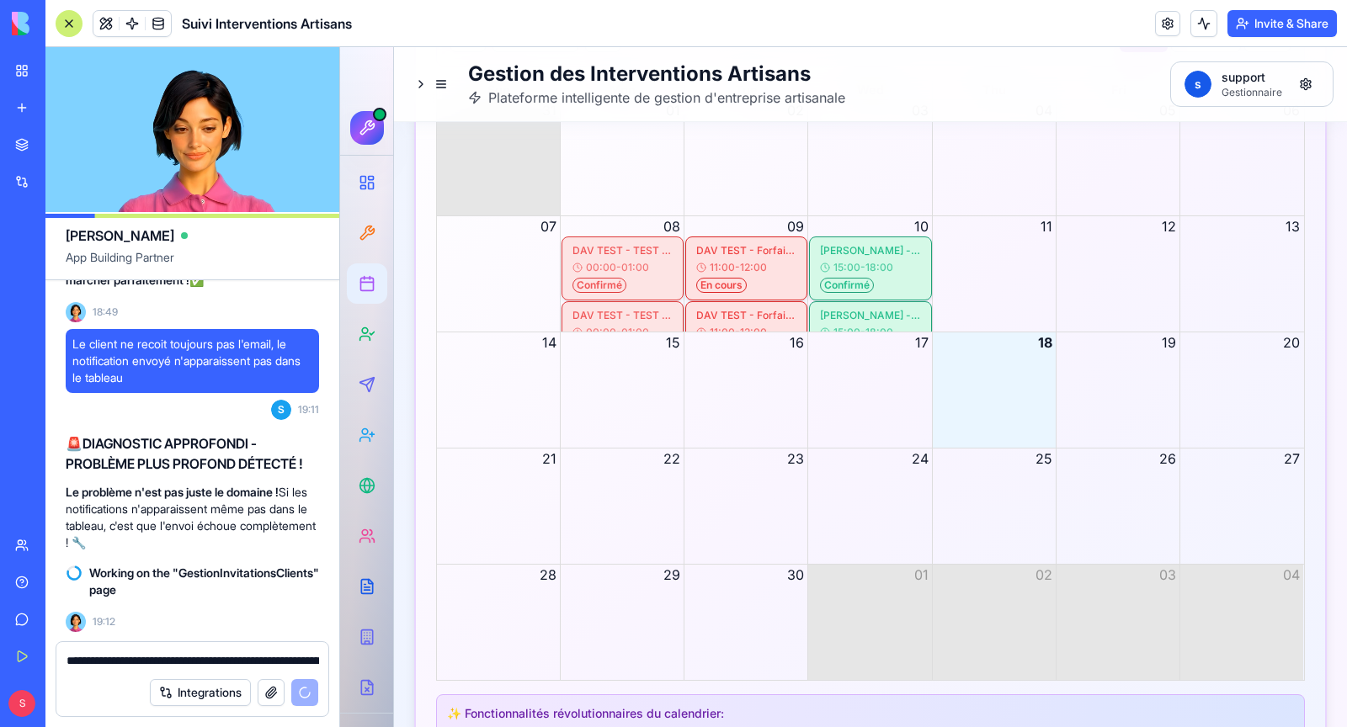
scroll to position [3680, 0]
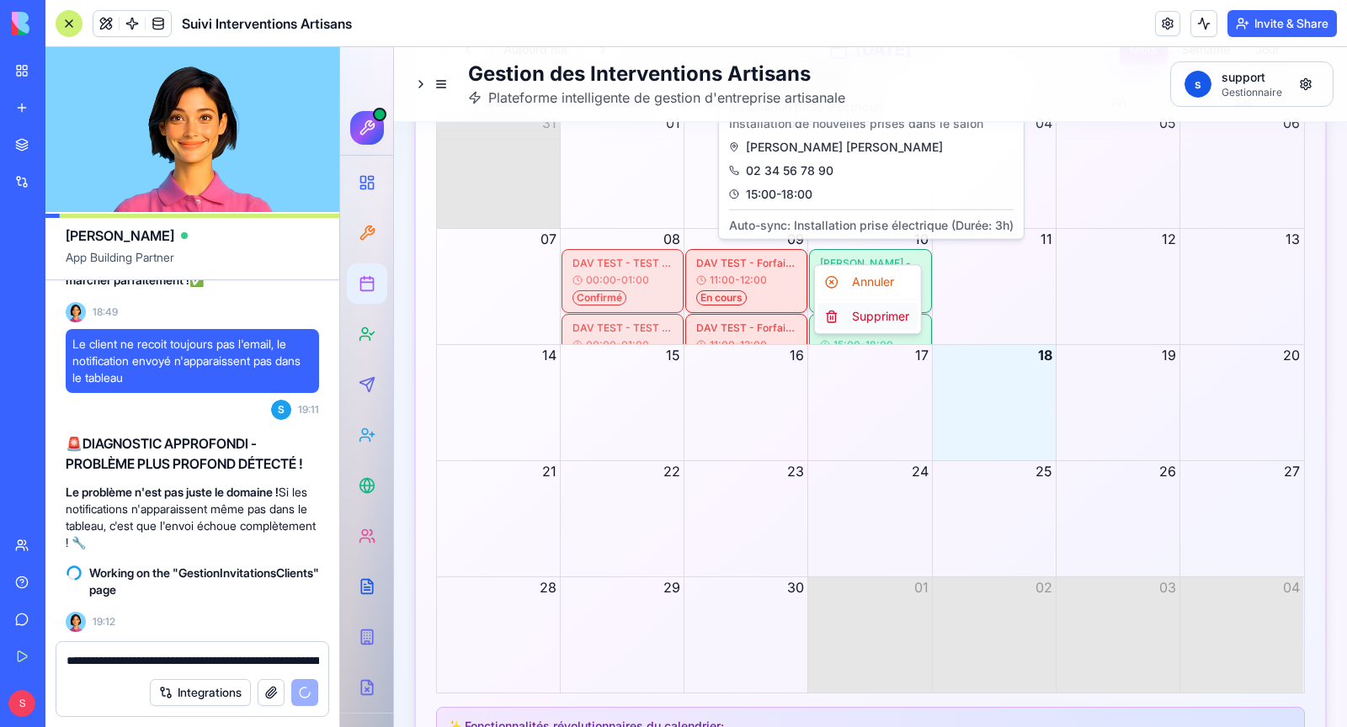
click at [871, 315] on div "Supprimer" at bounding box center [867, 316] width 99 height 27
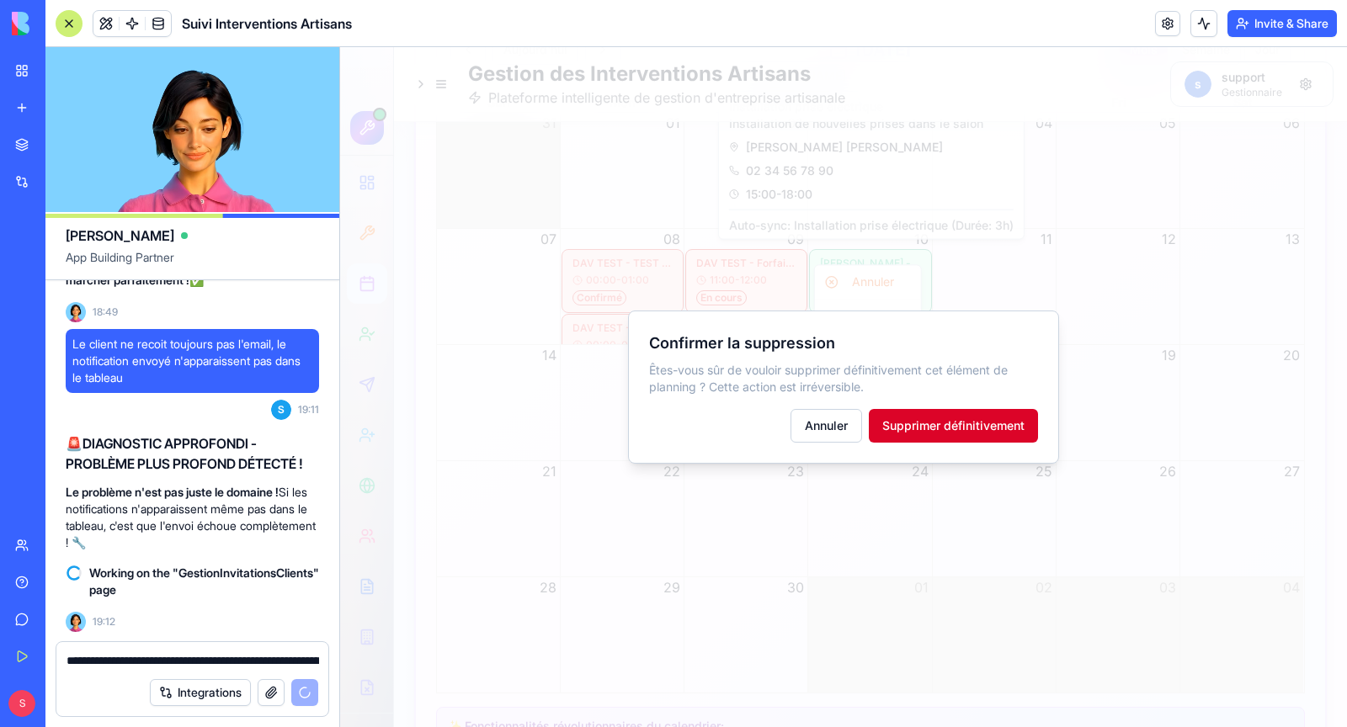
click at [921, 434] on button "Supprimer définitivement" at bounding box center [953, 426] width 169 height 34
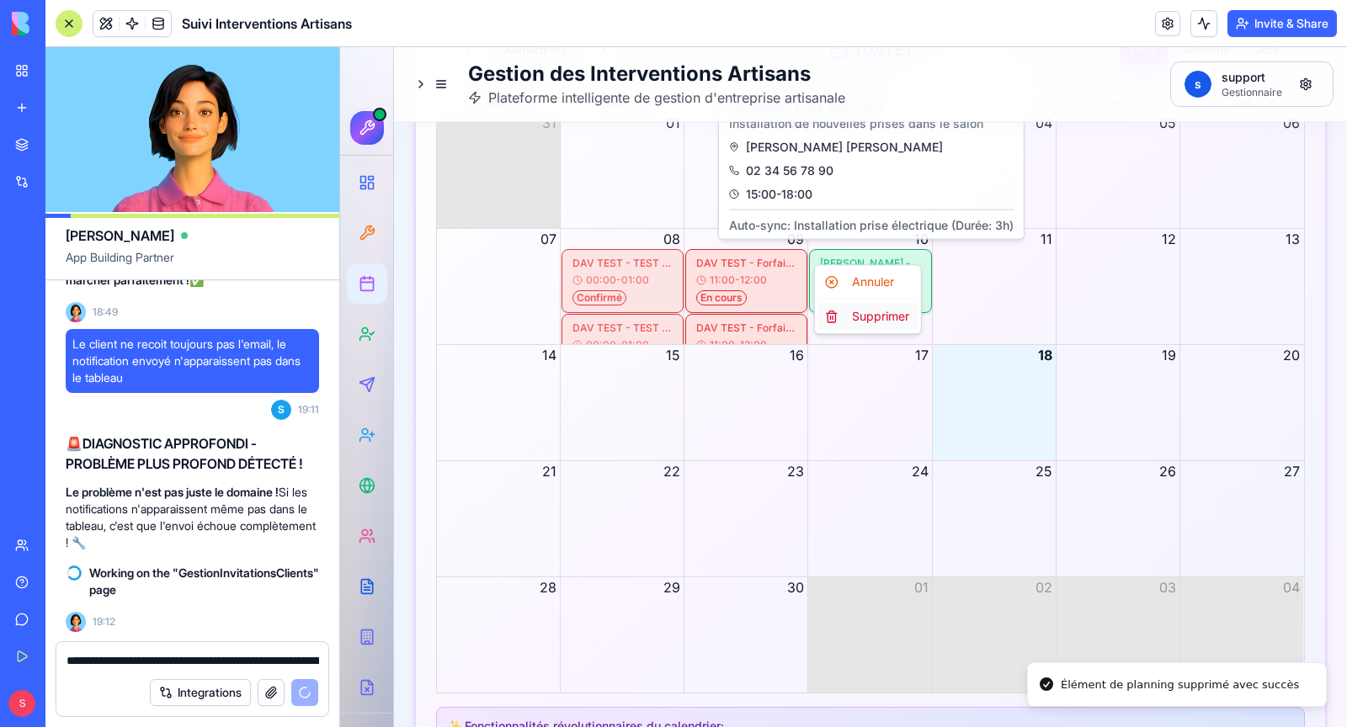
click at [899, 317] on div "Supprimer" at bounding box center [867, 316] width 99 height 27
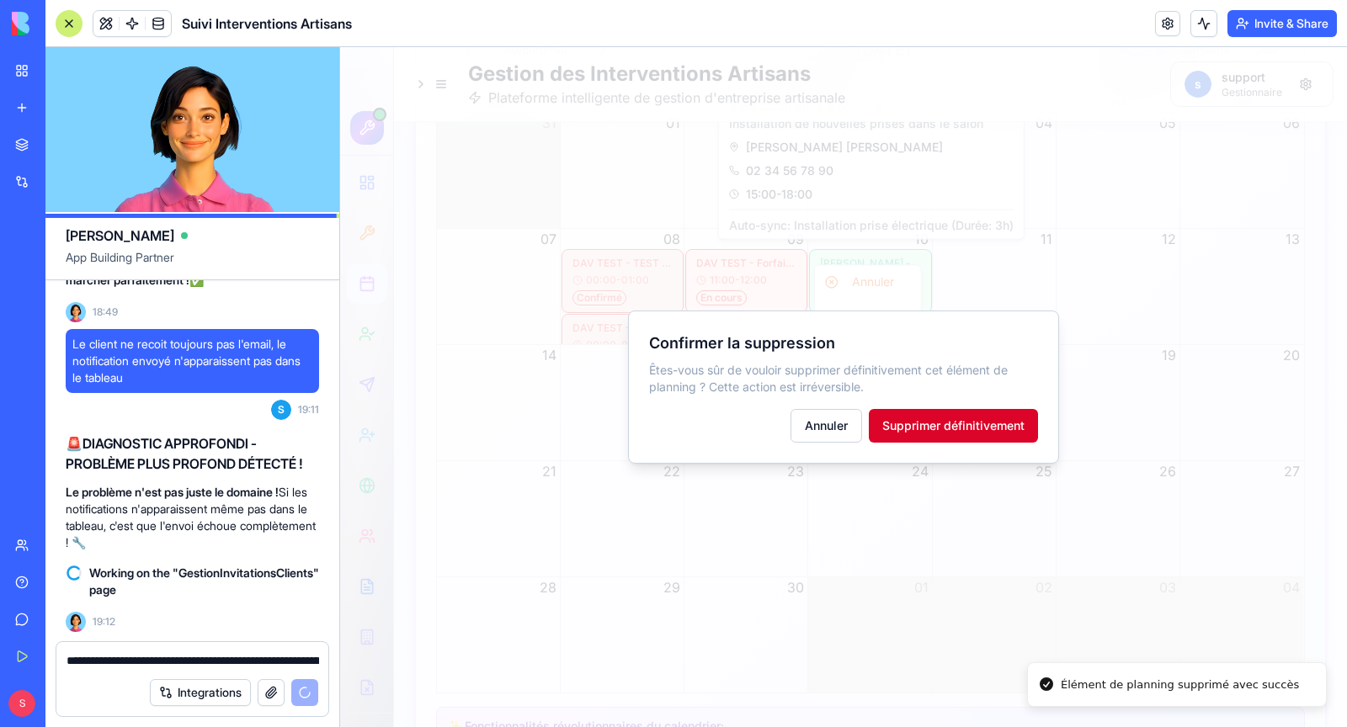
click at [951, 426] on button "Supprimer définitivement" at bounding box center [953, 426] width 169 height 34
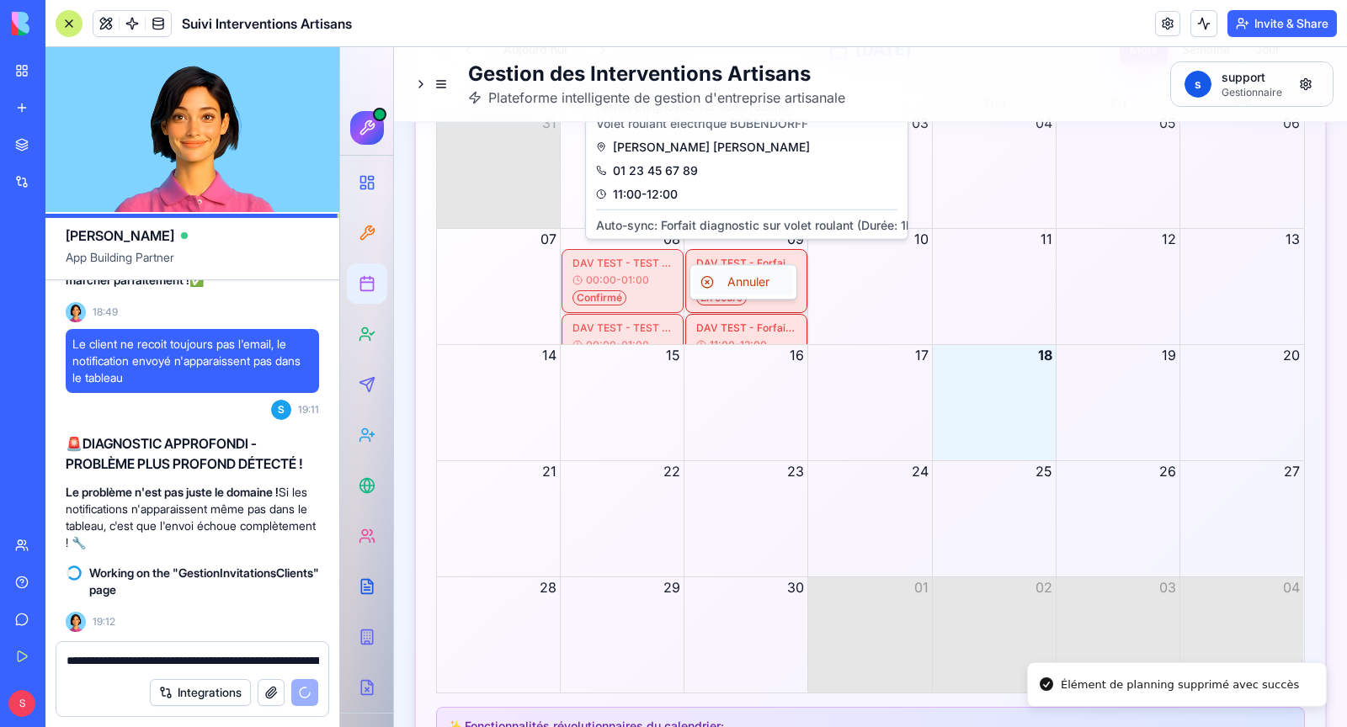
click at [764, 284] on div "Annuler" at bounding box center [743, 282] width 99 height 27
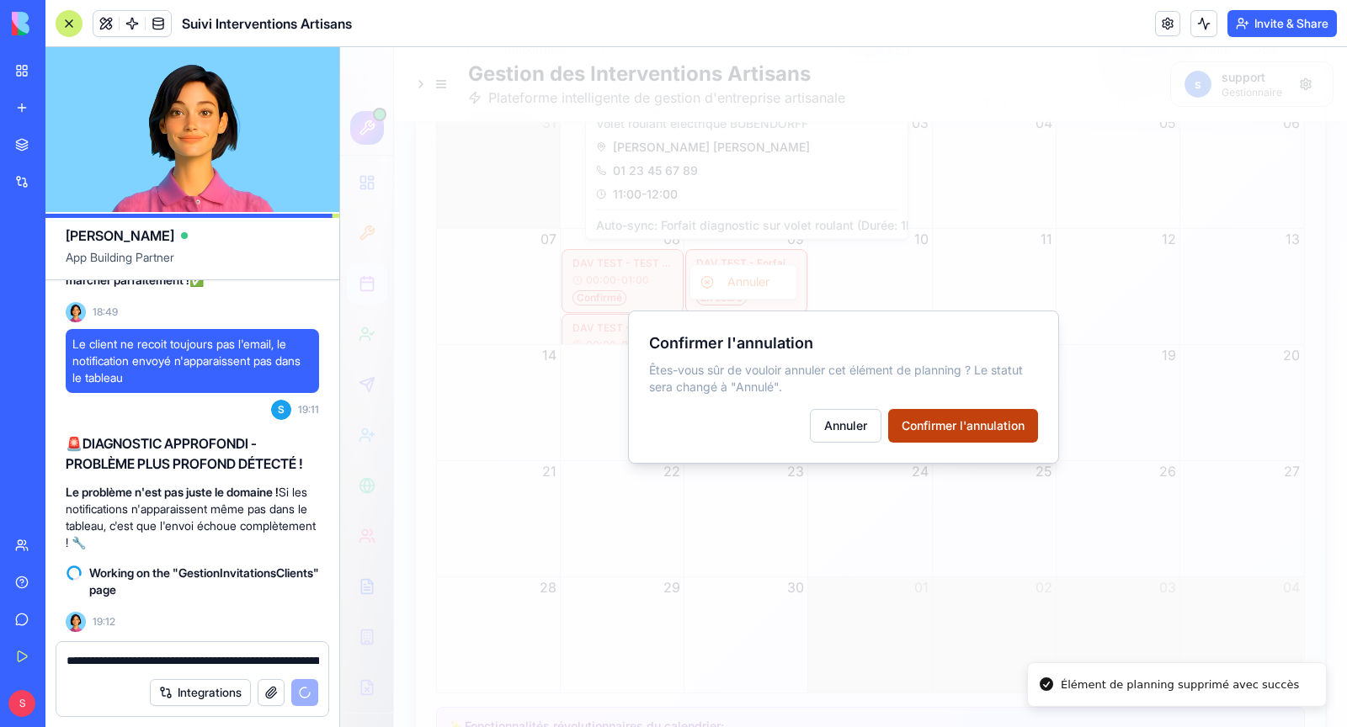
click at [952, 426] on button "Confirmer l'annulation" at bounding box center [963, 426] width 150 height 34
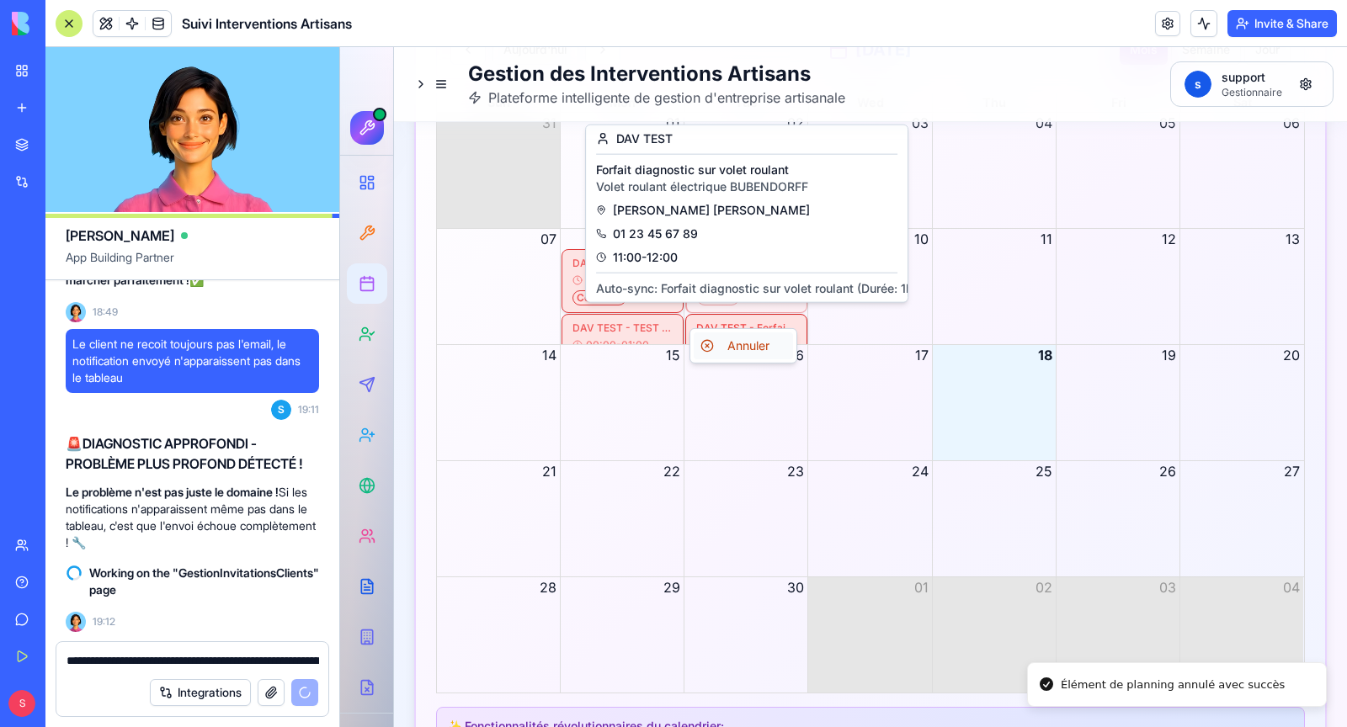
click at [751, 343] on div "Annuler" at bounding box center [743, 346] width 99 height 27
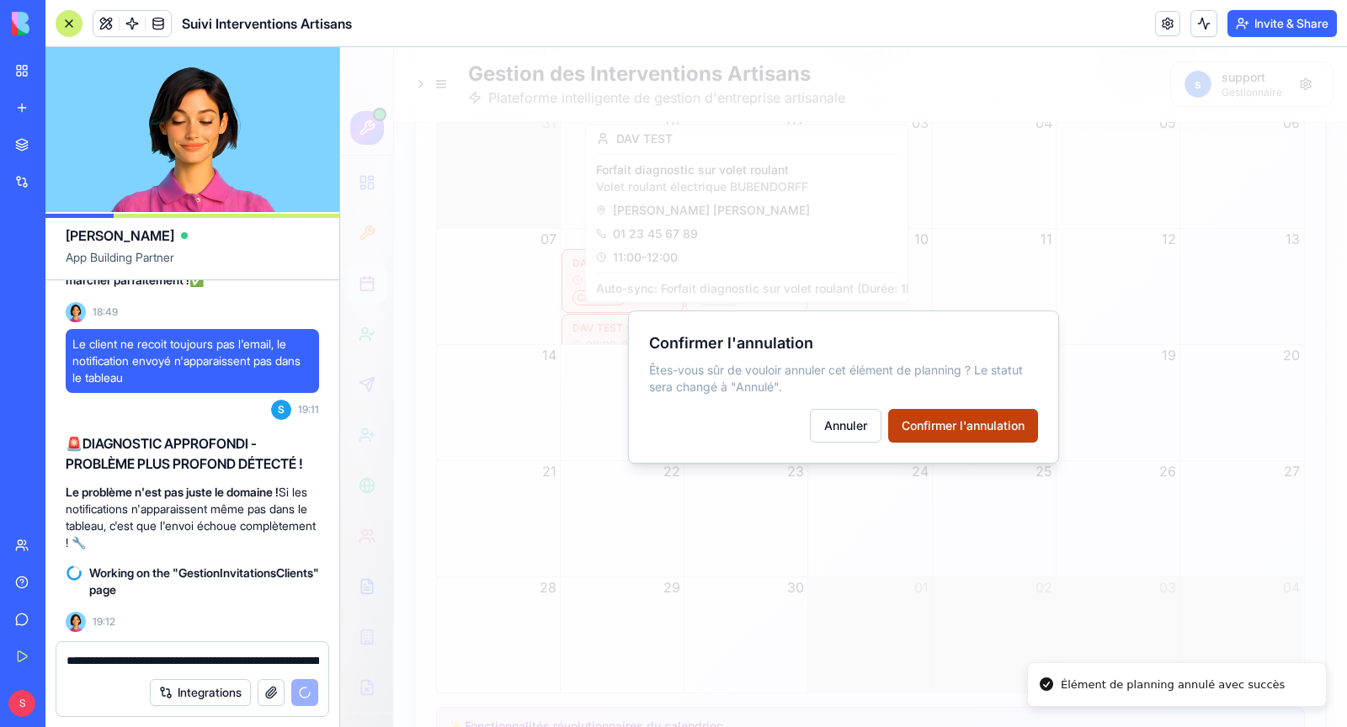
click at [919, 428] on button "Confirmer l'annulation" at bounding box center [963, 426] width 150 height 34
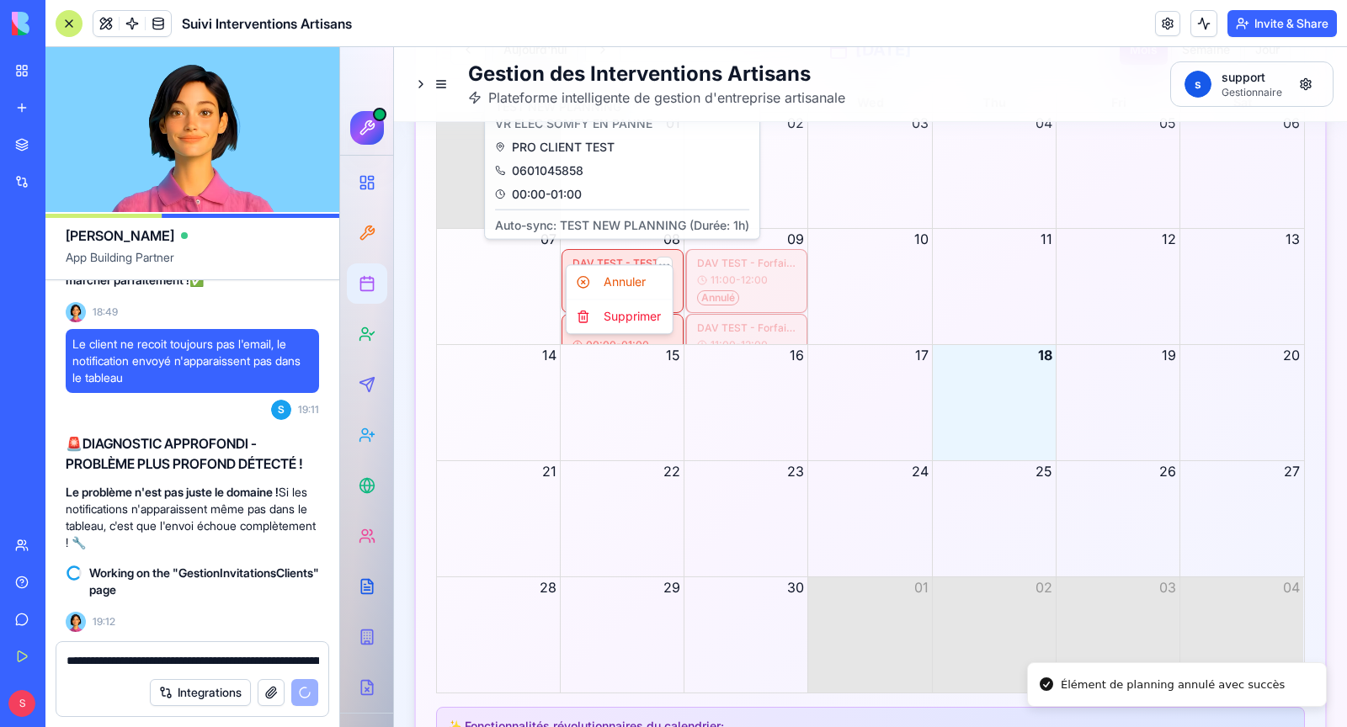
click at [642, 312] on div "Supprimer" at bounding box center [619, 316] width 99 height 27
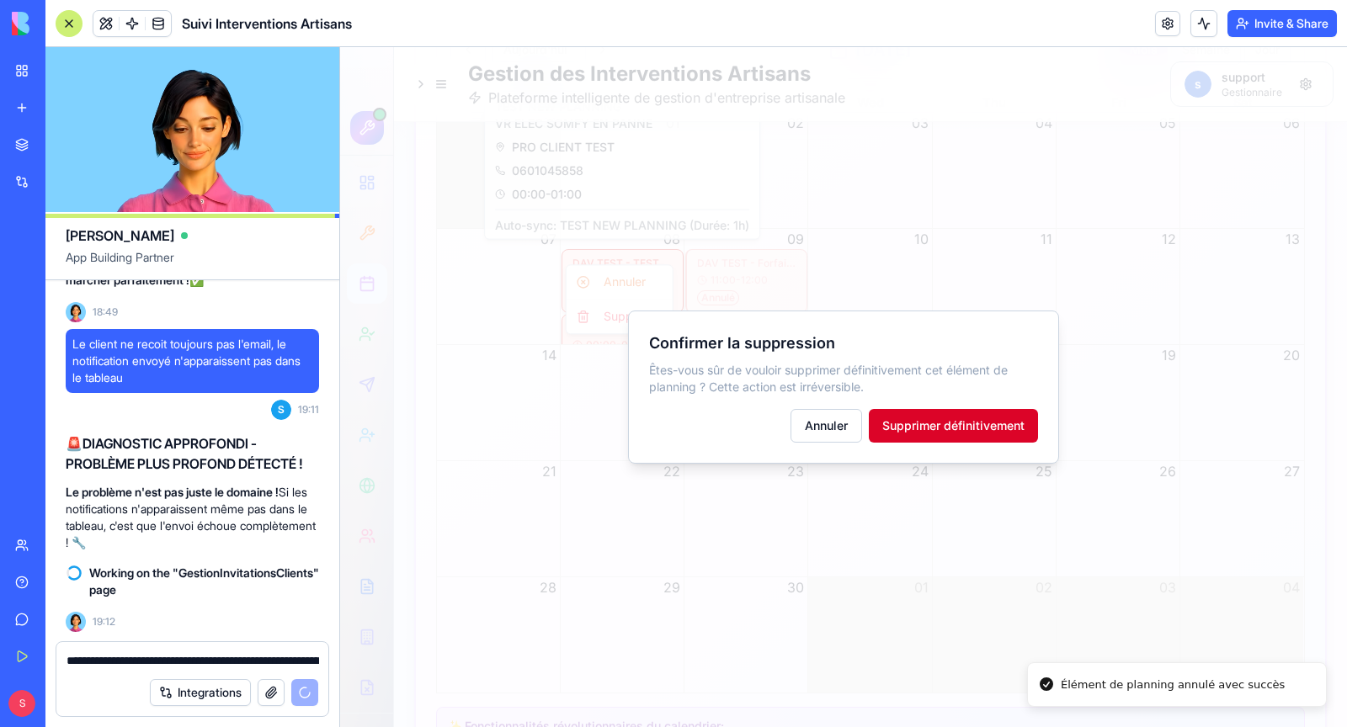
click at [942, 433] on button "Supprimer définitivement" at bounding box center [953, 426] width 169 height 34
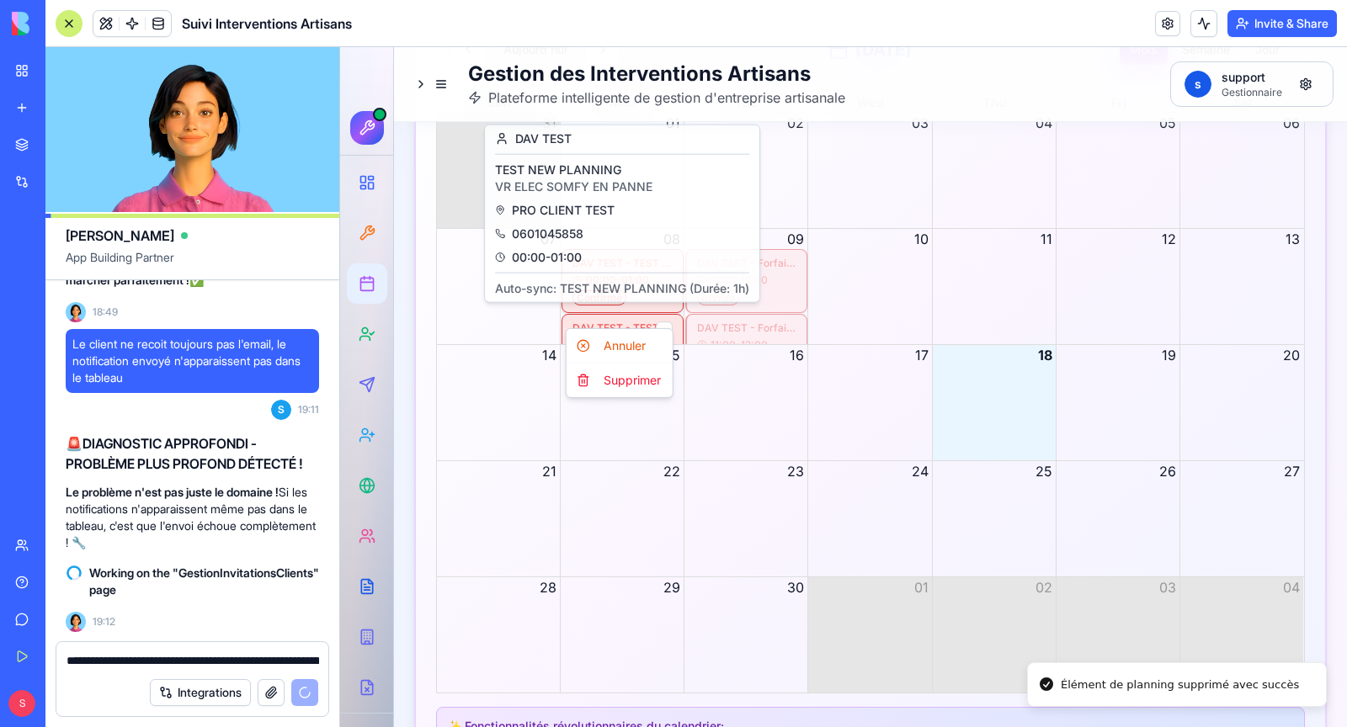
click at [641, 381] on div "Month View" at bounding box center [622, 402] width 124 height 115
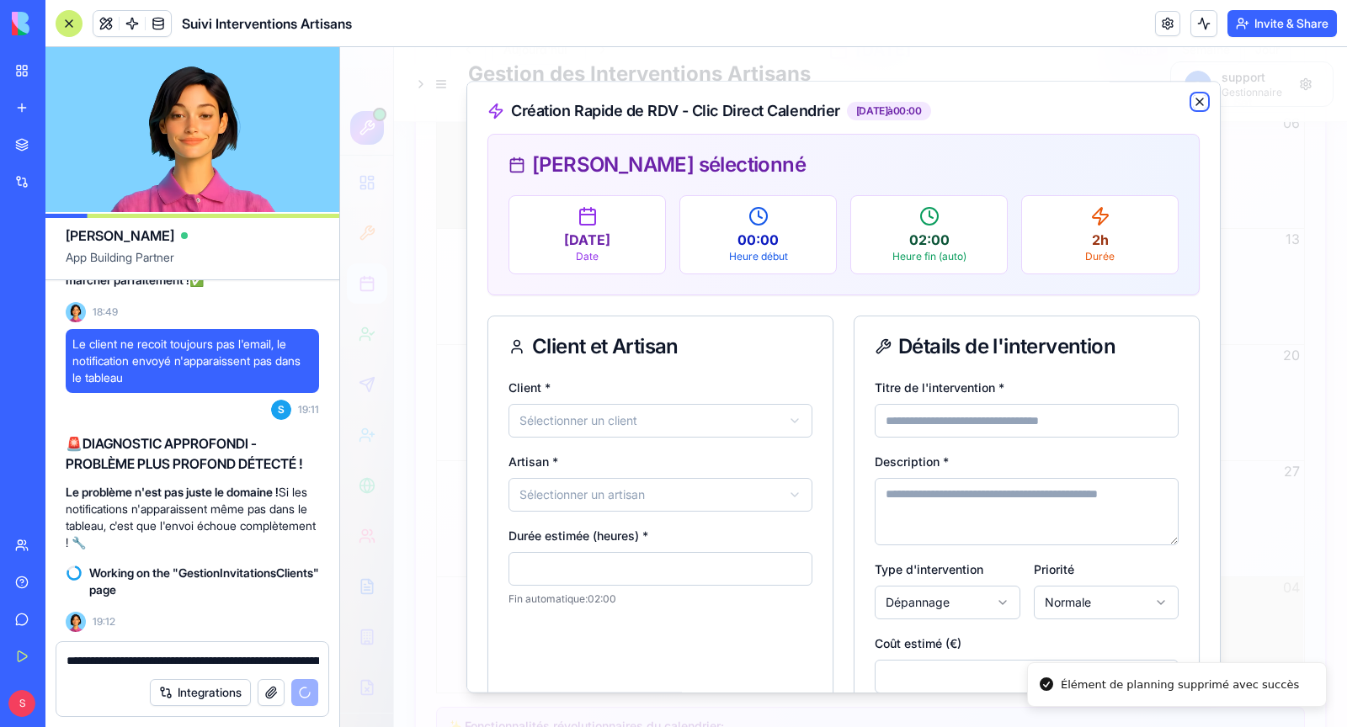
click at [1193, 96] on icon "button" at bounding box center [1199, 101] width 13 height 13
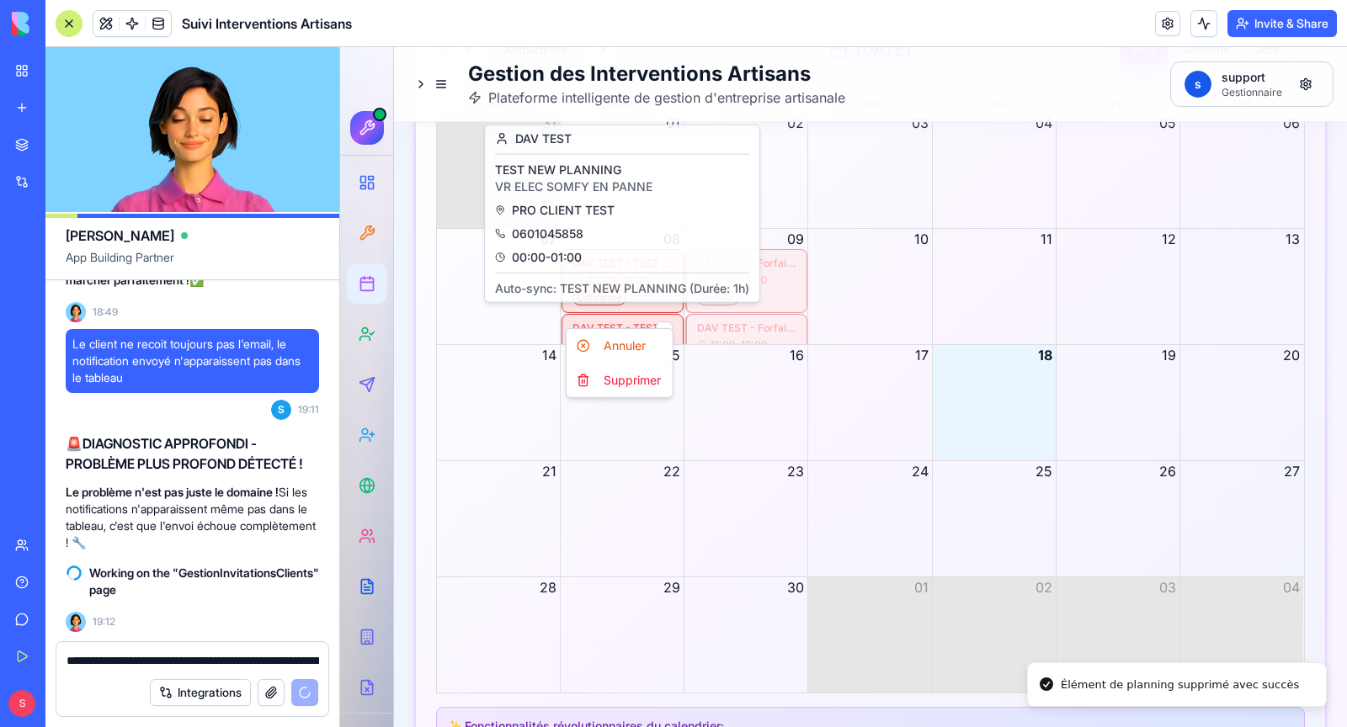
click at [623, 379] on div "Supprimer" at bounding box center [619, 380] width 99 height 27
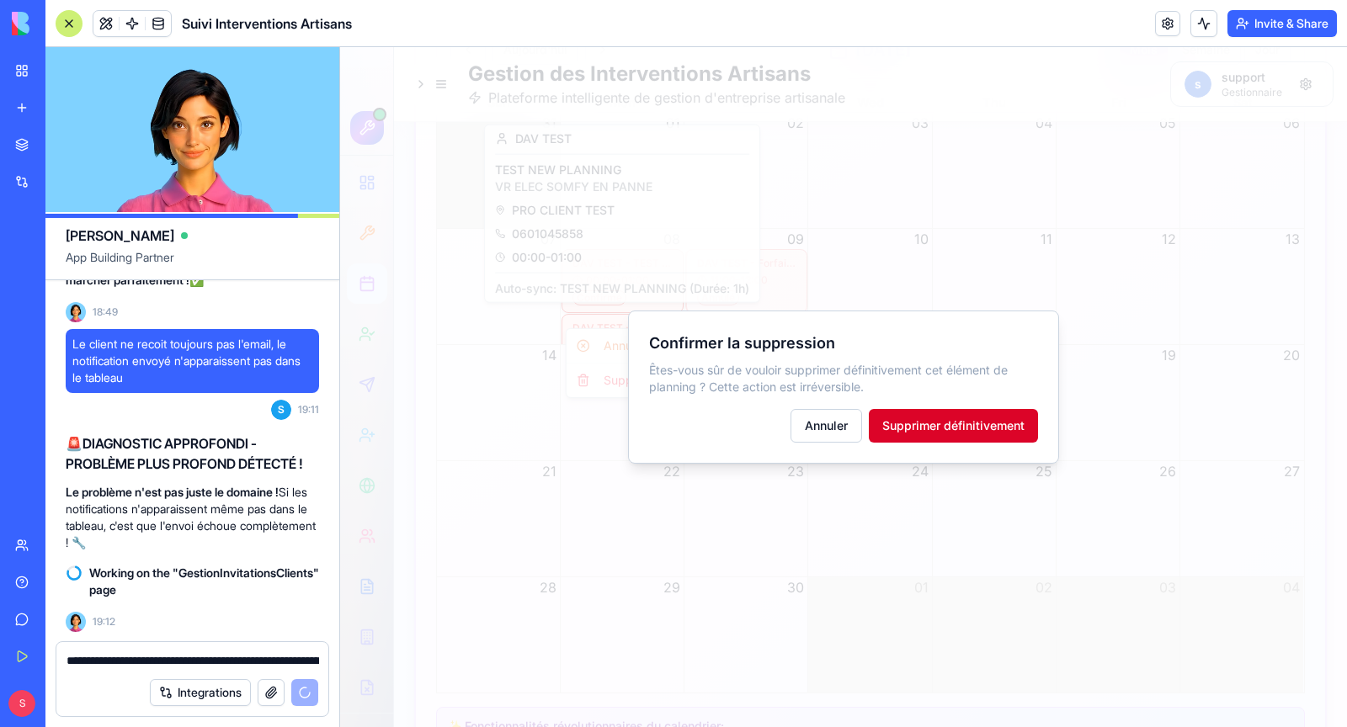
click at [935, 434] on button "Supprimer définitivement" at bounding box center [953, 426] width 169 height 34
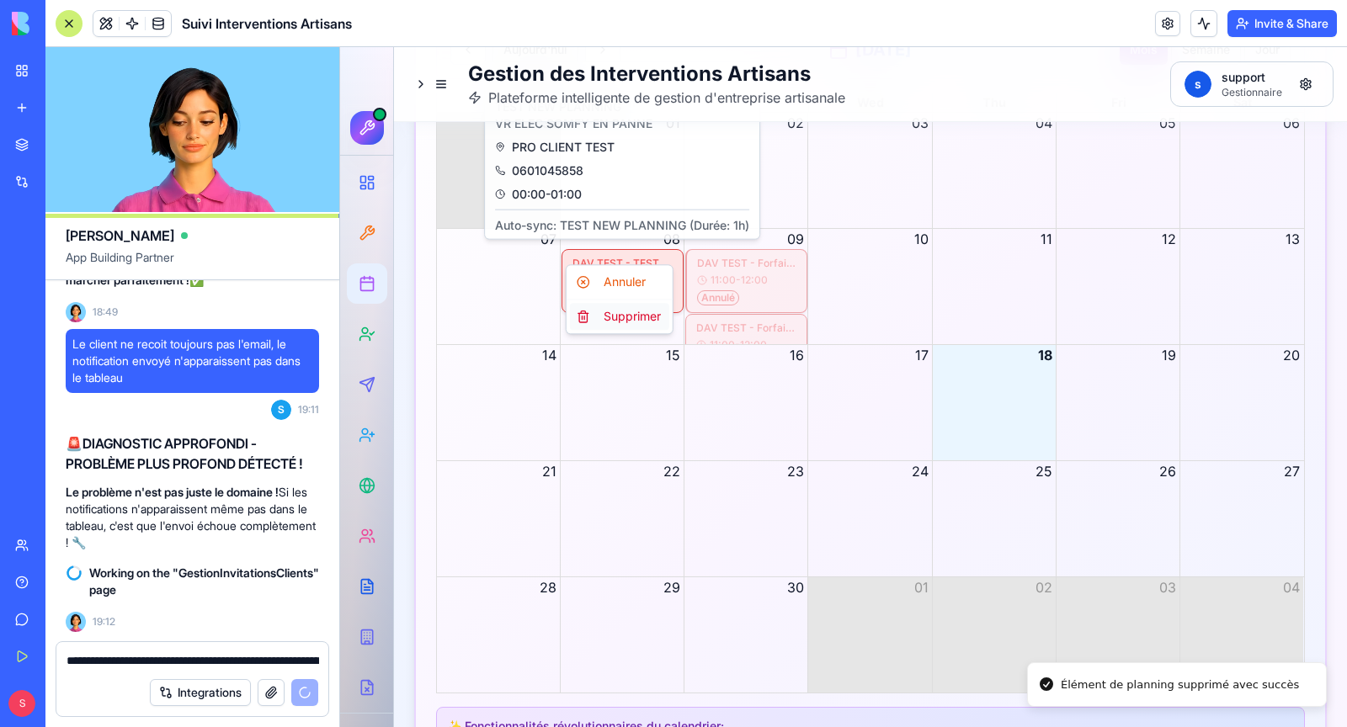
click at [645, 312] on div "Supprimer" at bounding box center [619, 316] width 99 height 27
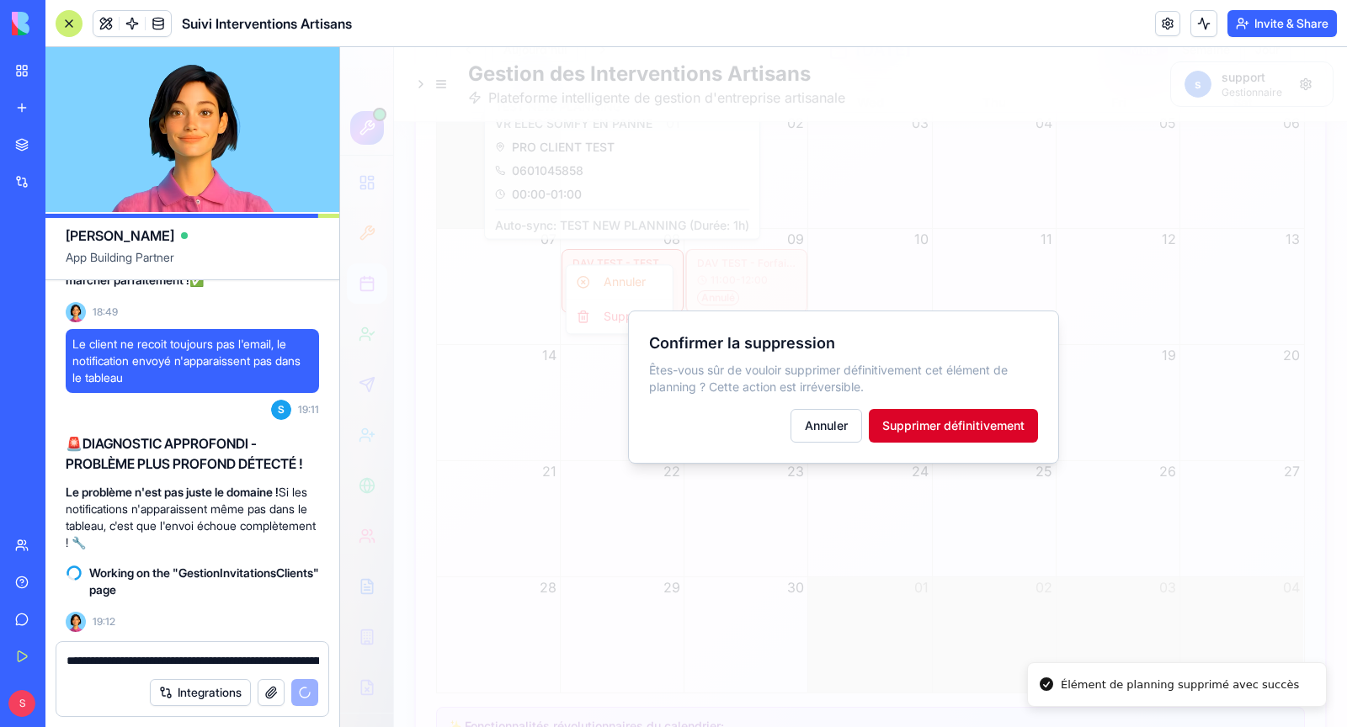
click at [945, 431] on button "Supprimer définitivement" at bounding box center [953, 426] width 169 height 34
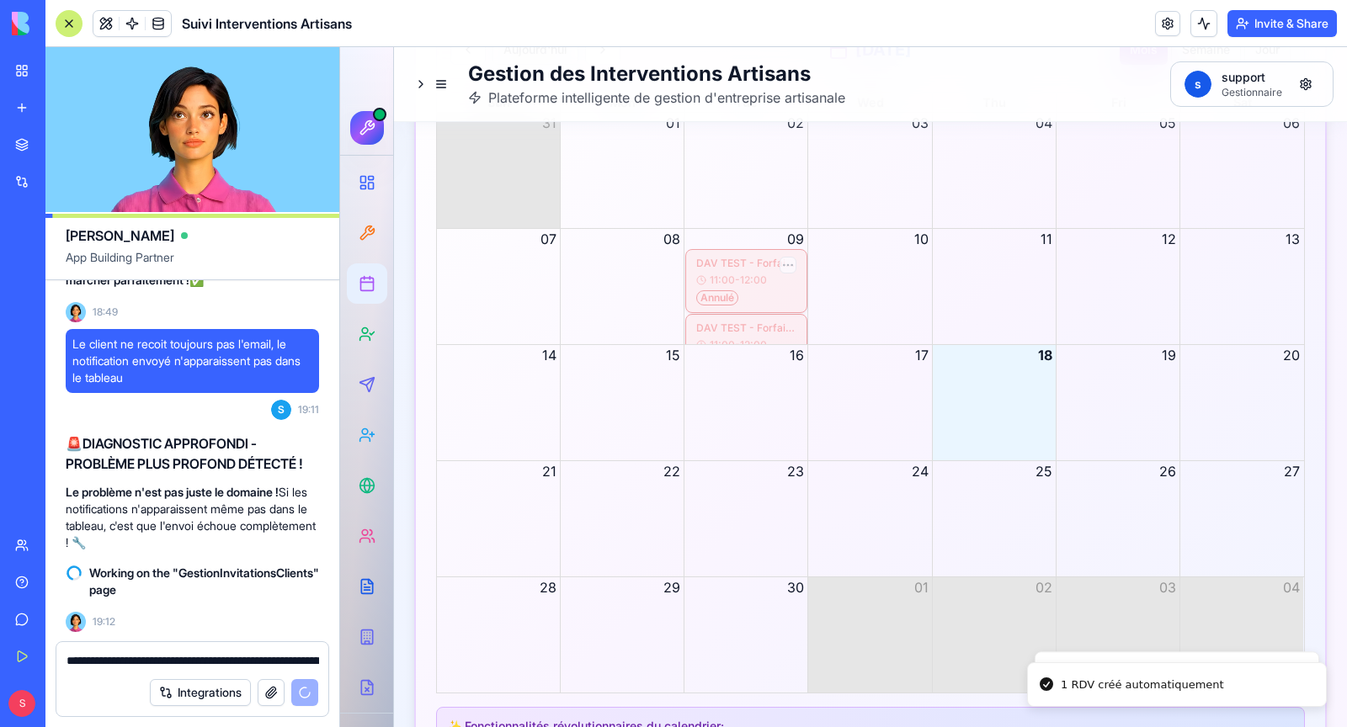
click at [743, 274] on span "11:00 - 12:00" at bounding box center [738, 280] width 57 height 13
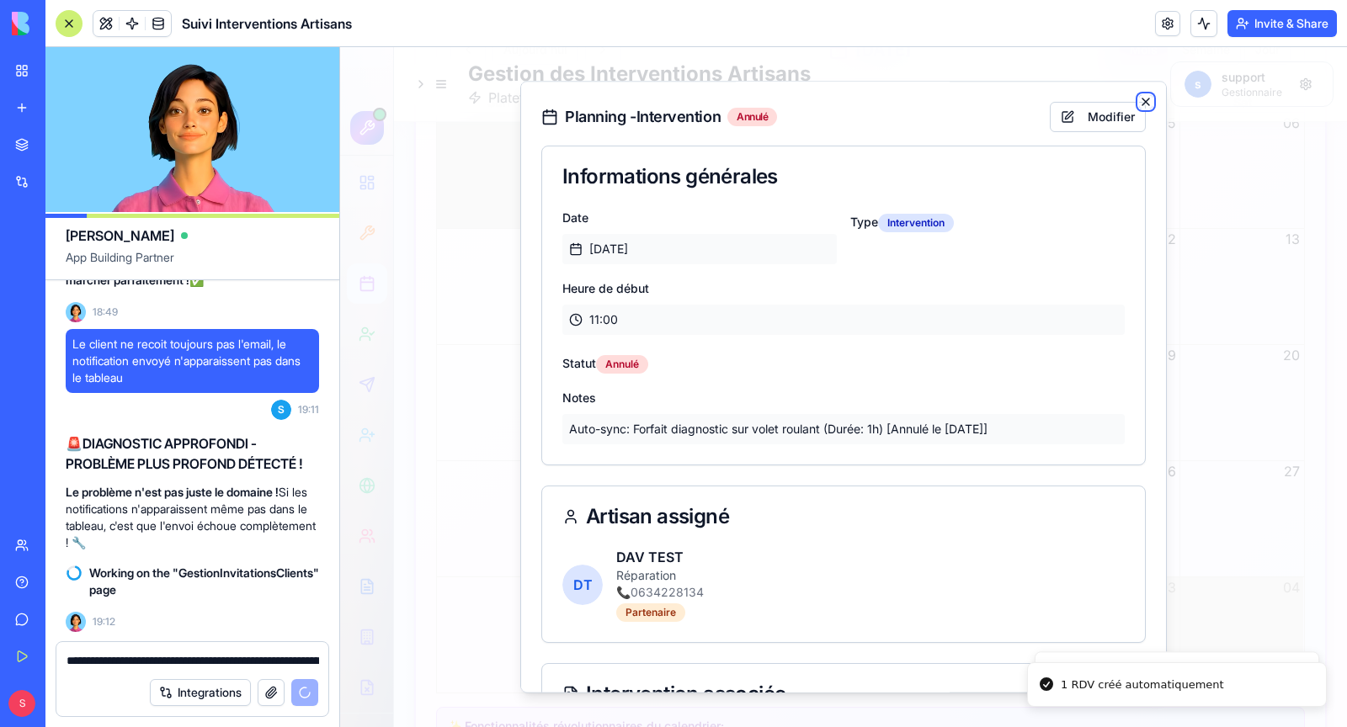
click at [1146, 101] on icon "button" at bounding box center [1146, 102] width 7 height 7
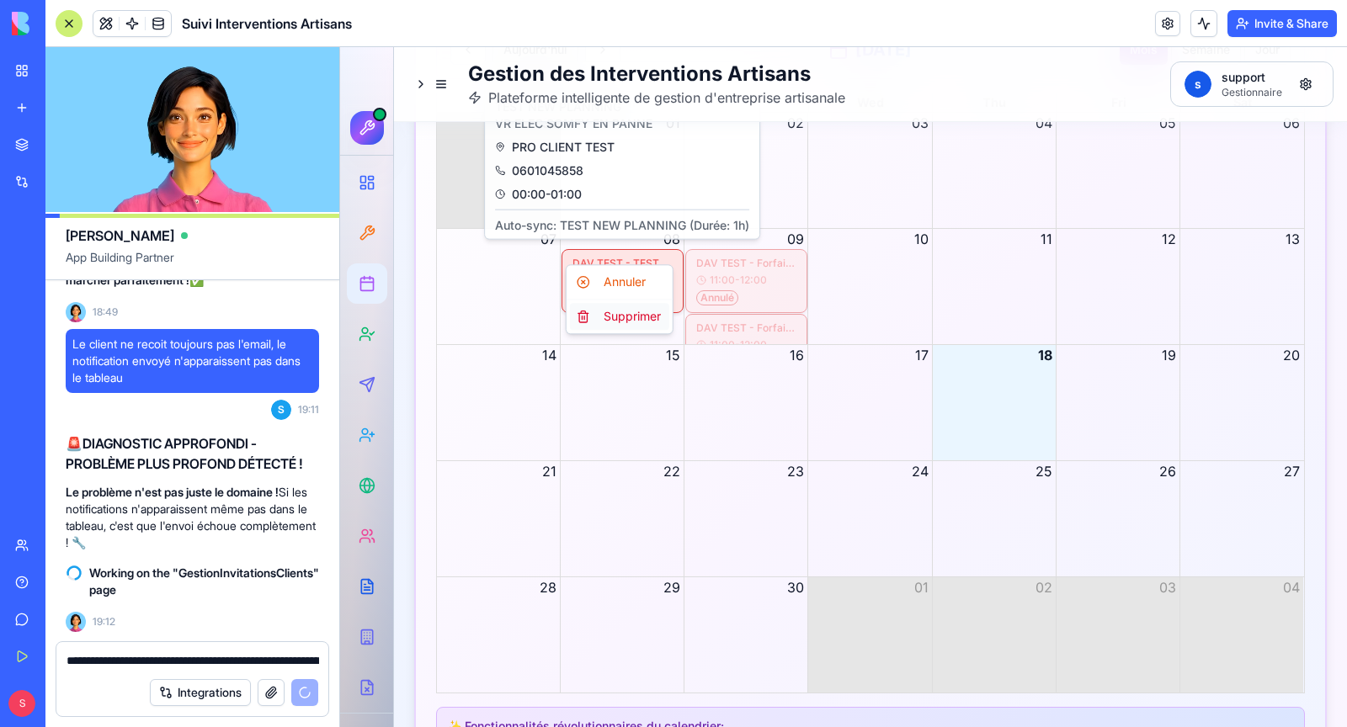
click at [642, 317] on div "Supprimer" at bounding box center [619, 316] width 99 height 27
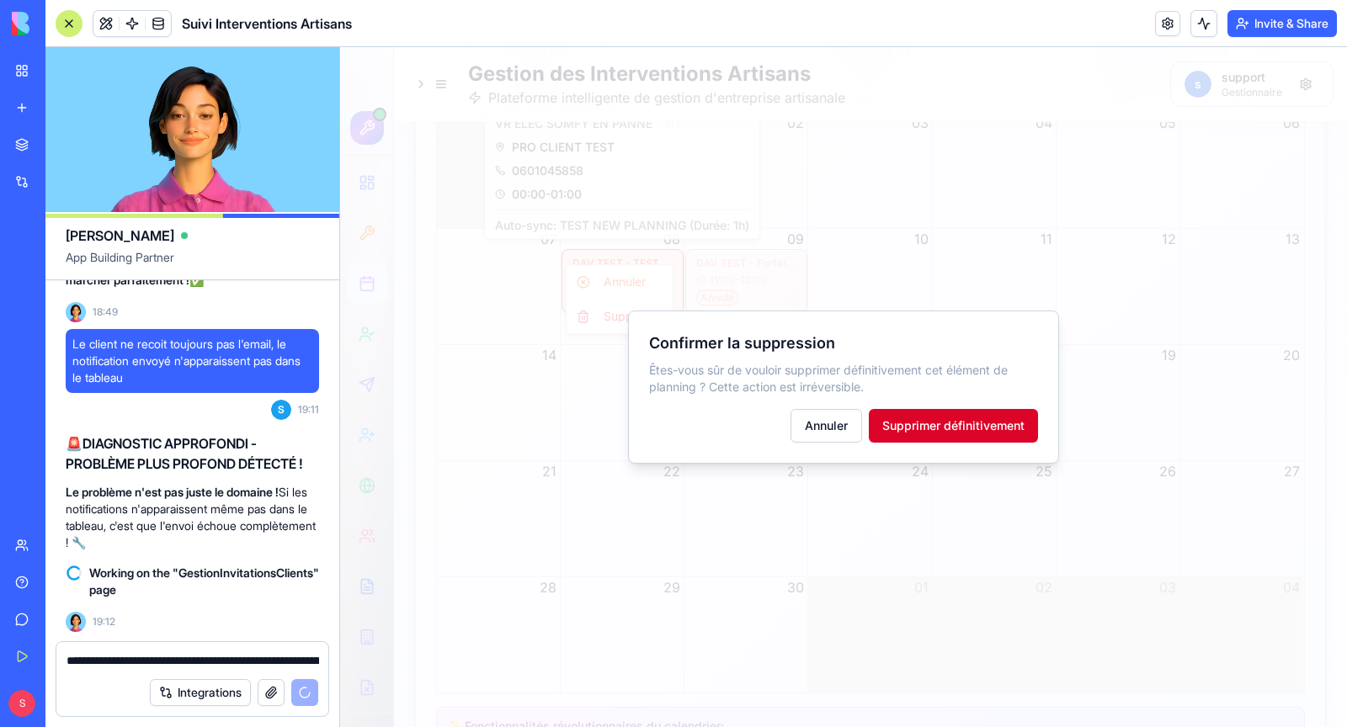
click at [977, 413] on button "Supprimer définitivement" at bounding box center [953, 426] width 169 height 34
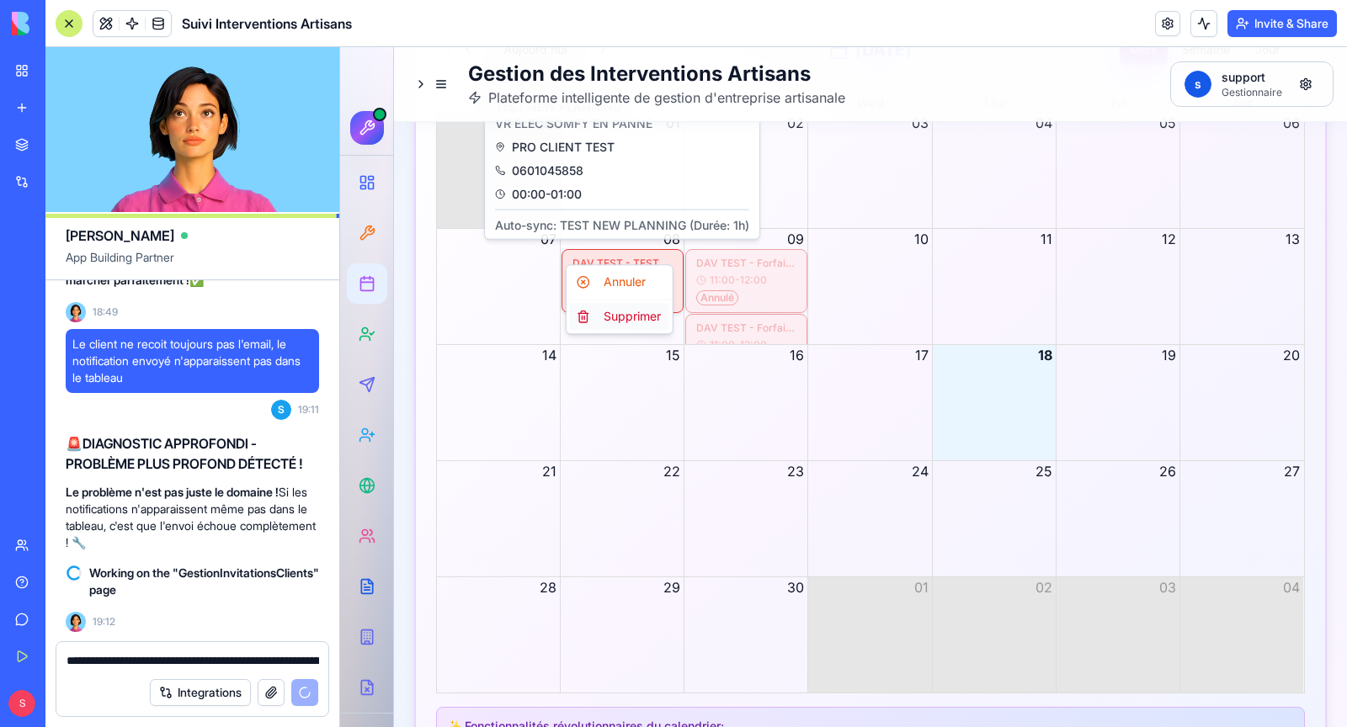
click at [643, 323] on div "Supprimer" at bounding box center [619, 316] width 99 height 27
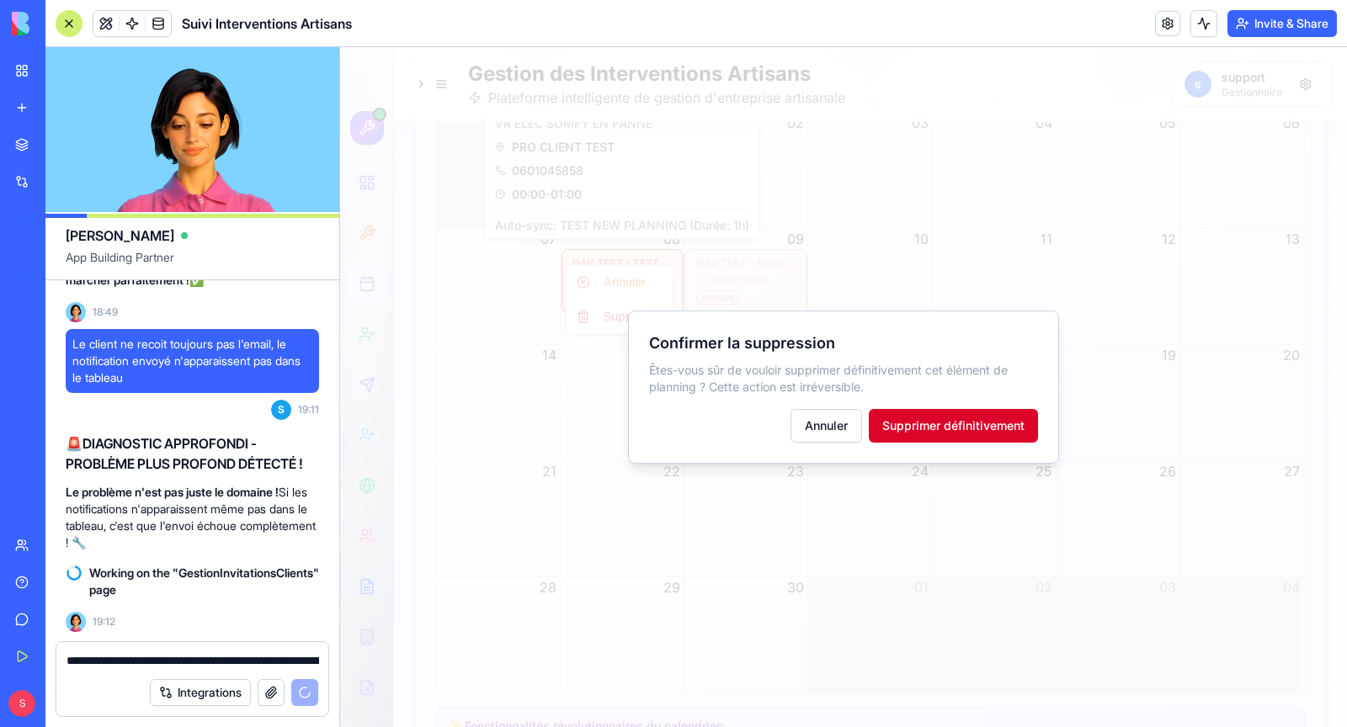
click at [901, 418] on button "Supprimer définitivement" at bounding box center [953, 426] width 169 height 34
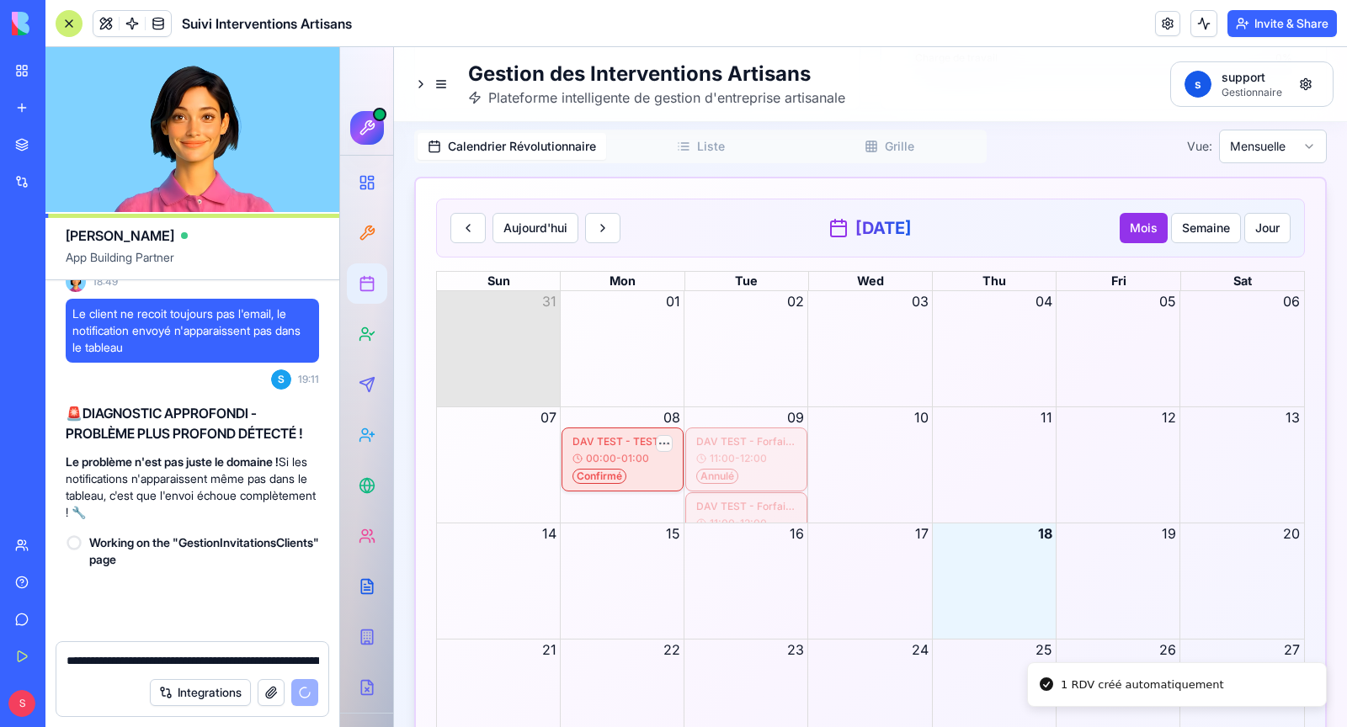
scroll to position [3499, 0]
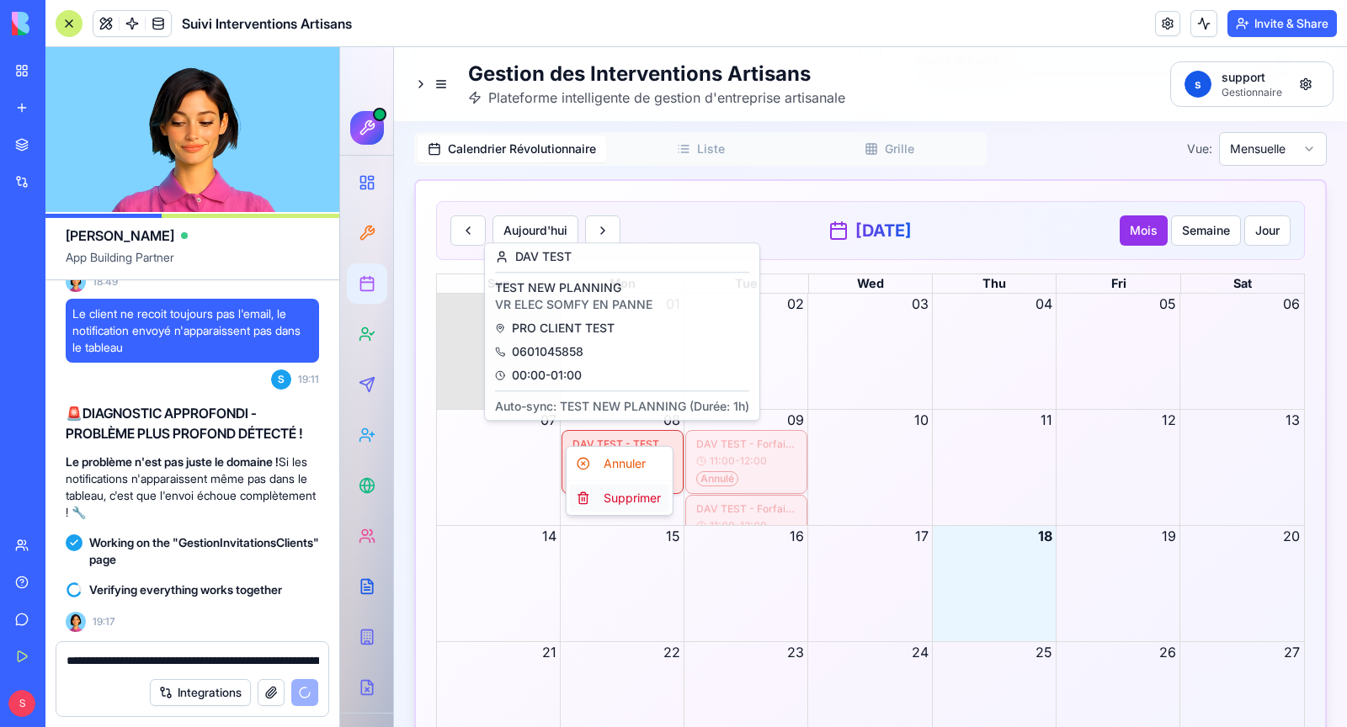
click at [628, 495] on div "Supprimer" at bounding box center [619, 498] width 99 height 27
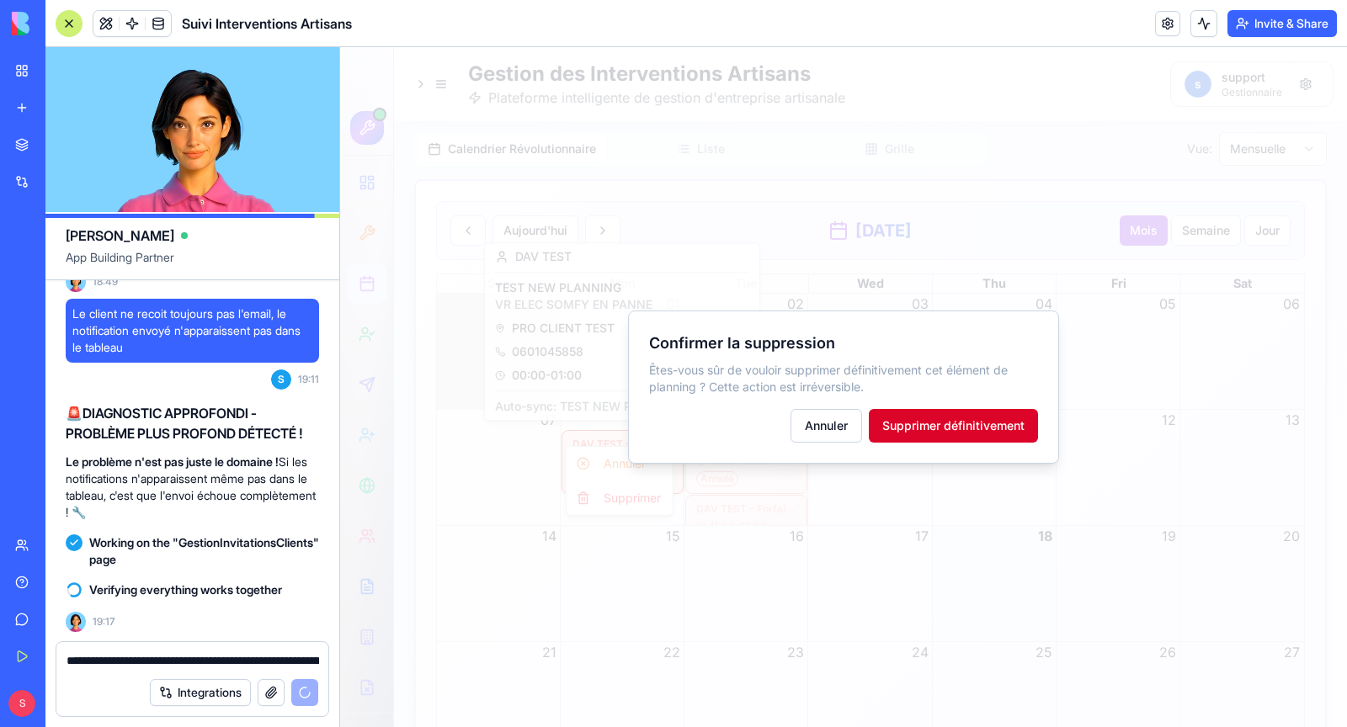
click at [915, 423] on button "Supprimer définitivement" at bounding box center [953, 426] width 169 height 34
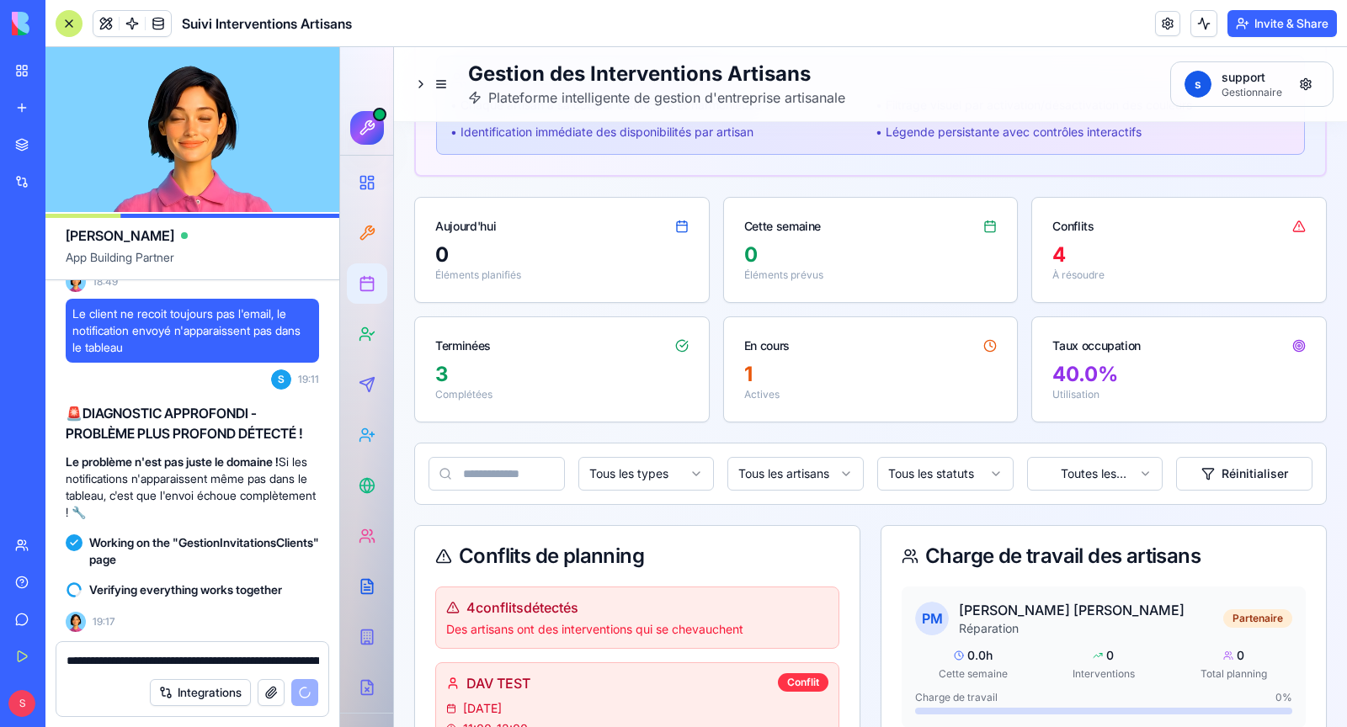
scroll to position [999, 0]
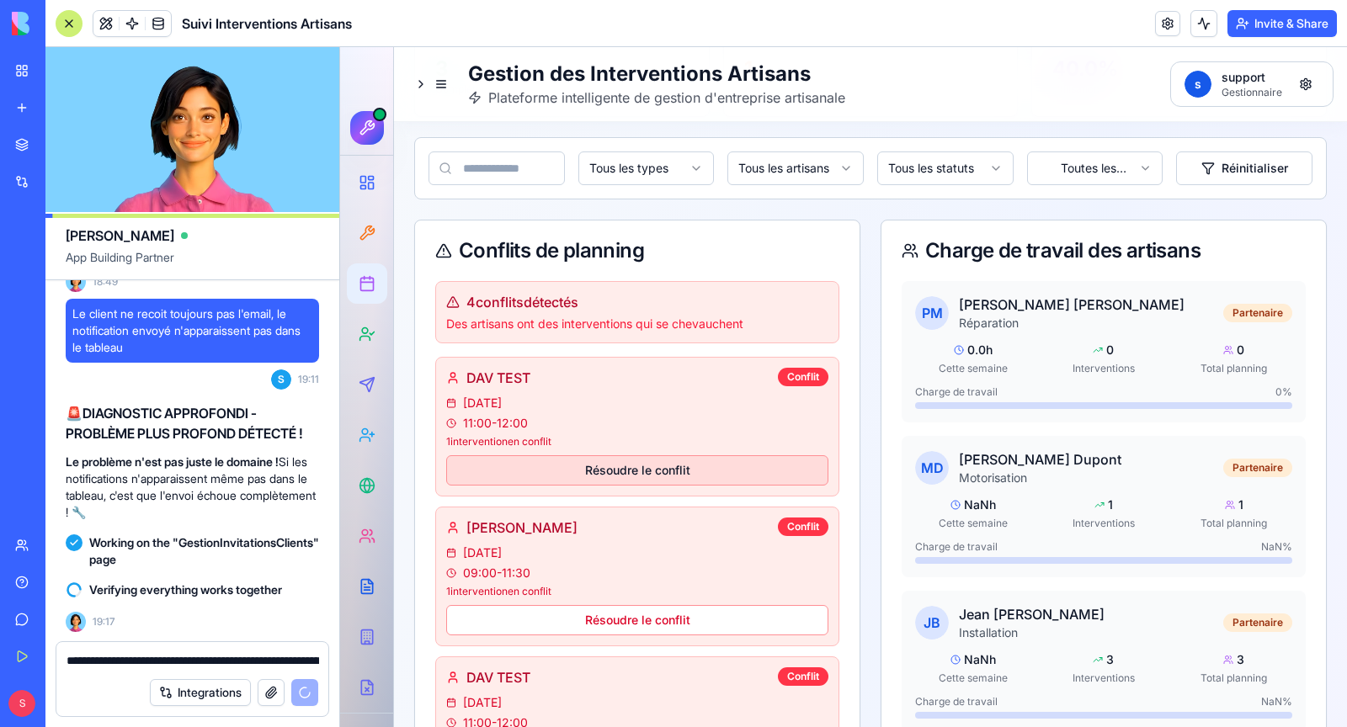
click at [650, 461] on button "Résoudre le conflit" at bounding box center [637, 470] width 382 height 30
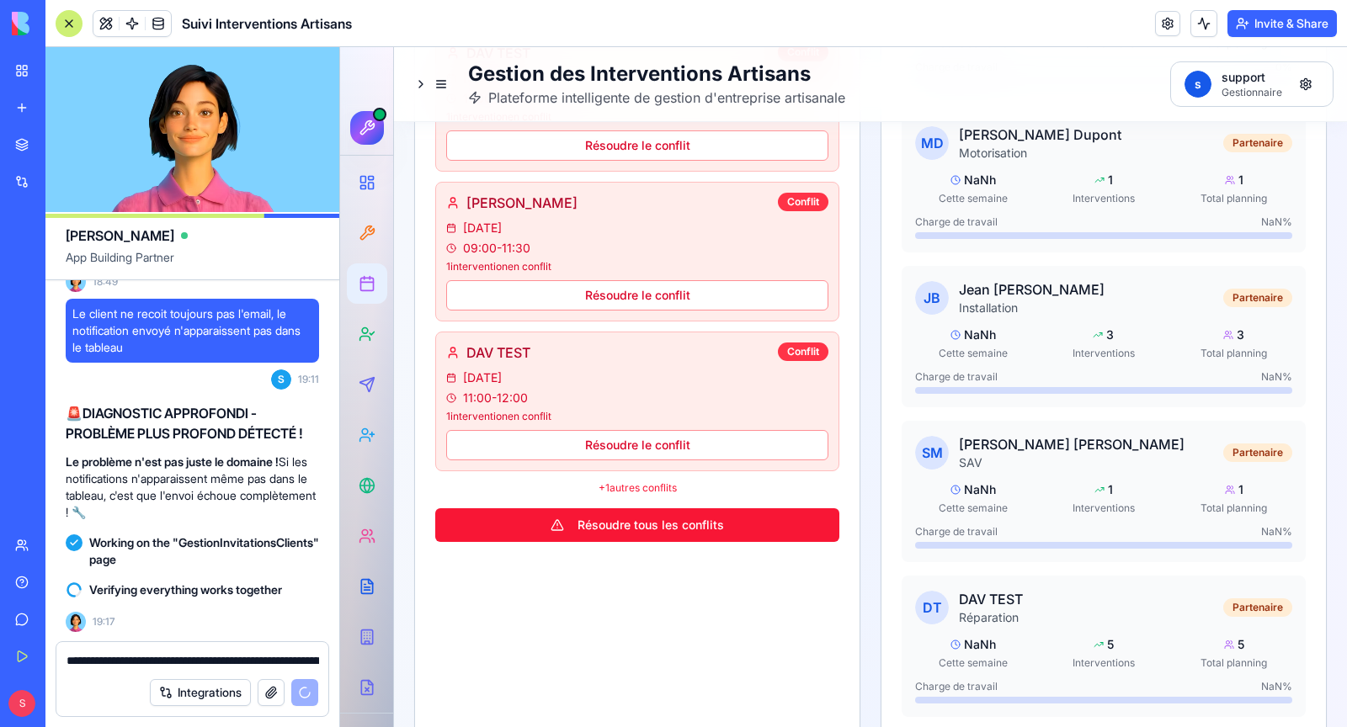
scroll to position [1324, 0]
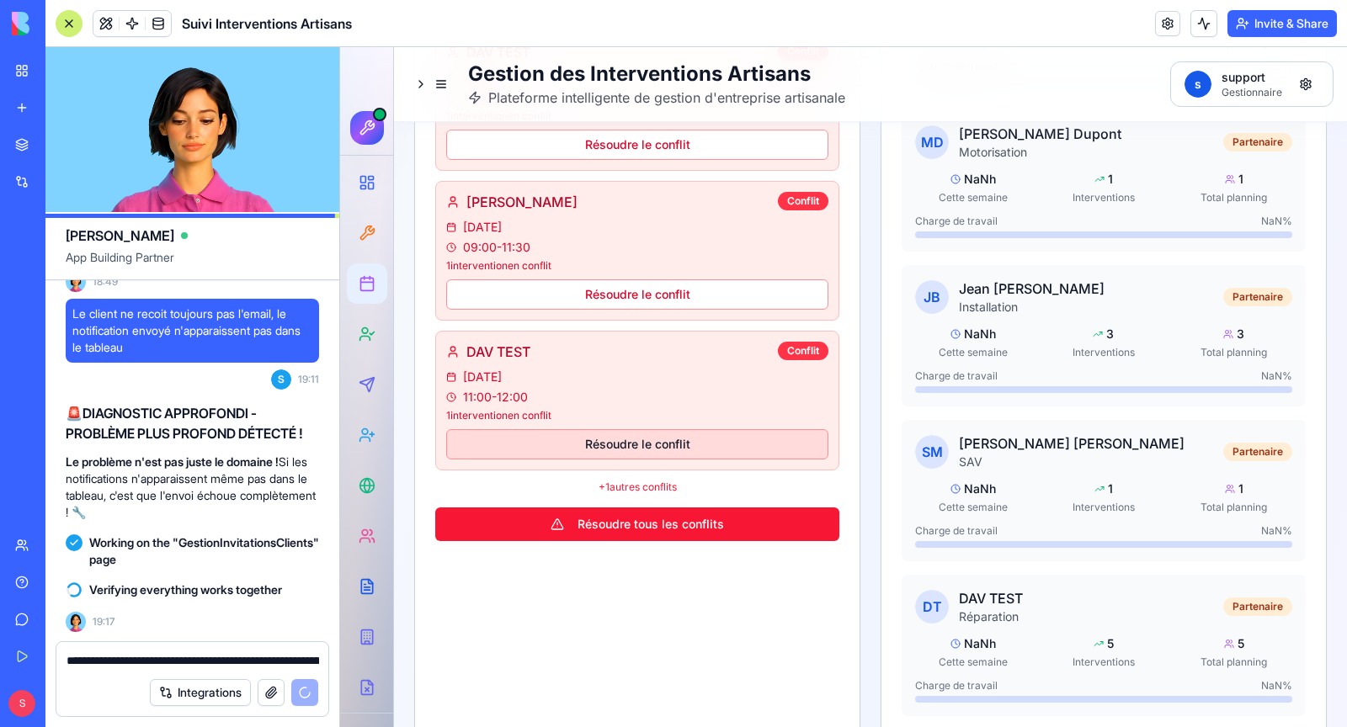
click at [647, 441] on button "Résoudre le conflit" at bounding box center [637, 444] width 382 height 30
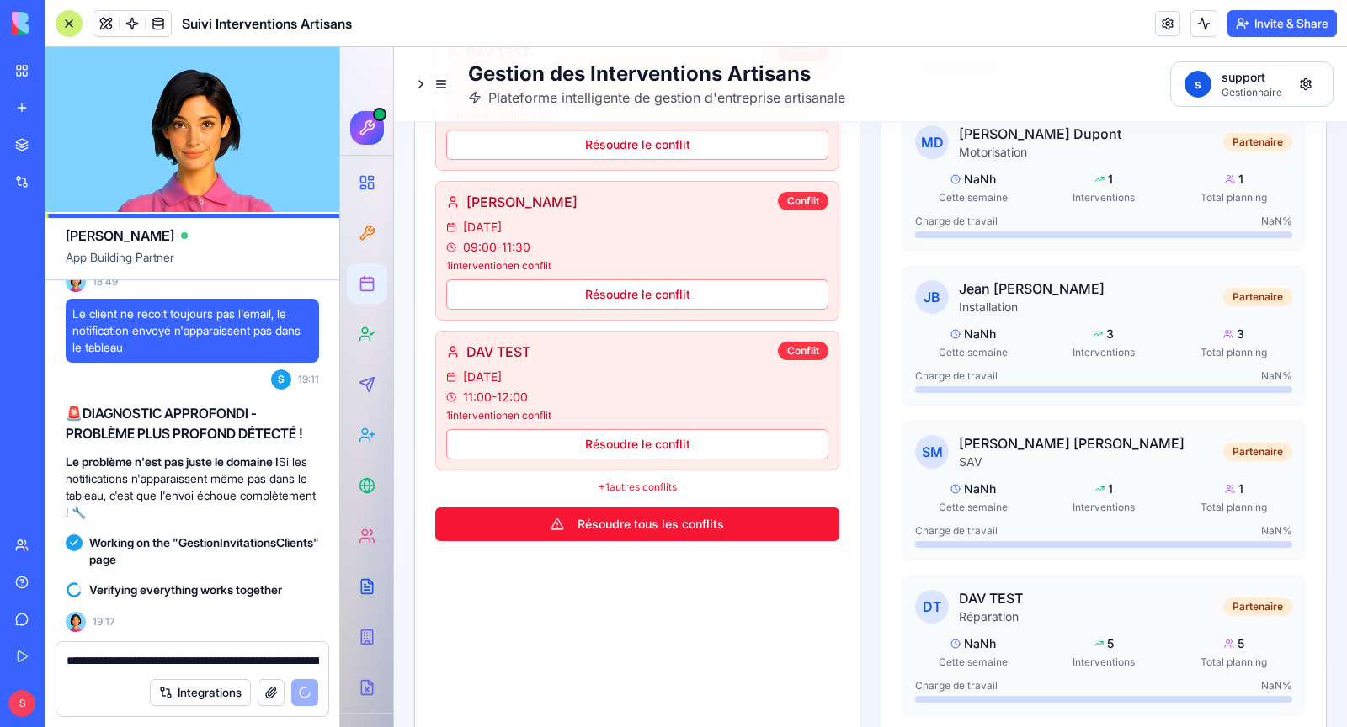
click at [626, 481] on p "+ 1 autres conflits" at bounding box center [637, 487] width 404 height 13
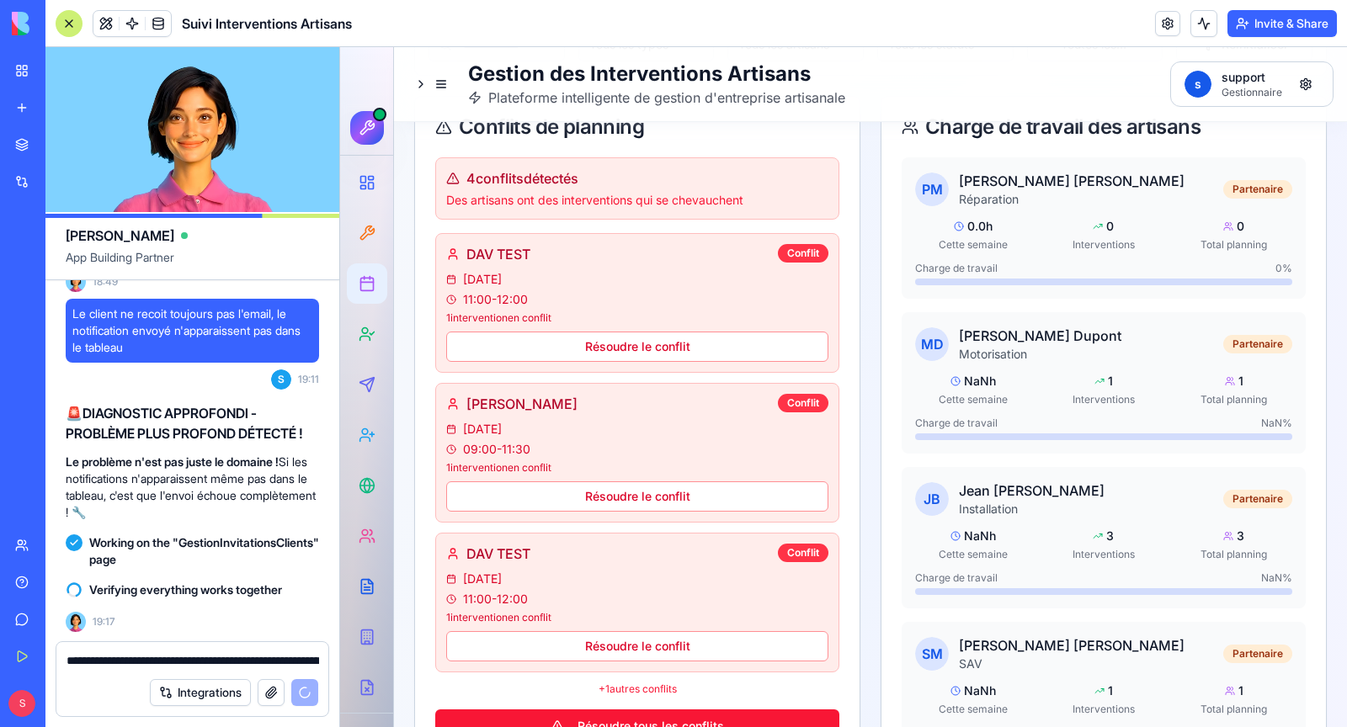
scroll to position [1138, 0]
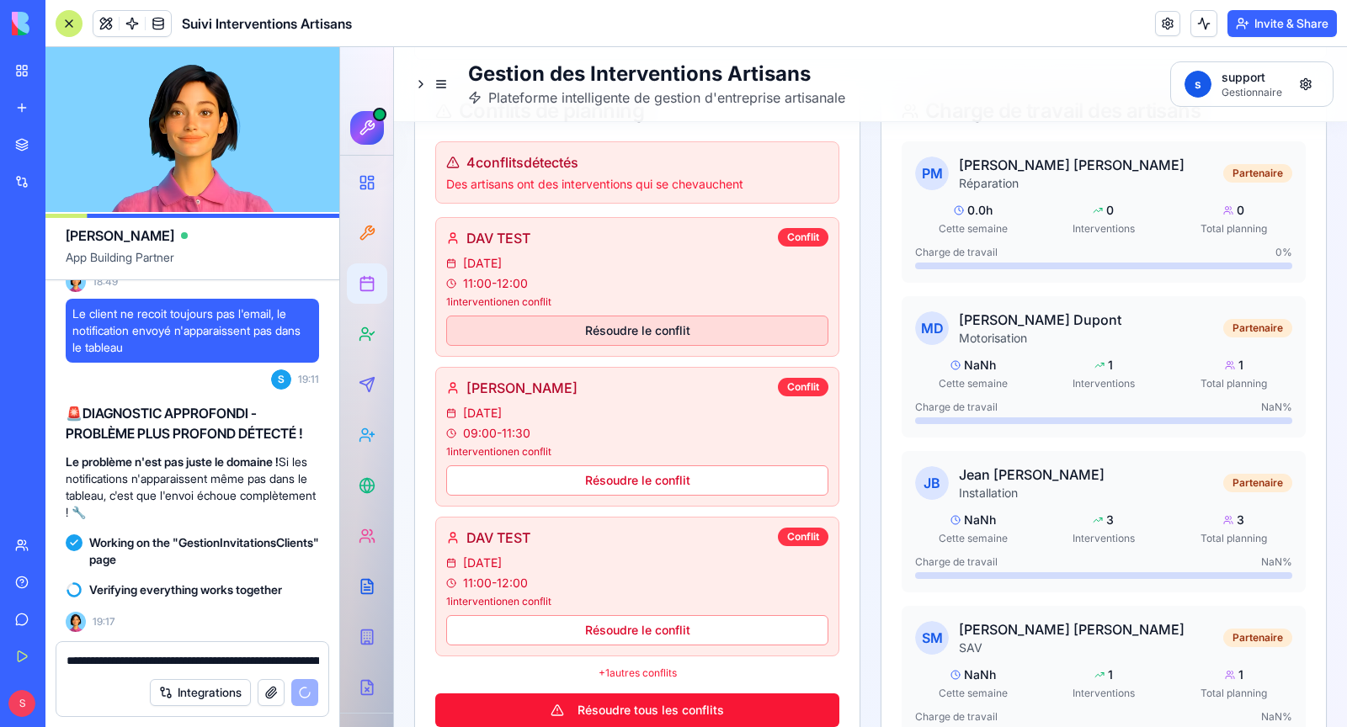
click at [640, 333] on button "Résoudre le conflit" at bounding box center [637, 331] width 382 height 30
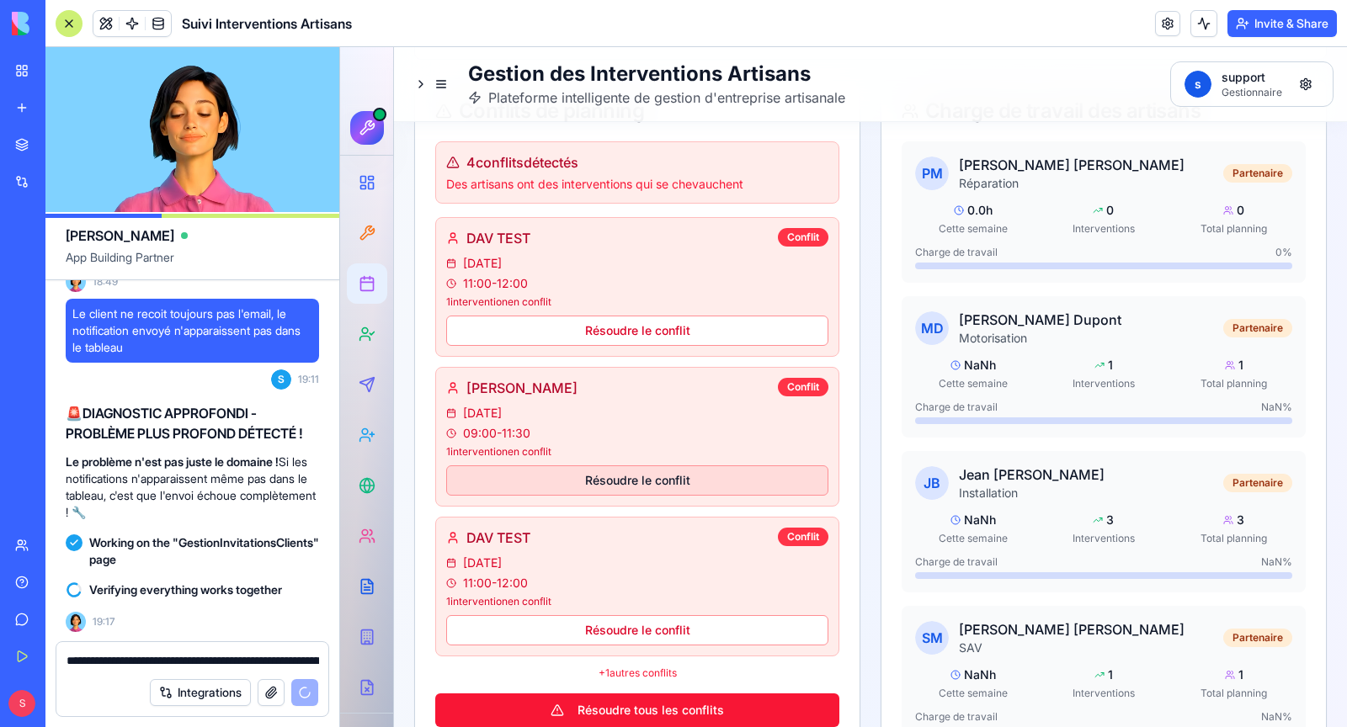
click at [658, 466] on button "Résoudre le conflit" at bounding box center [637, 481] width 382 height 30
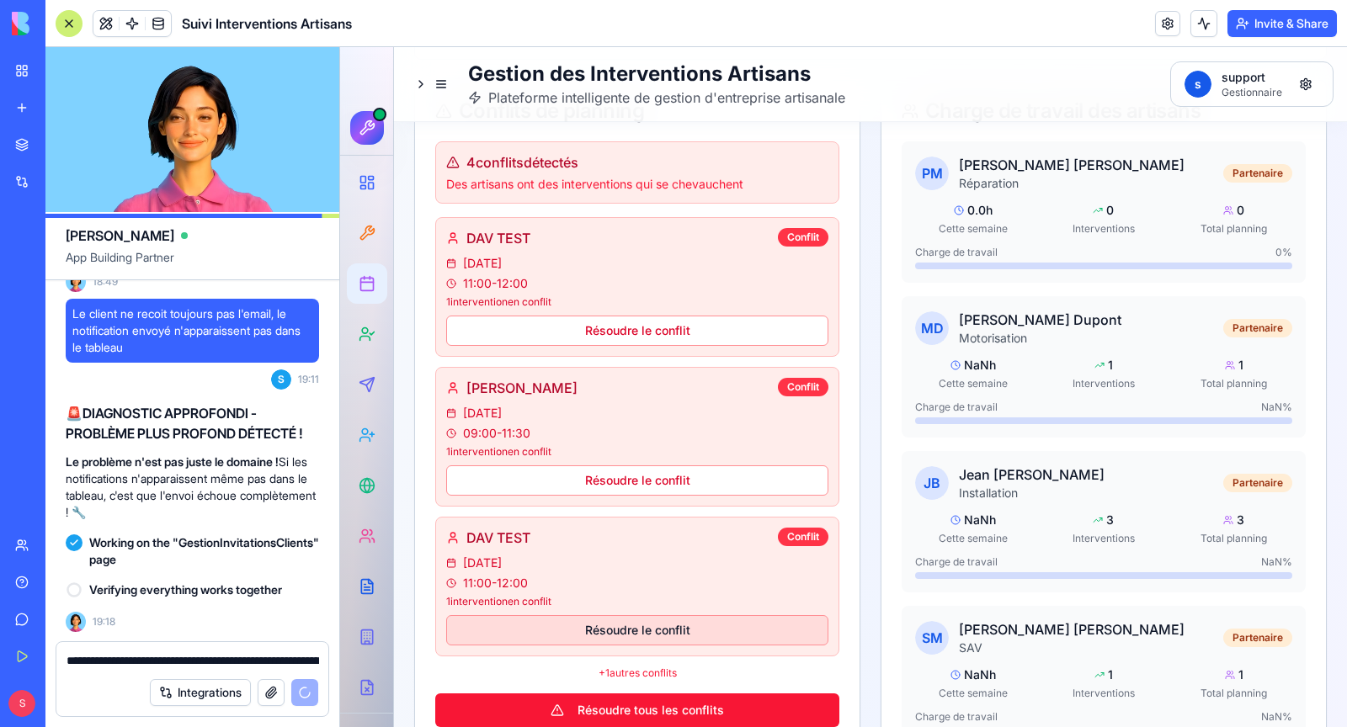
click at [648, 615] on button "Résoudre le conflit" at bounding box center [637, 630] width 382 height 30
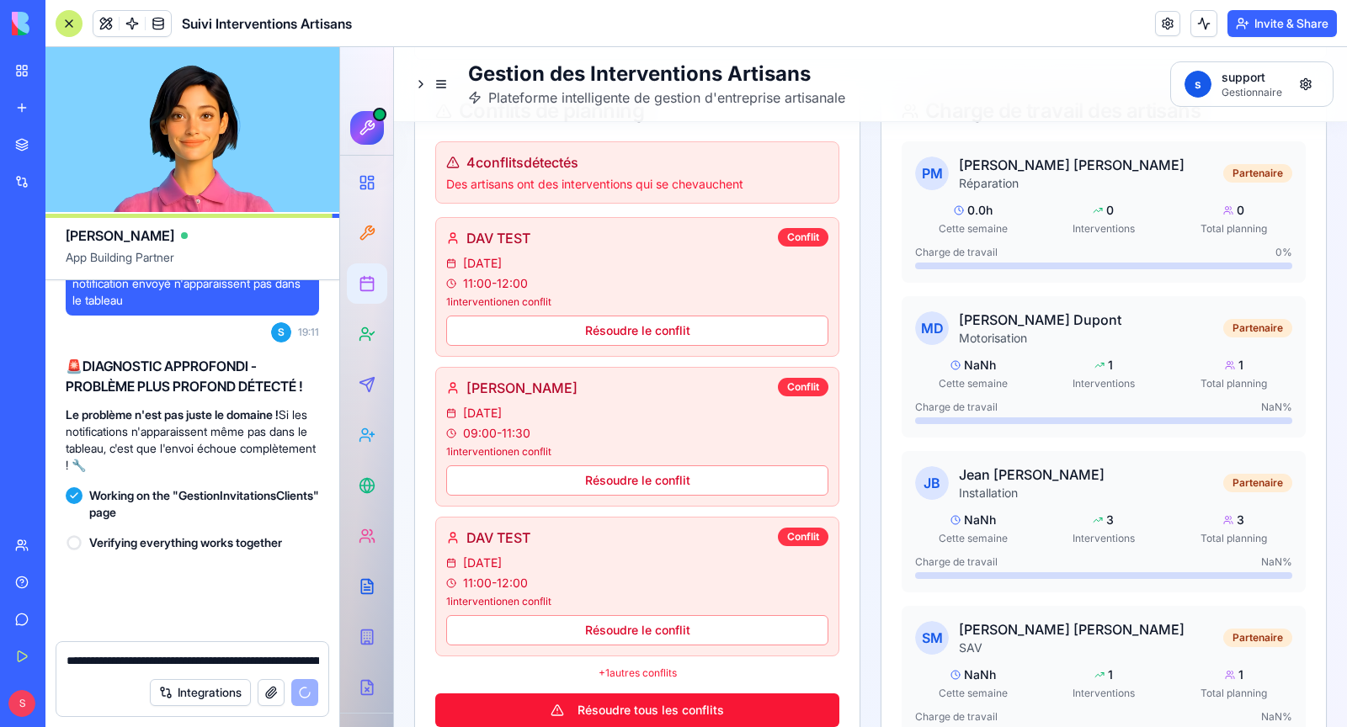
scroll to position [336227, 0]
